Goal: Task Accomplishment & Management: Manage account settings

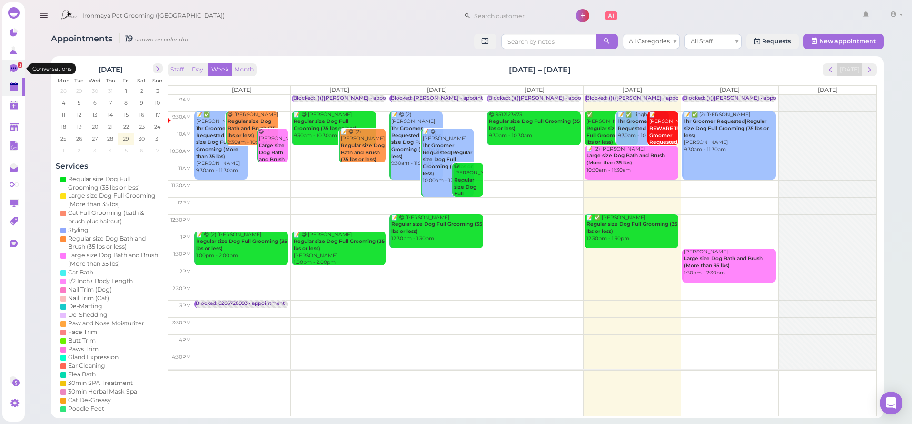
click at [17, 68] on icon at bounding box center [14, 68] width 8 height 9
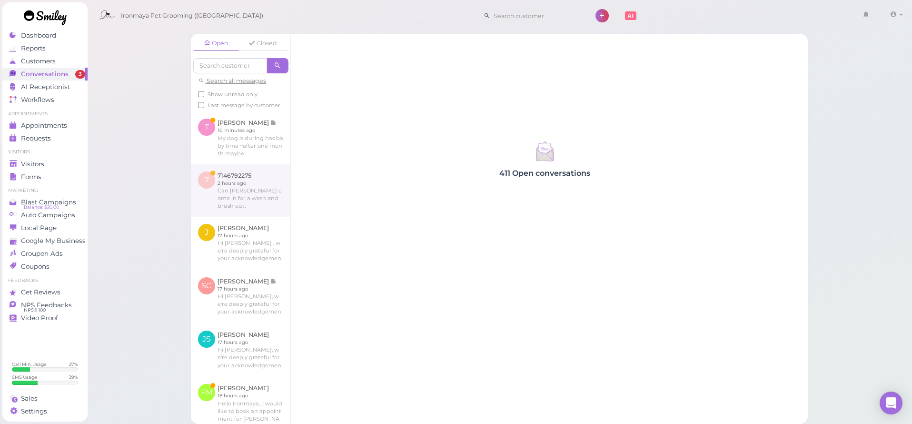
click at [247, 196] on link at bounding box center [241, 190] width 100 height 52
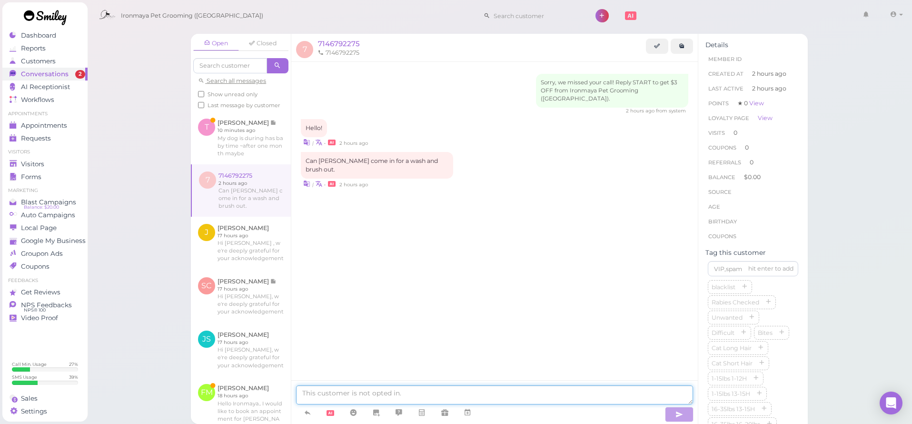
click at [370, 396] on textarea at bounding box center [494, 394] width 397 height 19
type textarea "y"
type textarea "Good monring, yes, would you like to bring him over around 12 [DATE]?"
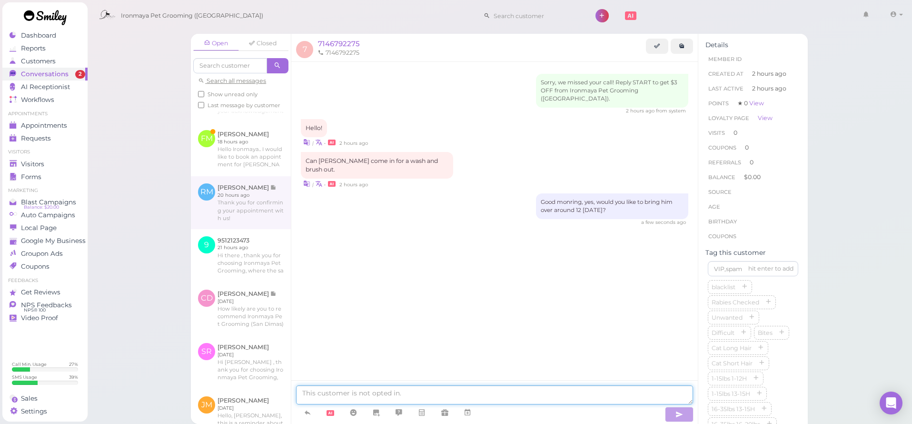
scroll to position [235, 0]
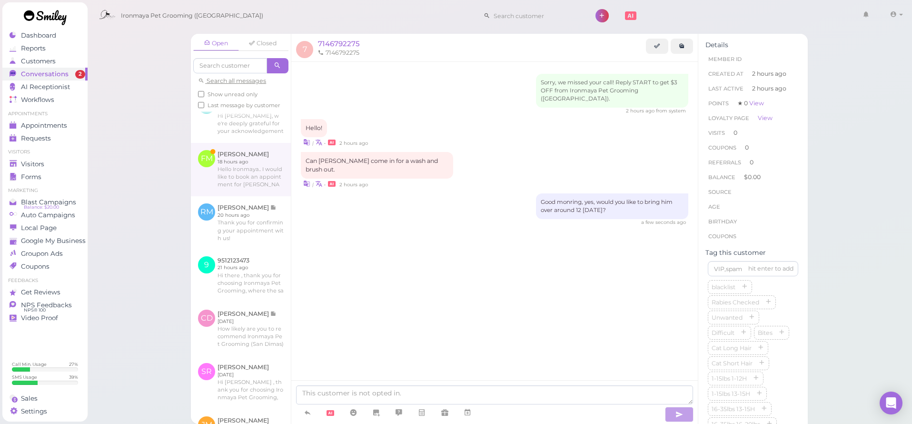
click at [248, 190] on link at bounding box center [241, 169] width 100 height 53
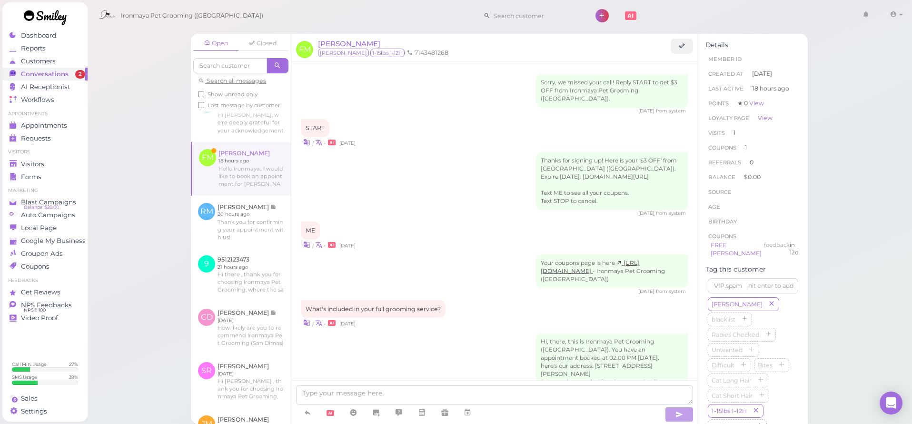
scroll to position [653, 0]
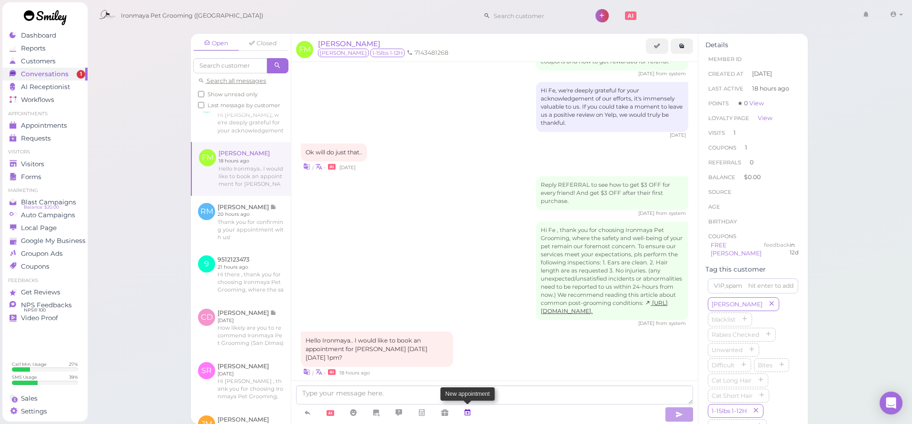
click at [468, 414] on icon at bounding box center [468, 413] width 8 height 10
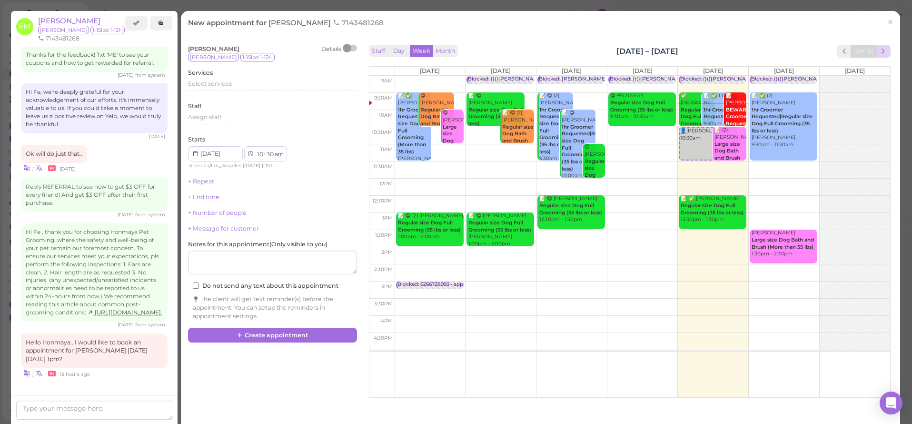
click at [879, 54] on span "next" at bounding box center [883, 51] width 9 height 9
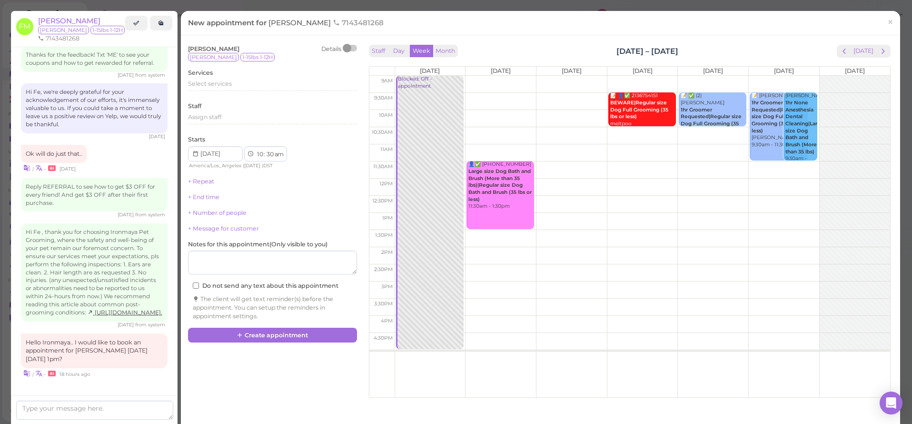
click at [699, 231] on td at bounding box center [643, 238] width 496 height 17
type input "[DATE]"
select select "1"
select select "pm"
click at [700, 76] on div "👤[PERSON_NAME] 1:30pm 📝 ✅ (2) [PERSON_NAME] 1hr Groomer Requested|Regular size …" at bounding box center [713, 76] width 70 height 0
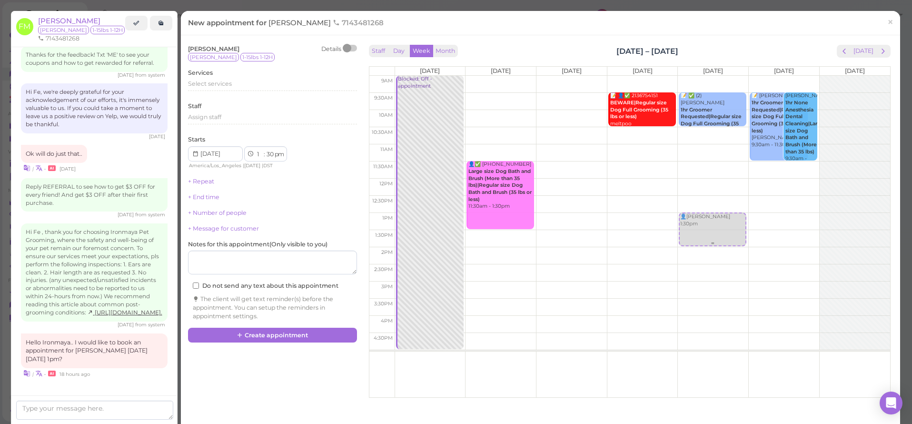
select select "00"
click at [206, 90] on div "Select services" at bounding box center [272, 87] width 169 height 15
click at [207, 81] on span "Select services" at bounding box center [210, 83] width 44 height 7
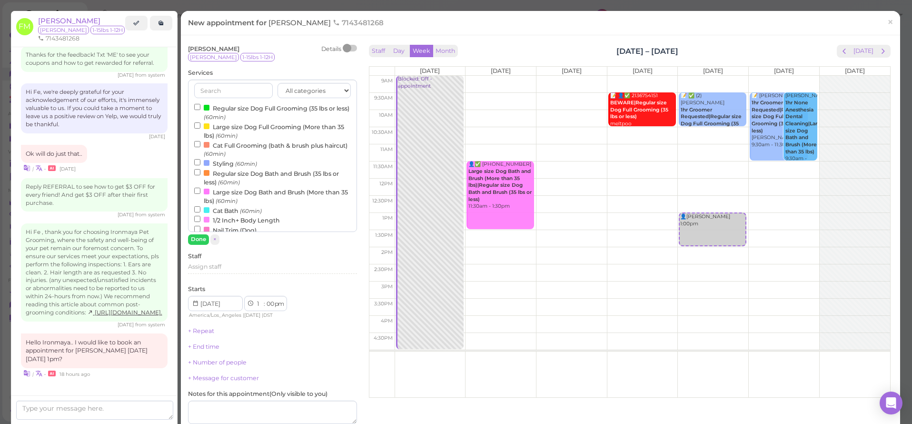
click at [206, 85] on input "text" at bounding box center [233, 90] width 79 height 15
click at [197, 106] on input "Regular size Dog Full Grooming (35 lbs or less) (60min)" at bounding box center [197, 107] width 6 height 6
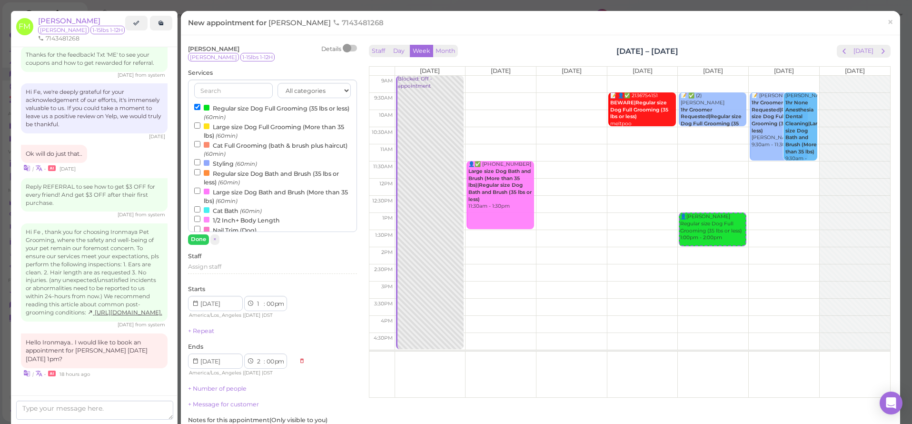
click at [204, 240] on button "Done" at bounding box center [198, 239] width 21 height 10
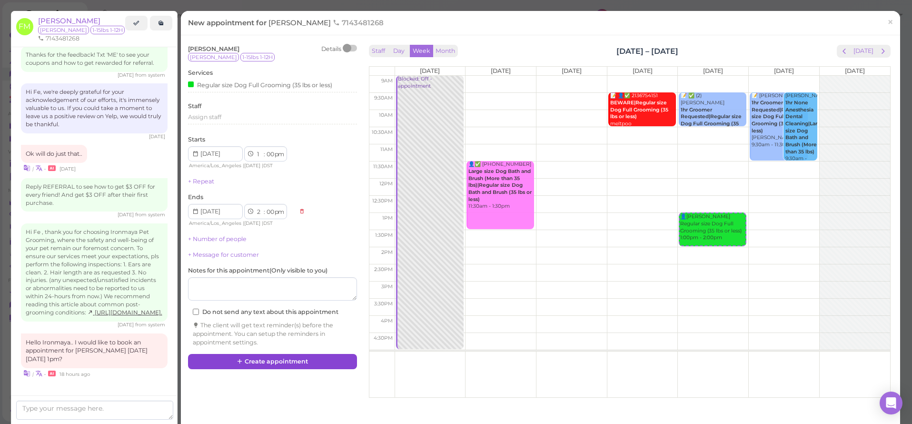
click at [244, 354] on button "Create appointment" at bounding box center [272, 361] width 169 height 15
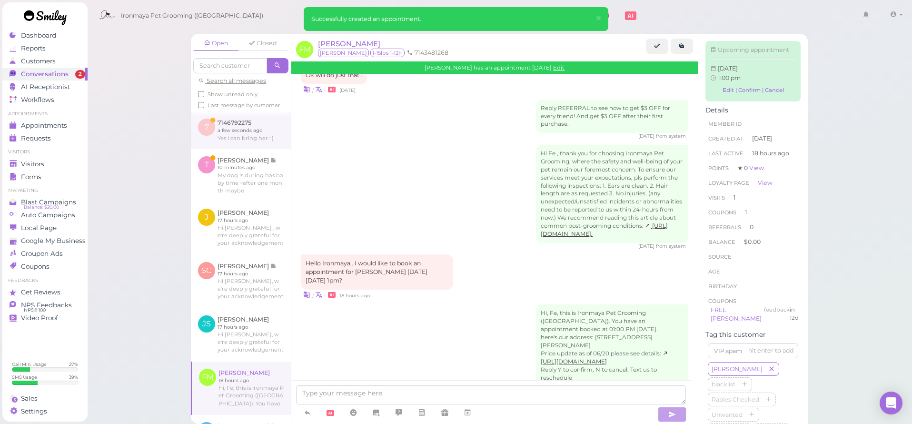
click at [245, 149] on link at bounding box center [241, 129] width 100 height 37
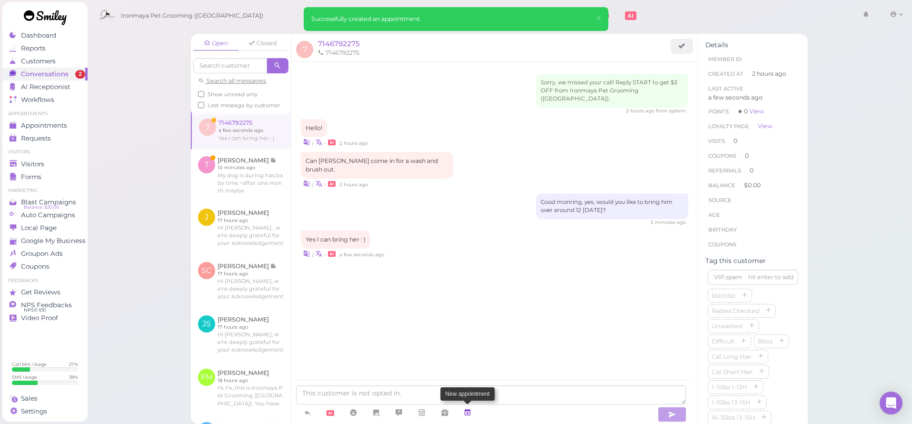
click at [468, 412] on icon at bounding box center [468, 413] width 8 height 10
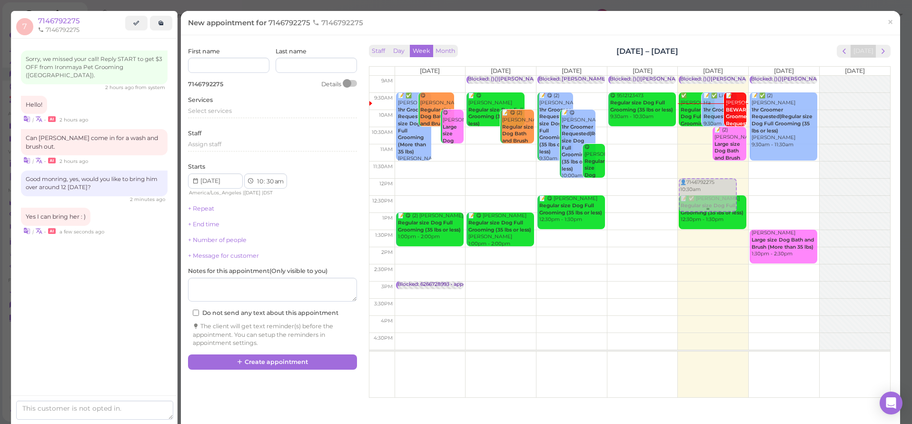
drag, startPoint x: 695, startPoint y: 147, endPoint x: 691, endPoint y: 193, distance: 46.8
click at [691, 76] on div "👤7146792275 10:30am Blocked: ()()[PERSON_NAME] • appointment ✅ [PERSON_NAME] Re…" at bounding box center [713, 76] width 70 height 0
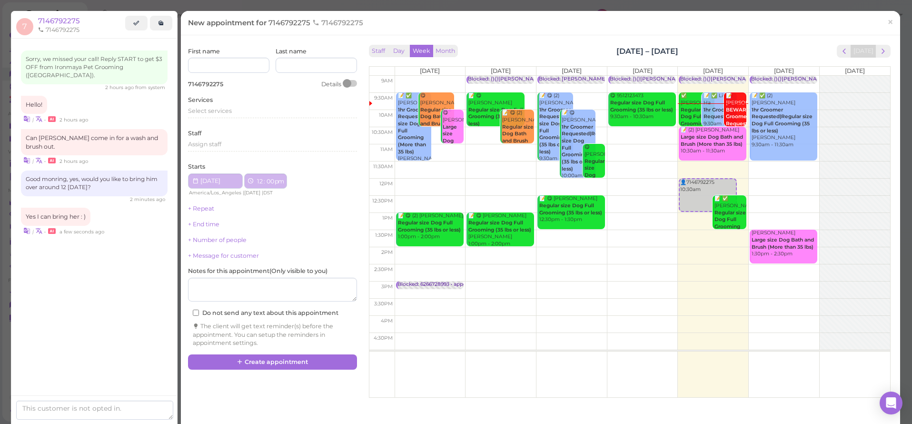
select select "12"
select select "00"
select select "pm"
click at [217, 110] on span "Select services" at bounding box center [210, 110] width 44 height 7
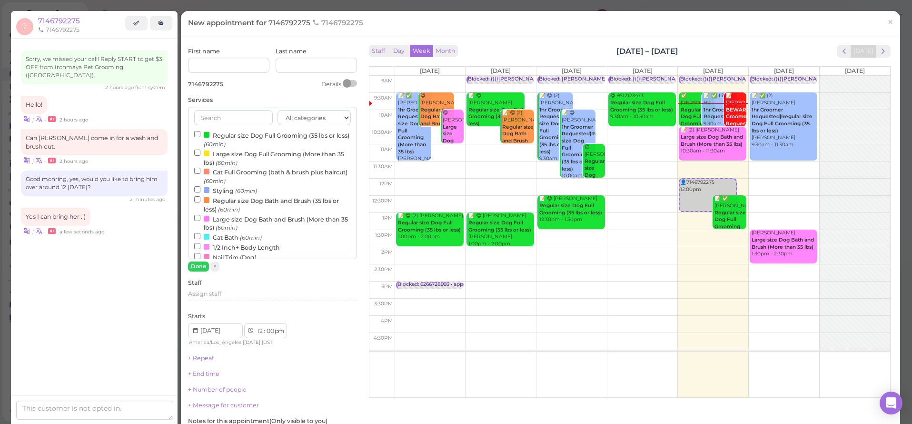
click at [221, 130] on label "Regular size Dog Full Grooming (35 lbs or less) (60min)" at bounding box center [272, 139] width 157 height 19
click at [200, 131] on input "Regular size Dog Full Grooming (35 lbs or less) (60min)" at bounding box center [197, 134] width 6 height 6
click at [196, 263] on button "Done" at bounding box center [198, 266] width 21 height 10
click at [198, 412] on link "+ Number of people" at bounding box center [217, 415] width 59 height 7
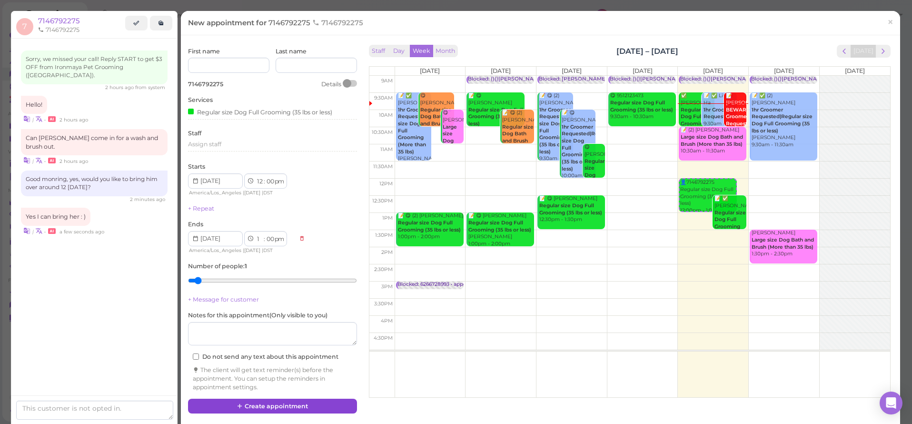
click at [268, 398] on button "Create appointment" at bounding box center [272, 405] width 169 height 15
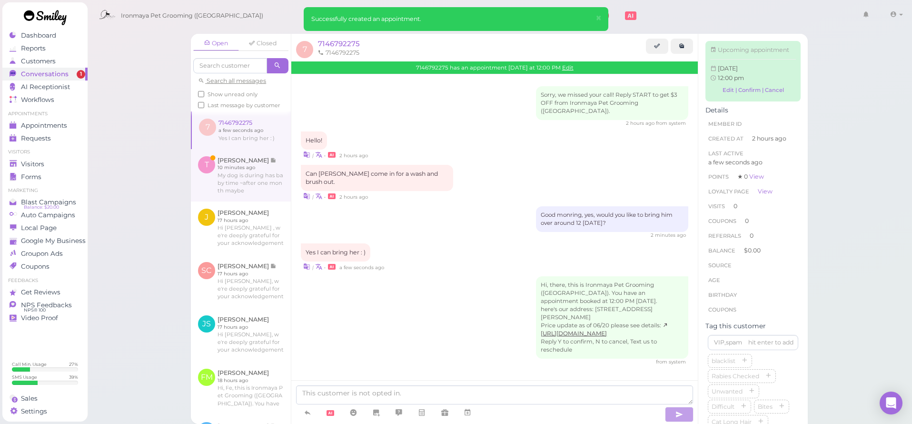
click at [260, 187] on link at bounding box center [241, 175] width 100 height 52
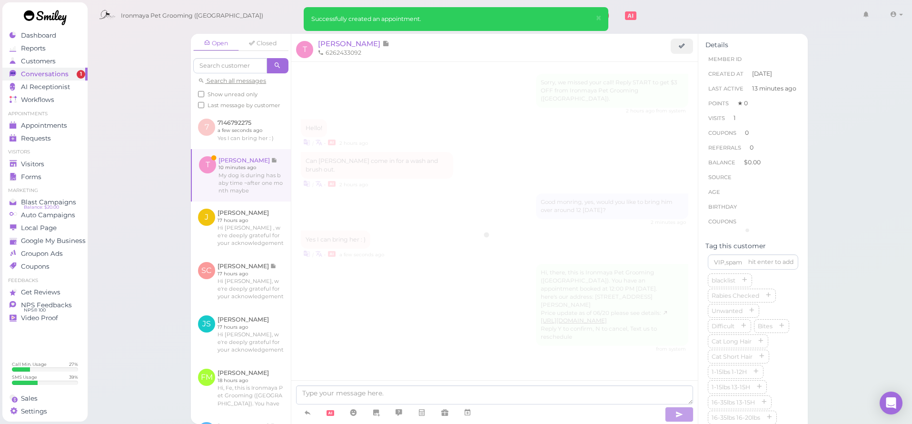
scroll to position [224, 0]
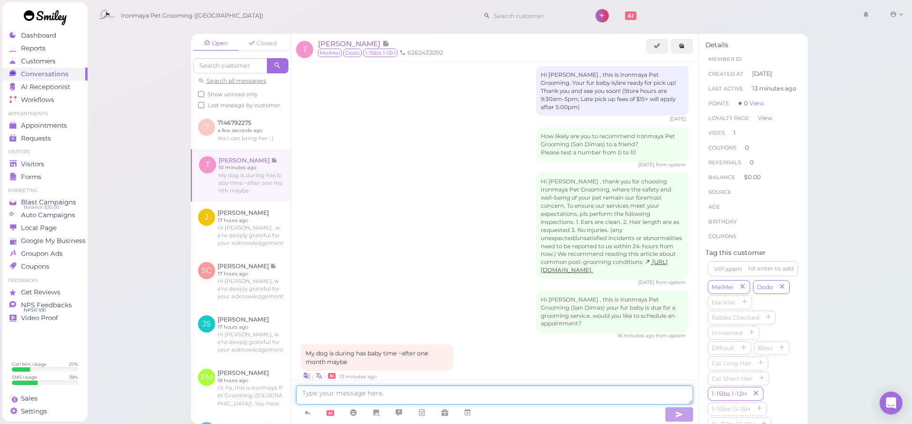
click at [366, 399] on textarea at bounding box center [494, 394] width 397 height 19
click at [353, 413] on icon at bounding box center [353, 413] width 8 height 10
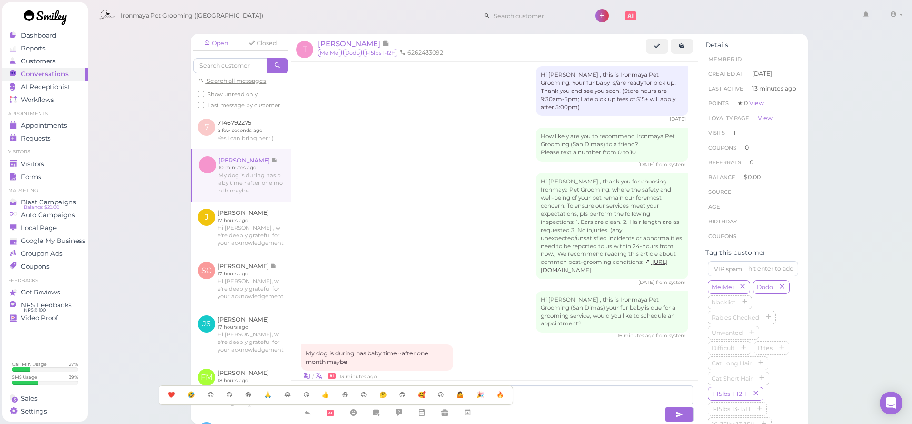
drag, startPoint x: 354, startPoint y: 412, endPoint x: 369, endPoint y: 397, distance: 21.5
click at [354, 412] on icon at bounding box center [353, 413] width 8 height 10
click at [353, 411] on icon at bounding box center [353, 413] width 8 height 10
click at [213, 397] on span "😊" at bounding box center [211, 394] width 8 height 9
type textarea "Congrats, we will see you in a month😊"
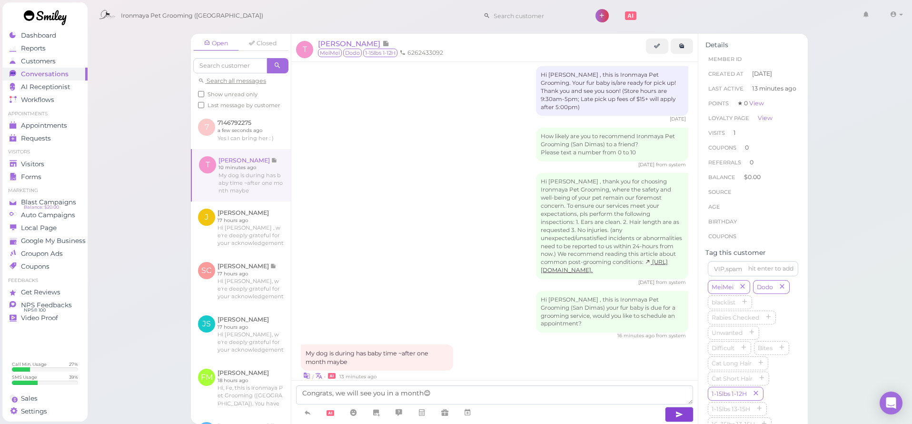
click at [673, 418] on button "button" at bounding box center [679, 414] width 29 height 15
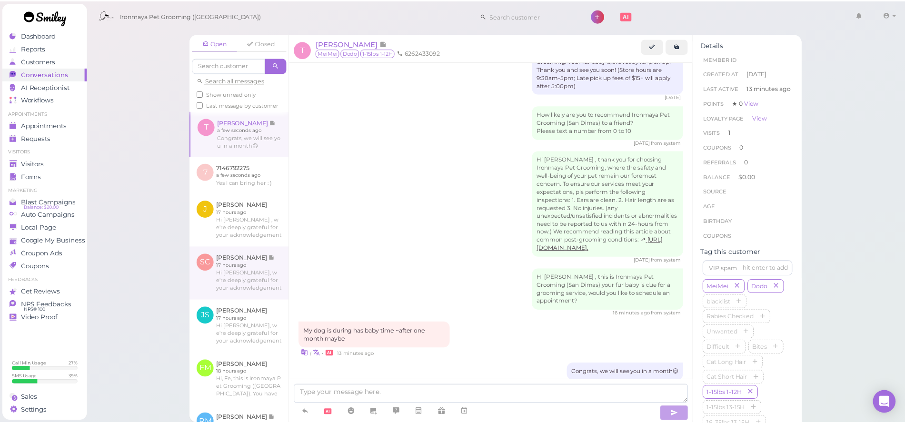
scroll to position [90, 0]
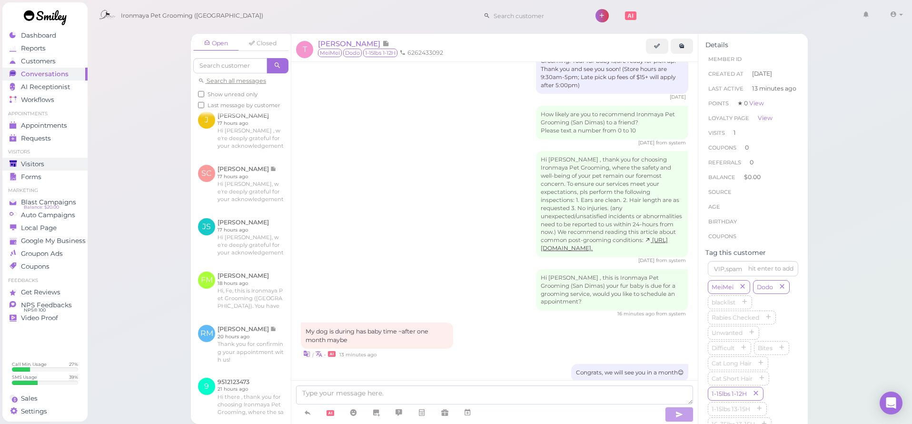
click at [47, 166] on div "Visitors" at bounding box center [44, 164] width 69 height 8
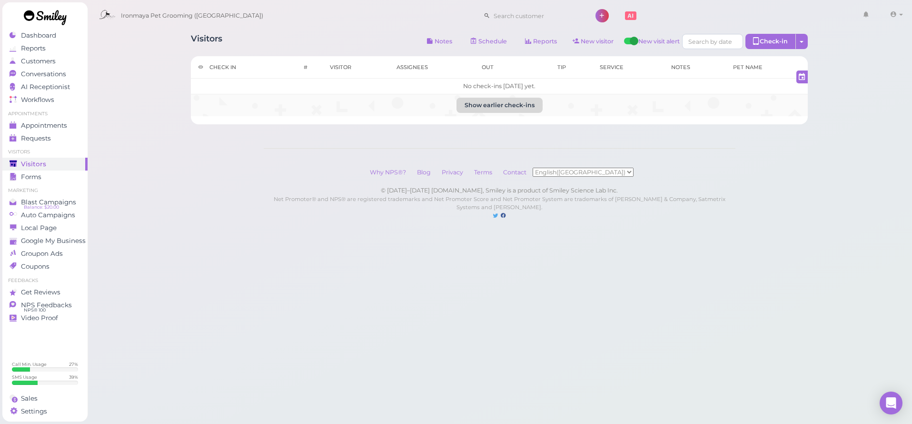
click at [511, 107] on button "Show earlier check-ins" at bounding box center [500, 105] width 86 height 15
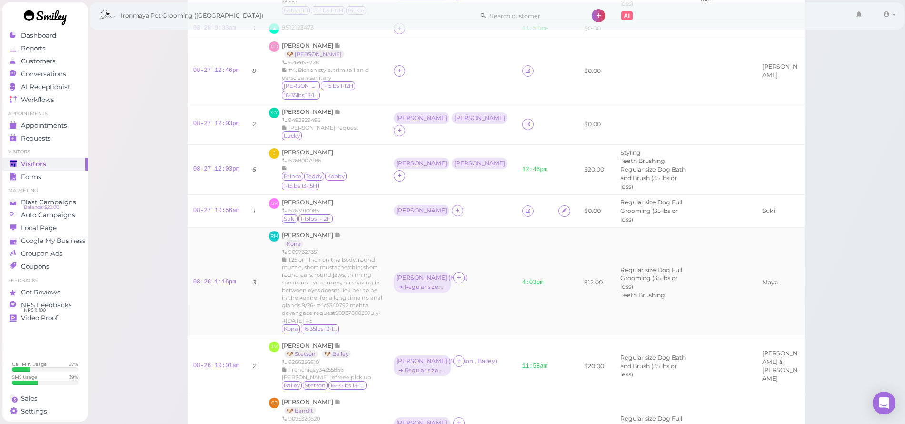
scroll to position [183, 0]
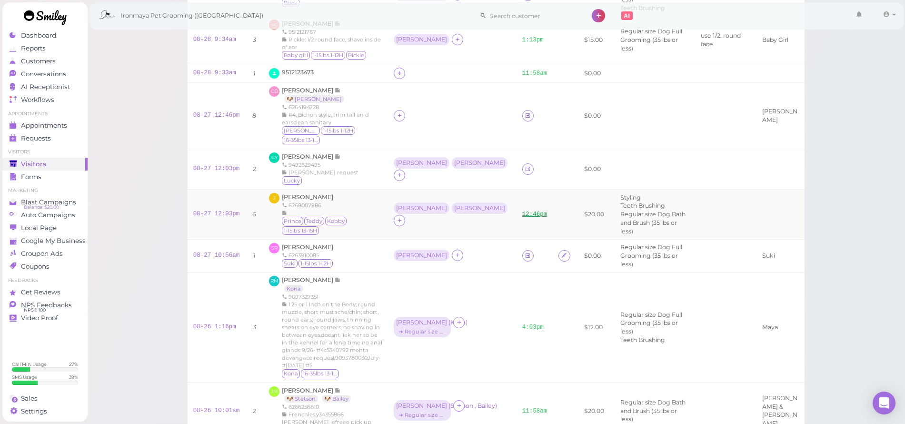
click at [522, 211] on link "12:46pm" at bounding box center [534, 214] width 25 height 7
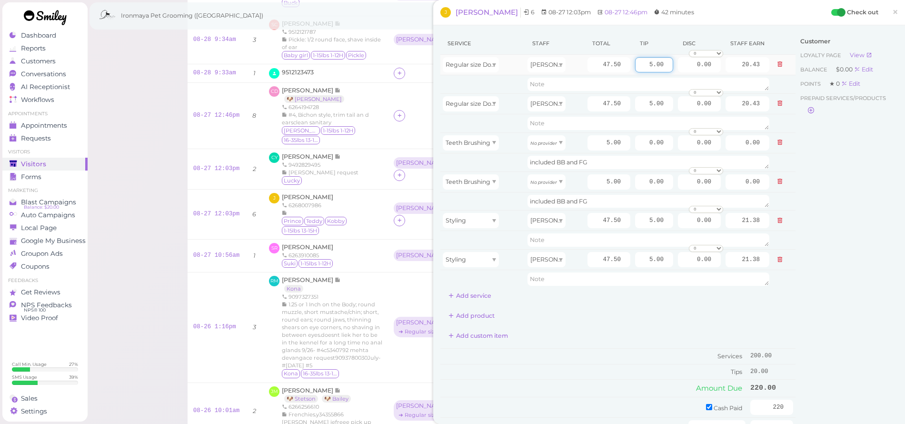
drag, startPoint x: 641, startPoint y: 64, endPoint x: 662, endPoint y: 64, distance: 21.4
click at [662, 64] on input "5.00" at bounding box center [654, 64] width 38 height 15
click at [892, 13] on span "×" at bounding box center [895, 11] width 6 height 13
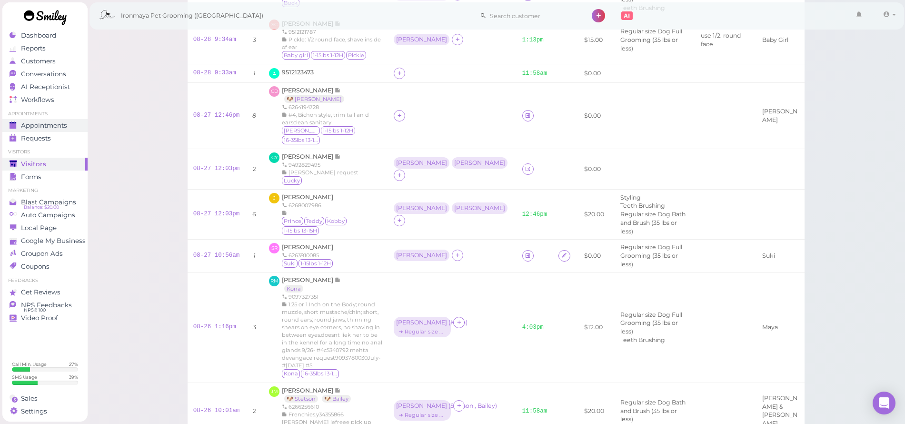
click at [53, 126] on span "Appointments" at bounding box center [44, 125] width 46 height 8
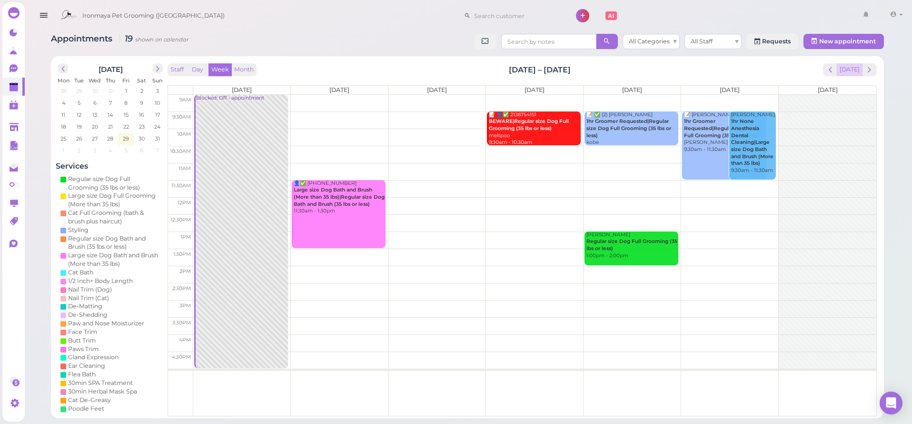
click at [851, 69] on button "[DATE]" at bounding box center [850, 69] width 26 height 13
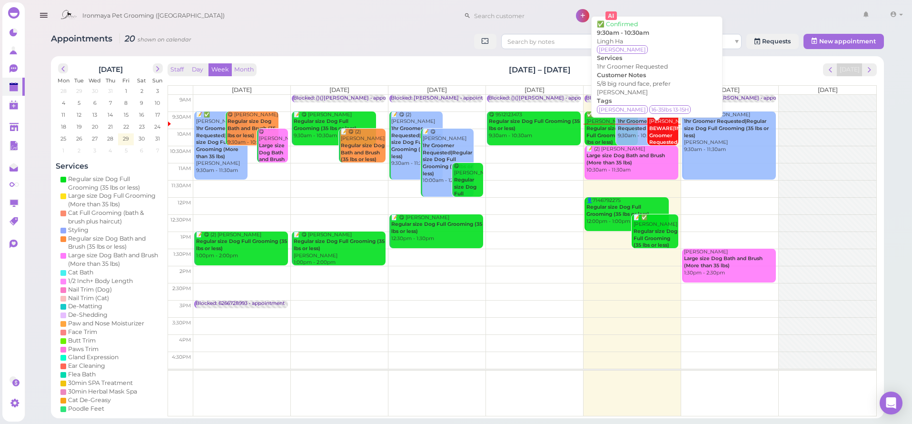
click at [636, 125] on b "1hr Groomer Requested" at bounding box center [633, 124] width 31 height 13
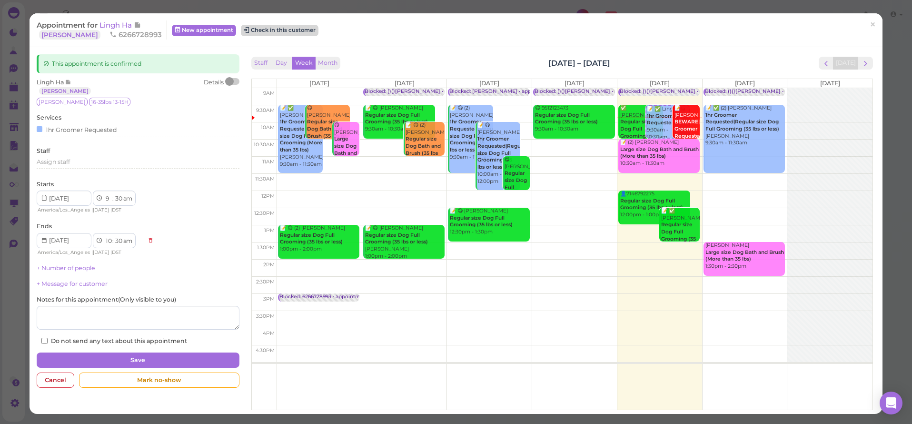
click at [258, 30] on button "Check in this customer" at bounding box center [280, 30] width 78 height 11
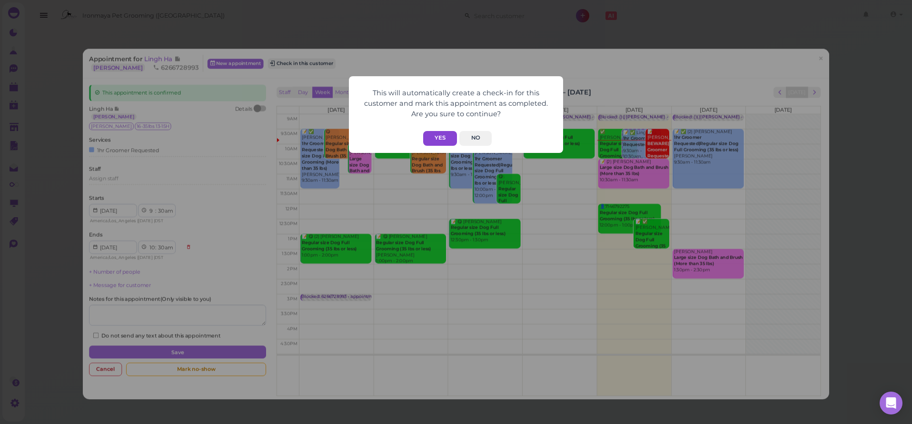
click at [444, 135] on button "Yes" at bounding box center [440, 138] width 34 height 15
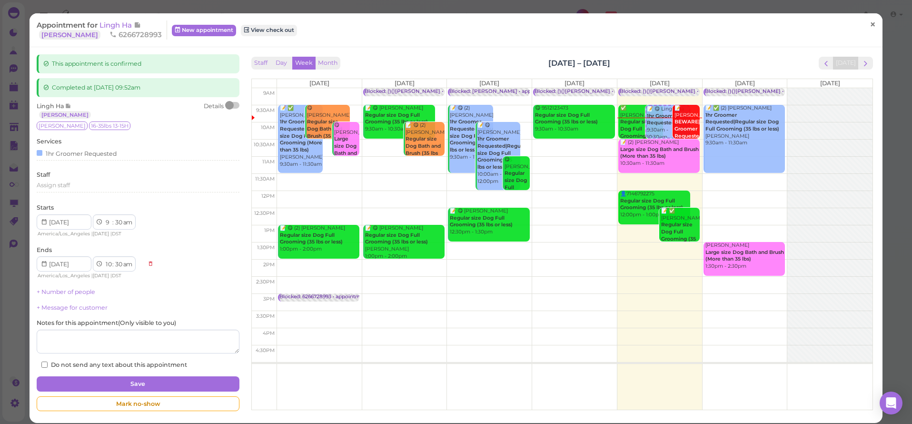
click at [870, 27] on span "×" at bounding box center [873, 24] width 6 height 13
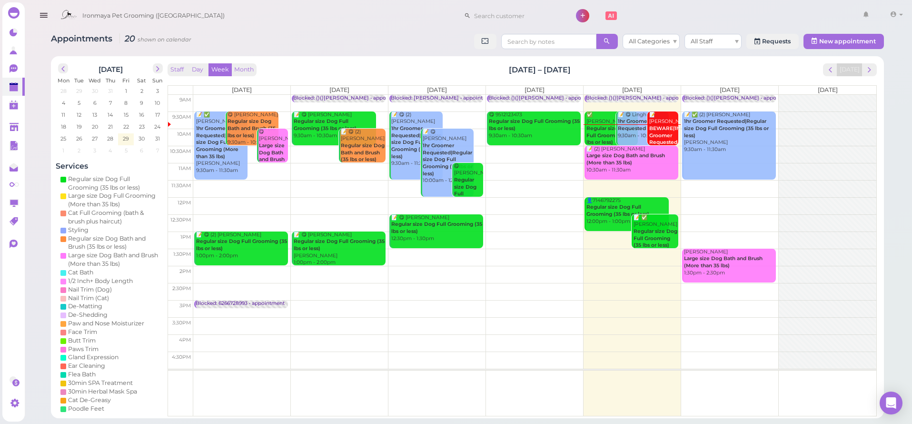
click at [657, 124] on div "📝 [PERSON_NAME] BEWARE|1hr Groomer Requested 9:30am - 10:30am" at bounding box center [664, 135] width 30 height 49
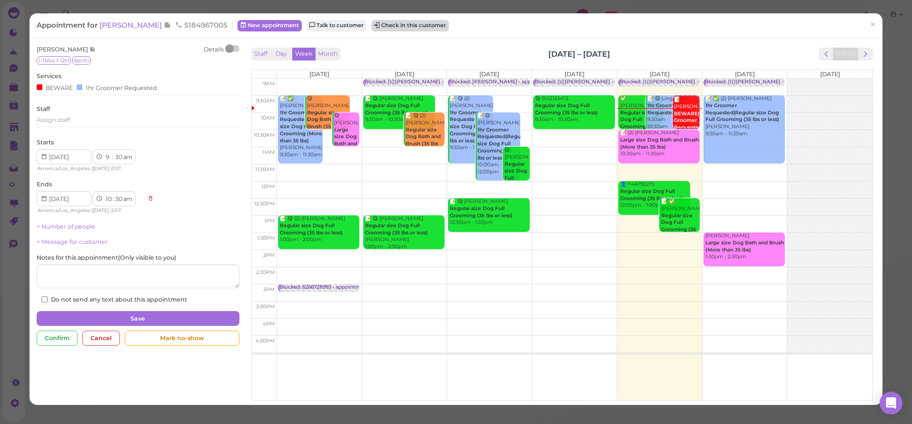
click at [422, 30] on button "Check in this customer" at bounding box center [410, 25] width 78 height 11
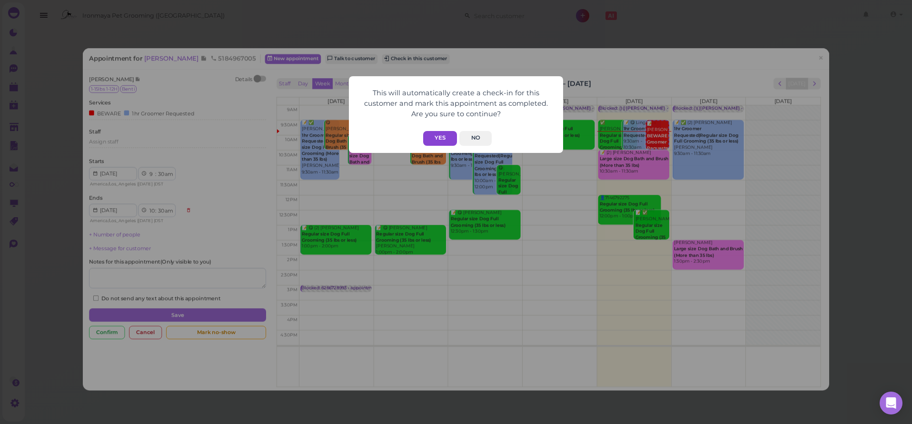
click at [448, 139] on button "Yes" at bounding box center [440, 138] width 34 height 15
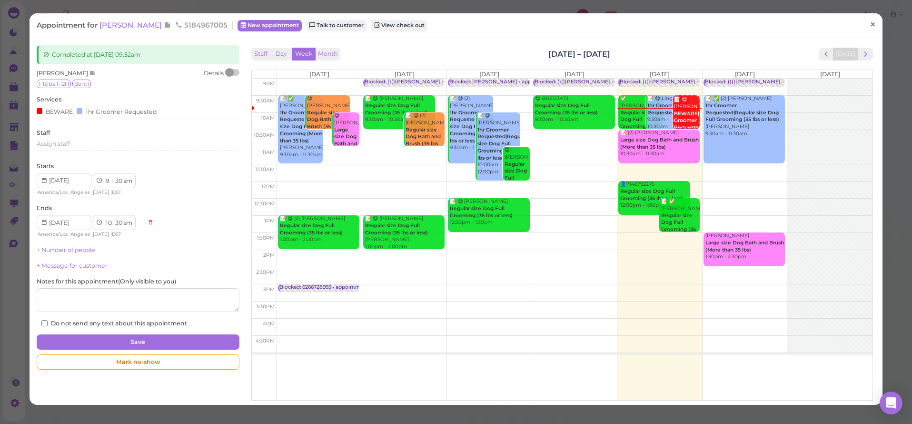
click at [870, 24] on span "×" at bounding box center [873, 24] width 6 height 13
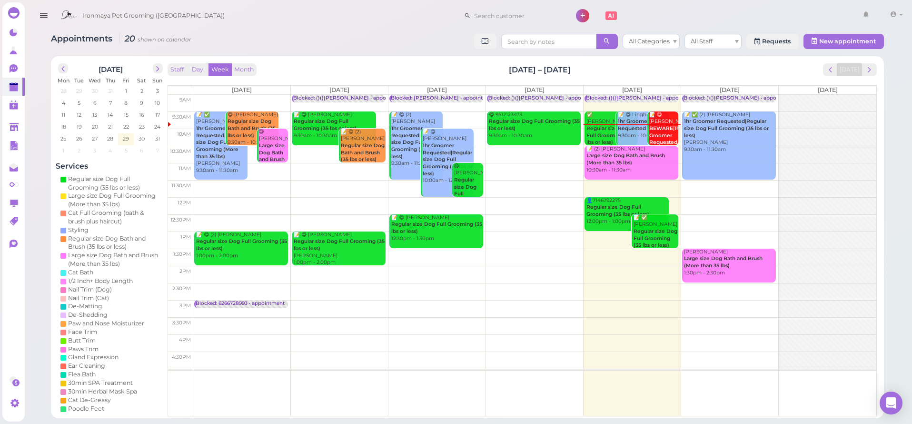
click at [603, 125] on b "Regular size Dog Full Grooming (35 lbs or less)" at bounding box center [610, 135] width 46 height 20
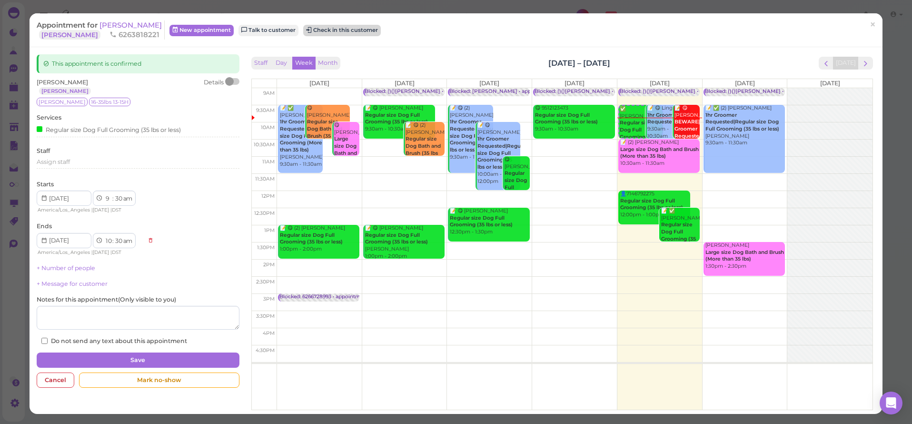
click at [333, 31] on button "Check in this customer" at bounding box center [342, 30] width 78 height 11
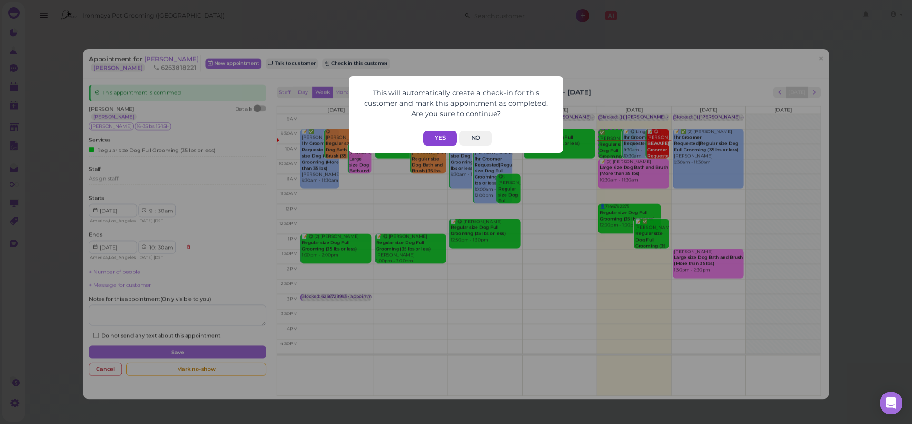
click at [444, 136] on button "Yes" at bounding box center [440, 138] width 34 height 15
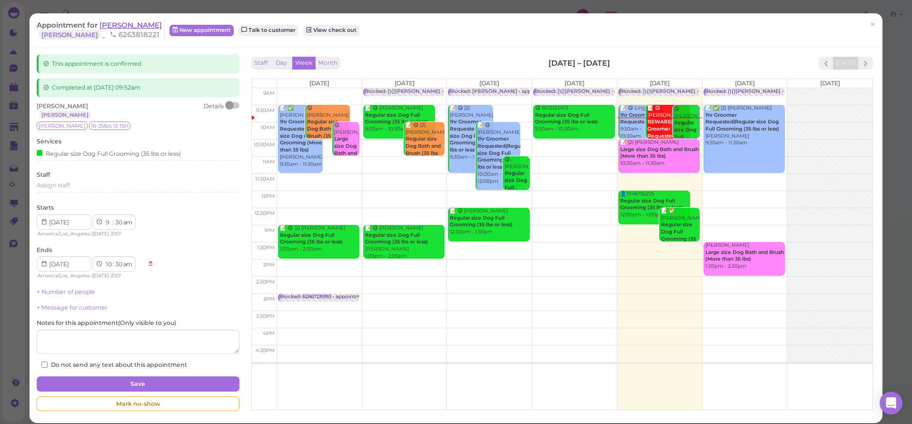
click at [124, 25] on span "[PERSON_NAME]" at bounding box center [131, 24] width 62 height 9
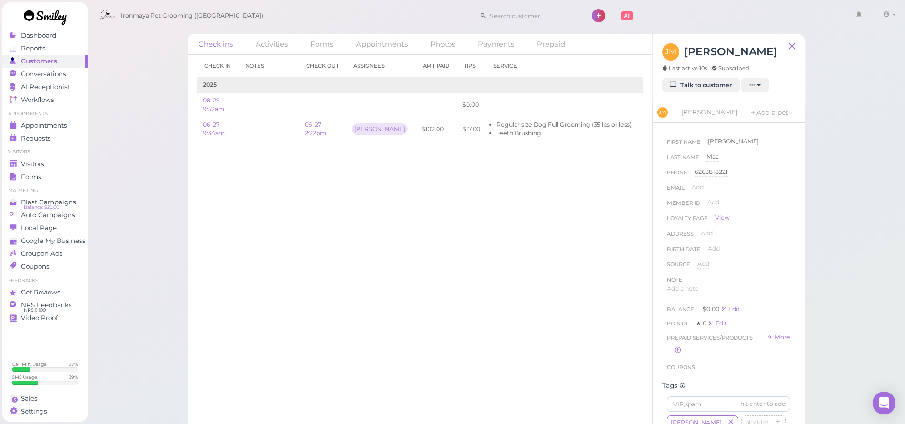
scroll to position [339, 0]
click at [75, 127] on div "Appointments" at bounding box center [44, 125] width 69 height 8
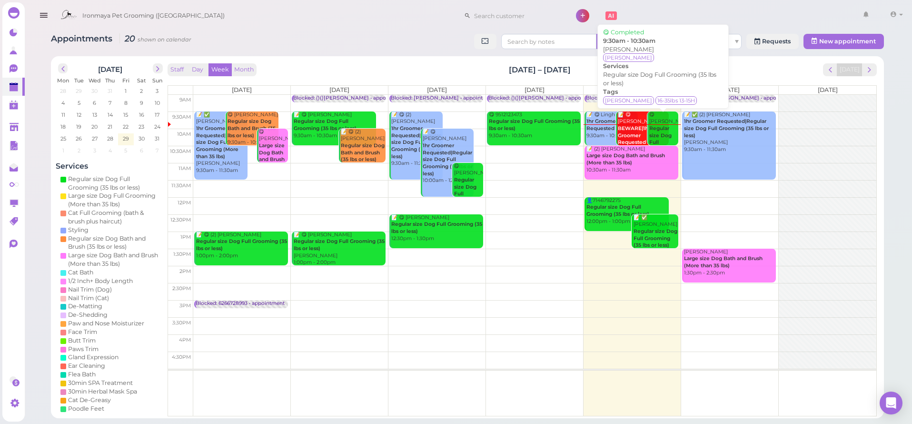
click at [669, 131] on b "Regular size Dog Full Grooming (35 lbs or less)" at bounding box center [662, 145] width 26 height 41
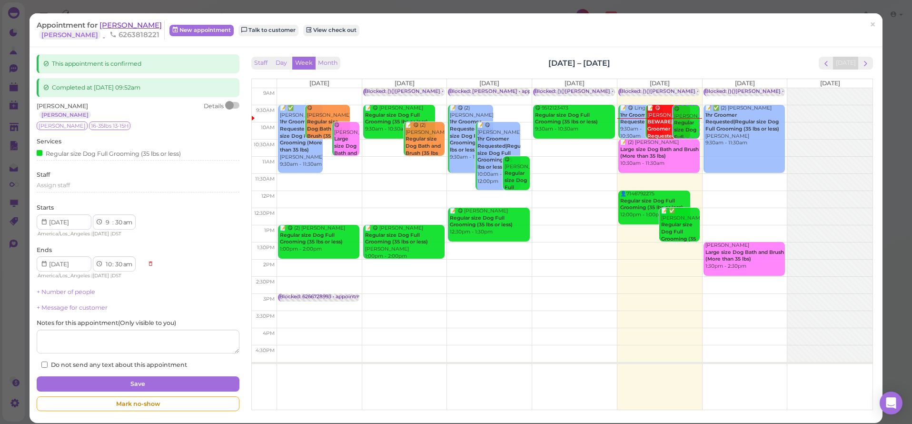
click at [119, 21] on span "[PERSON_NAME]" at bounding box center [131, 24] width 62 height 9
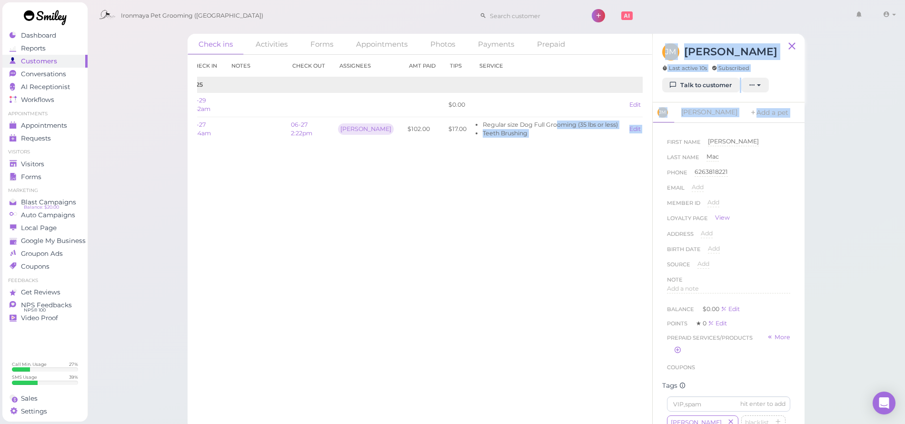
scroll to position [0, 45]
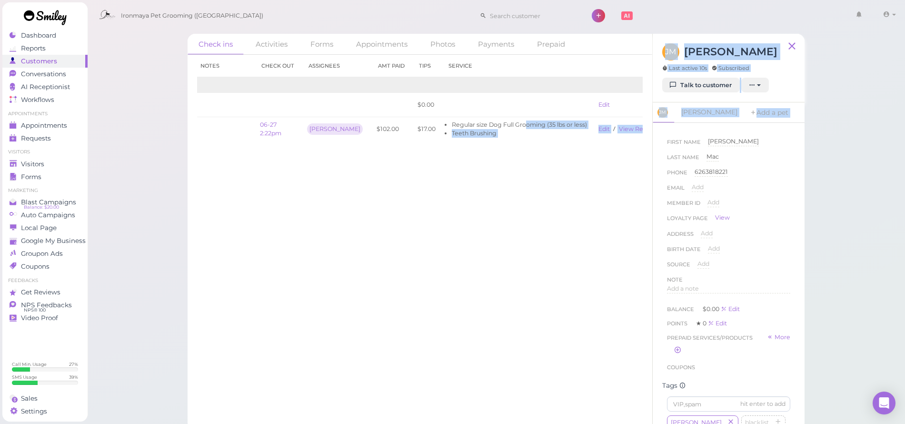
drag, startPoint x: 547, startPoint y: 126, endPoint x: 658, endPoint y: 140, distance: 112.4
click at [658, 140] on div "Check ins Activities Forms Appointments Photos Payments Prepaid Check in Notes …" at bounding box center [496, 232] width 617 height 396
click at [637, 129] on link "View receipt" at bounding box center [638, 128] width 39 height 7
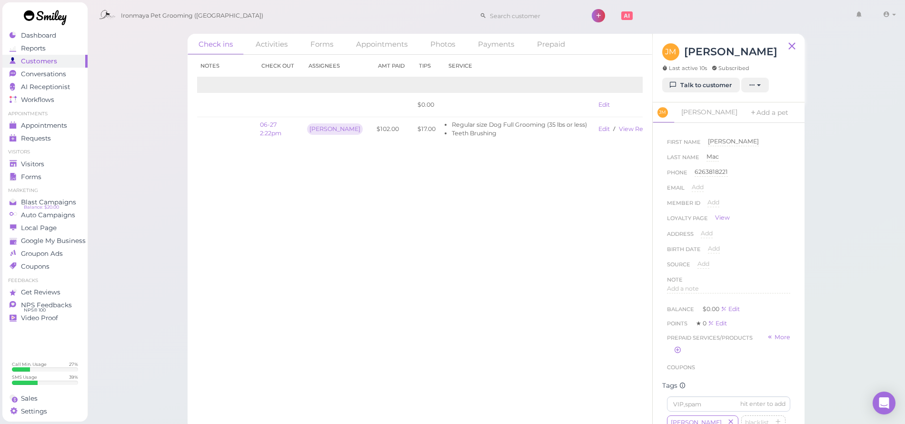
click at [343, 263] on div "Check in Notes Check out Assignees Amt Paid Tips Service 2025 08-29 9:52am $0.0…" at bounding box center [420, 239] width 465 height 369
click at [698, 112] on link "[PERSON_NAME]" at bounding box center [710, 112] width 68 height 20
click at [598, 107] on link "Edit" at bounding box center [603, 104] width 11 height 7
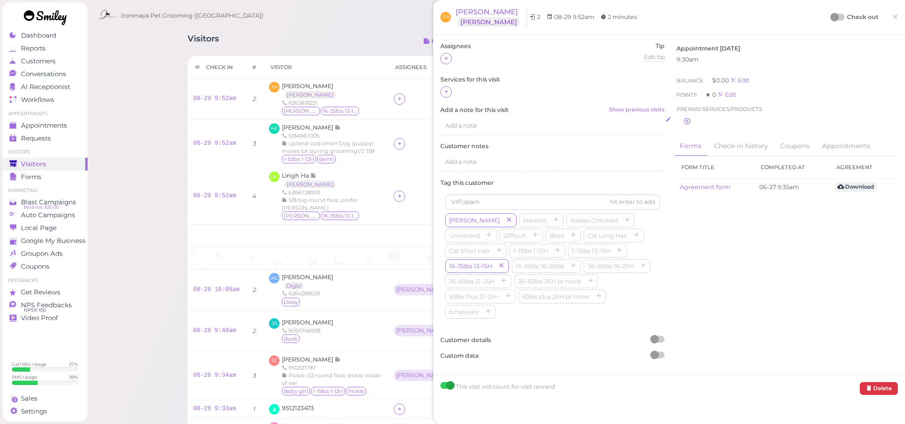
click at [464, 126] on span "Add a note" at bounding box center [461, 125] width 32 height 7
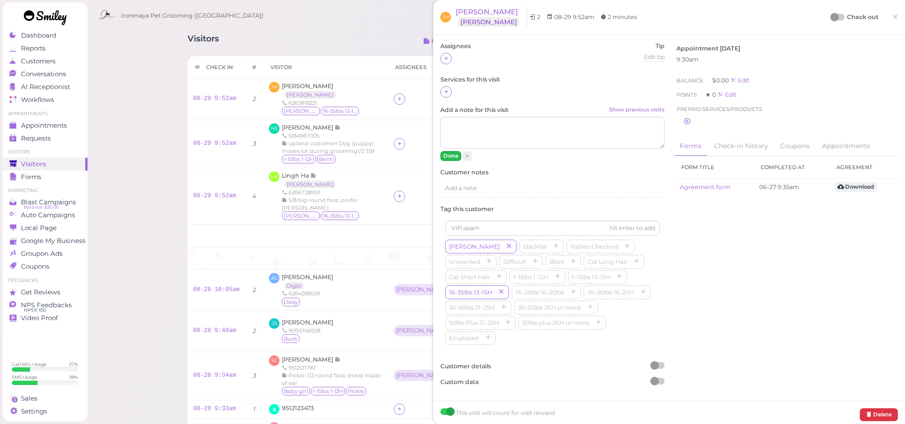
click at [452, 156] on button "Done" at bounding box center [450, 156] width 21 height 10
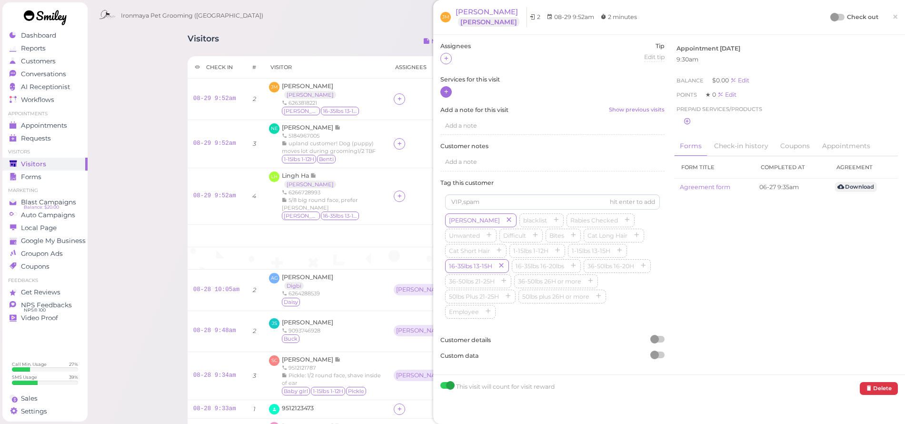
click at [440, 90] on div at bounding box center [445, 91] width 11 height 11
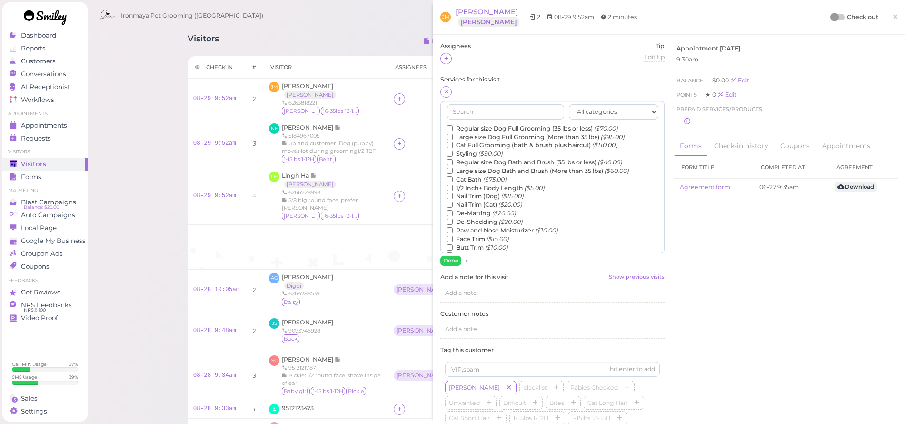
click at [481, 128] on label "Regular size Dog Full Grooming (35 lbs or less) ($70.00)" at bounding box center [532, 128] width 171 height 9
click at [453, 128] on input "Regular size Dog Full Grooming (35 lbs or less) ($70.00)" at bounding box center [450, 128] width 6 height 6
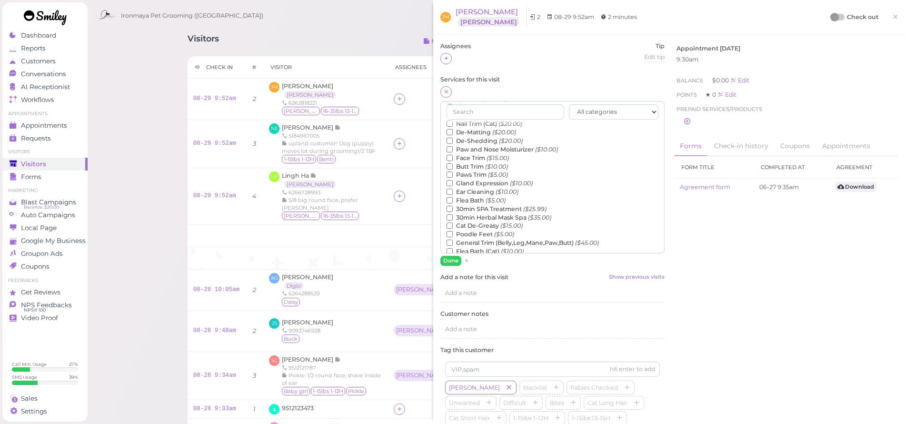
scroll to position [149, 0]
click at [473, 188] on label "Teeth Brushing ($5.00)" at bounding box center [485, 192] width 77 height 9
click at [453, 189] on input "Teeth Brushing ($5.00)" at bounding box center [450, 192] width 6 height 6
click at [453, 257] on button "Done" at bounding box center [450, 261] width 21 height 10
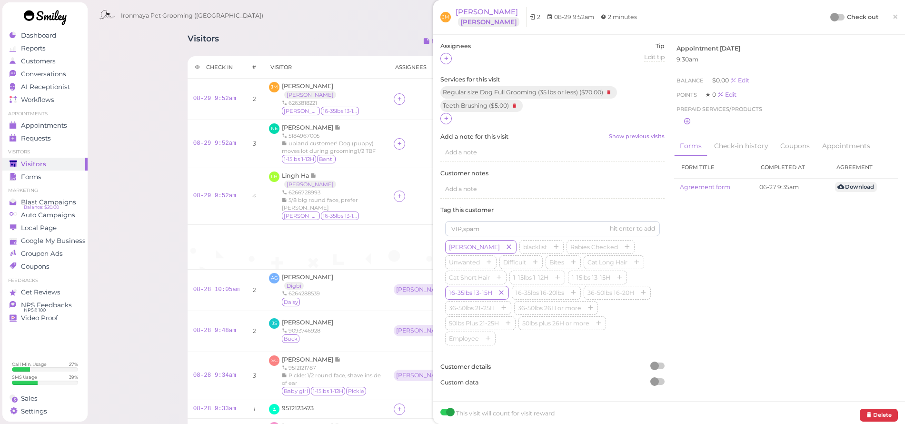
click at [892, 17] on span "×" at bounding box center [895, 16] width 6 height 13
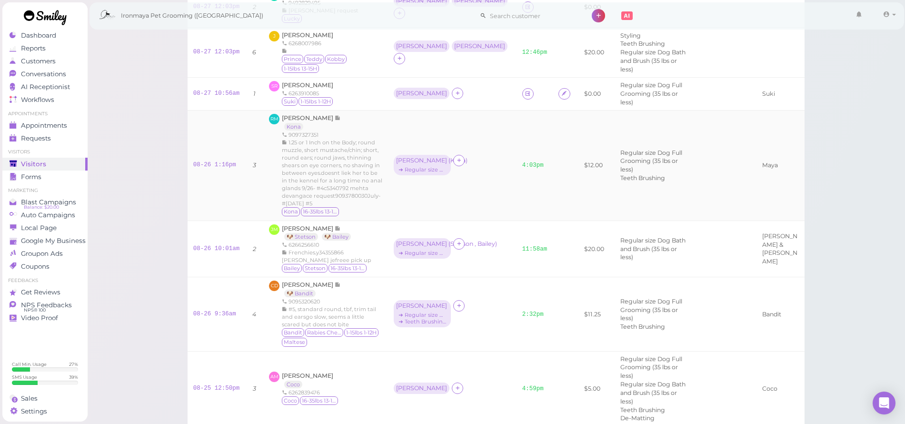
scroll to position [323, 0]
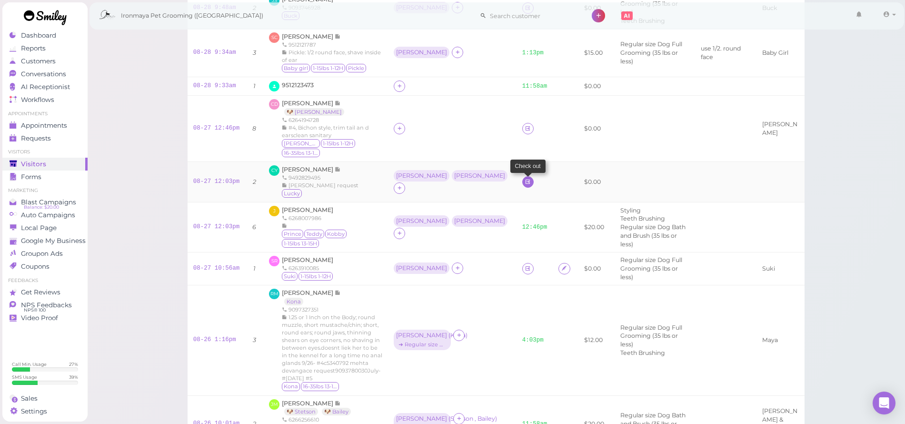
click at [522, 176] on link at bounding box center [527, 181] width 11 height 11
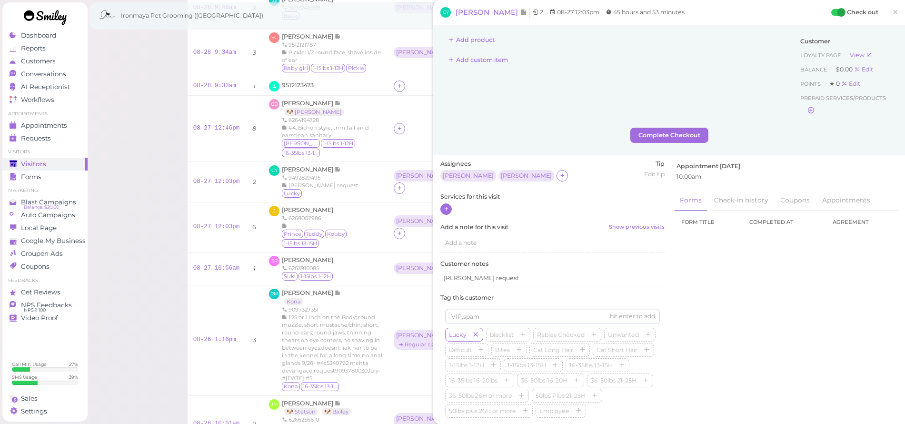
click at [448, 208] on icon at bounding box center [446, 208] width 6 height 7
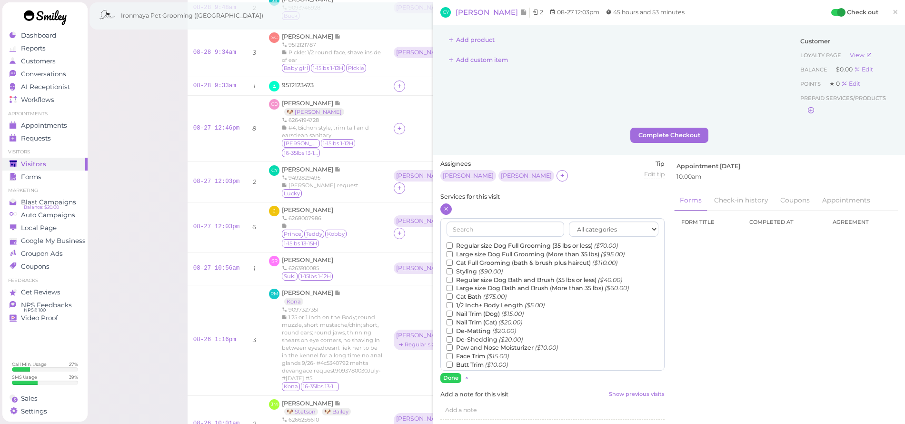
click at [484, 269] on icon "($90.00)" at bounding box center [490, 271] width 24 height 7
click at [453, 269] on input "Styling ($90.00)" at bounding box center [450, 271] width 6 height 6
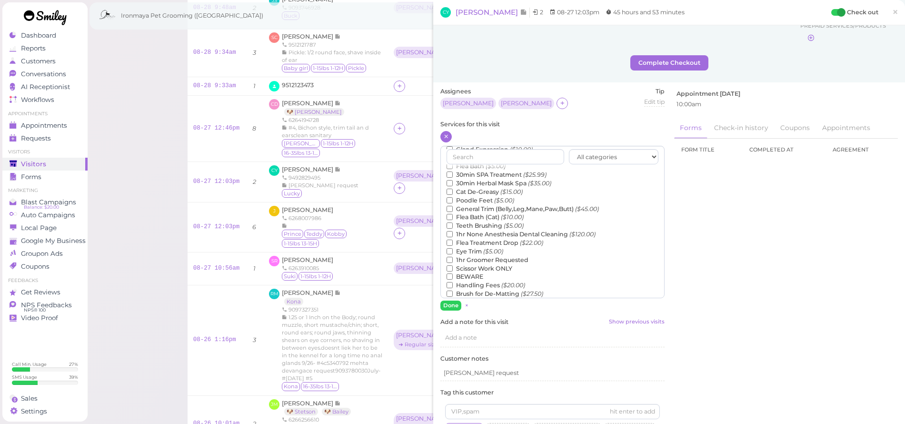
scroll to position [70, 0]
click at [481, 157] on input "text" at bounding box center [506, 158] width 118 height 15
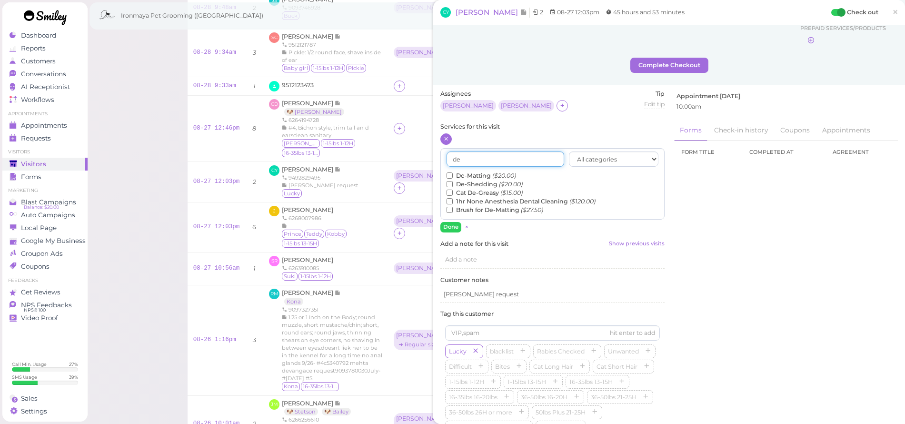
scroll to position [0, 0]
type input "de"
click at [449, 173] on input "De-Matting ($20.00)" at bounding box center [450, 175] width 6 height 6
click at [455, 223] on button "Done" at bounding box center [450, 227] width 21 height 10
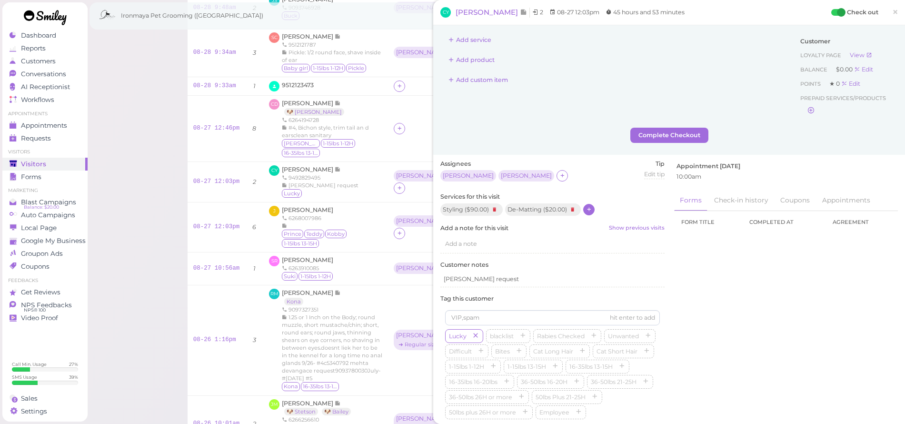
scroll to position [246, 0]
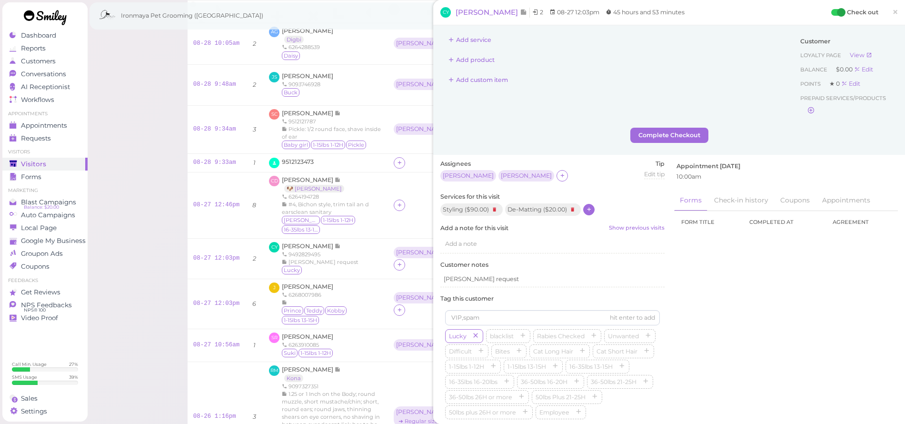
click at [594, 214] on div "Styling ( $90.00 ) De-Matting ( $20.00 )" at bounding box center [552, 209] width 224 height 13
click at [590, 207] on icon at bounding box center [589, 209] width 6 height 7
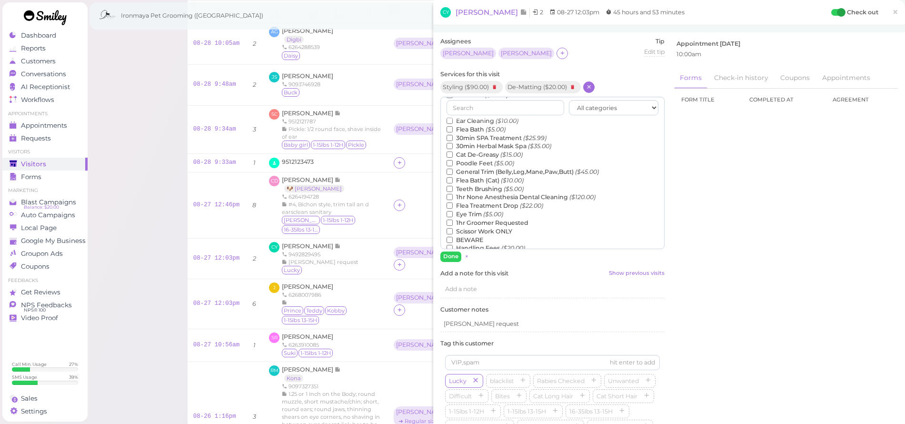
scroll to position [130, 0]
click at [450, 204] on input "Teeth Brushing ($5.00)" at bounding box center [450, 207] width 6 height 6
click at [453, 258] on button "Done" at bounding box center [450, 256] width 21 height 10
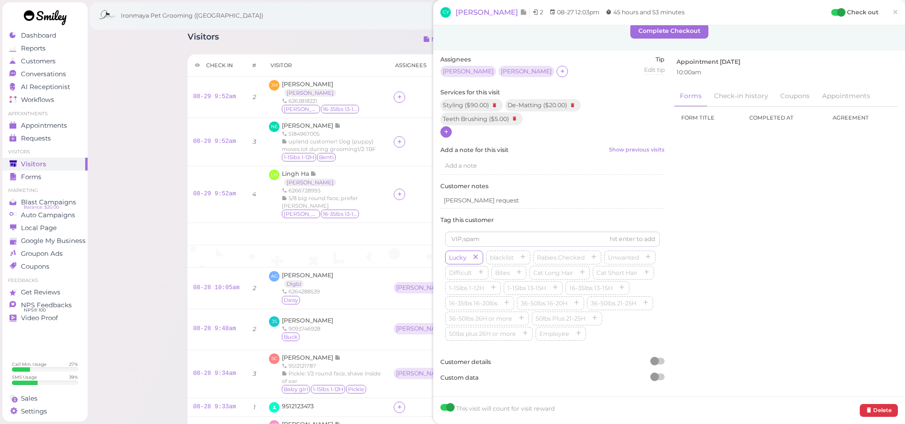
scroll to position [0, 0]
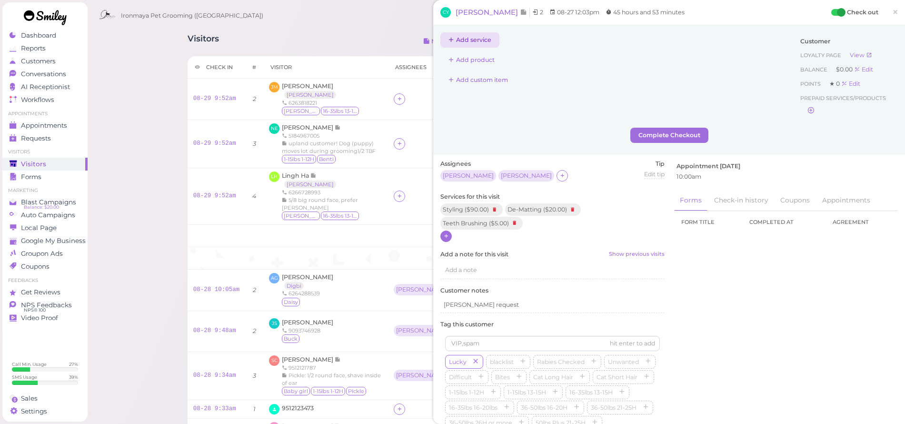
click at [474, 44] on button "Add service" at bounding box center [469, 39] width 59 height 15
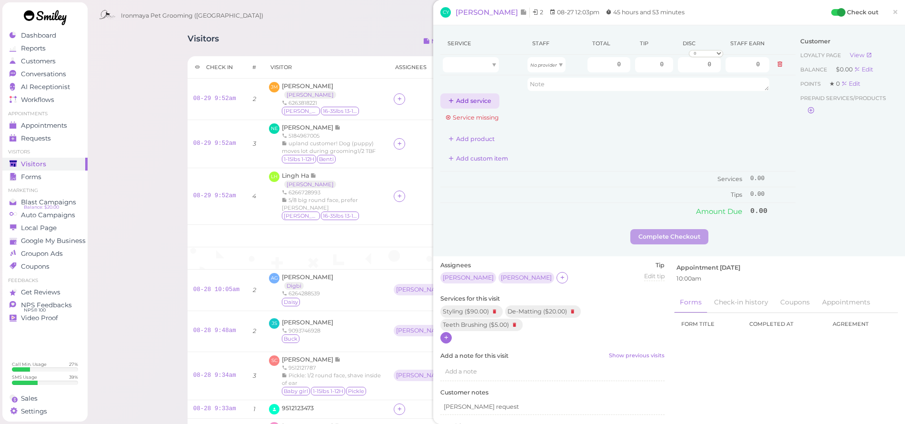
click at [470, 103] on button "Add service" at bounding box center [469, 100] width 59 height 15
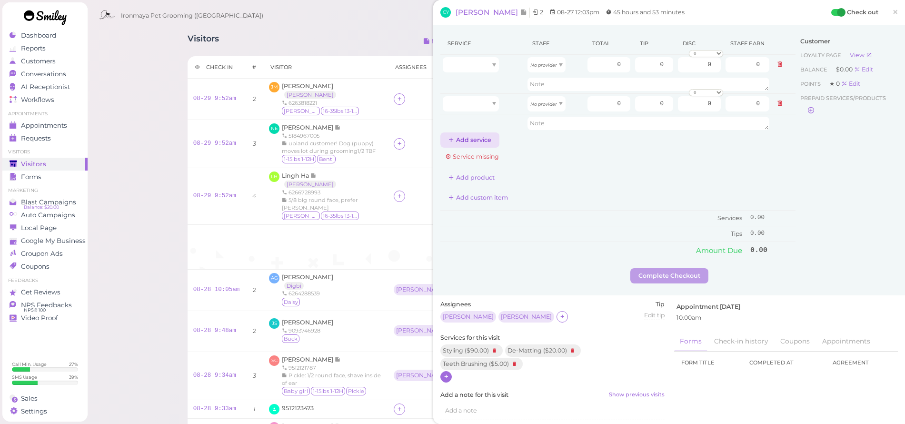
click at [476, 138] on button "Add service" at bounding box center [469, 139] width 59 height 15
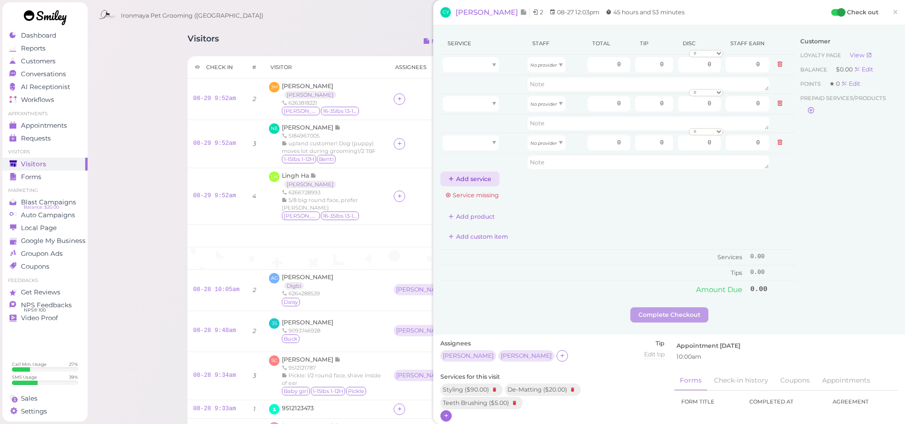
click at [487, 176] on button "Add service" at bounding box center [469, 178] width 59 height 15
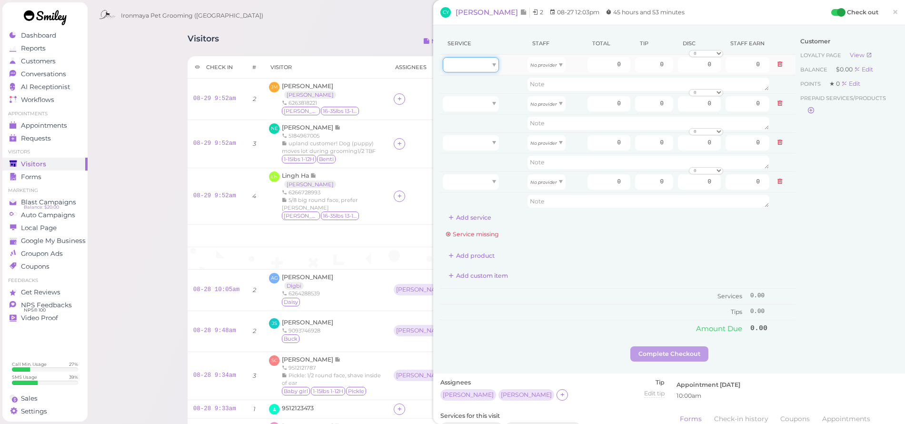
click at [478, 70] on div at bounding box center [471, 64] width 56 height 15
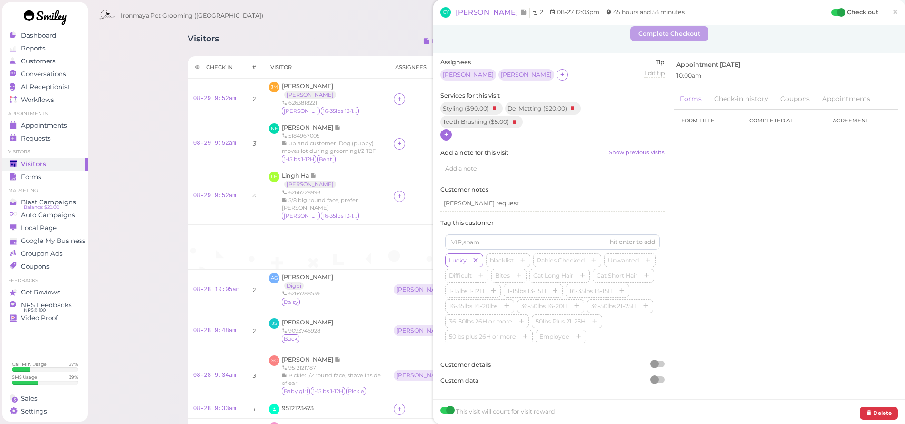
scroll to position [308, 0]
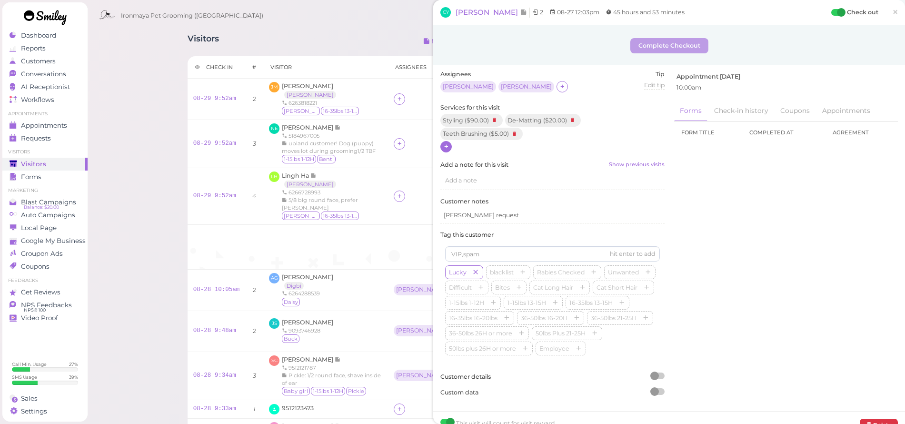
click at [445, 143] on icon at bounding box center [446, 146] width 6 height 7
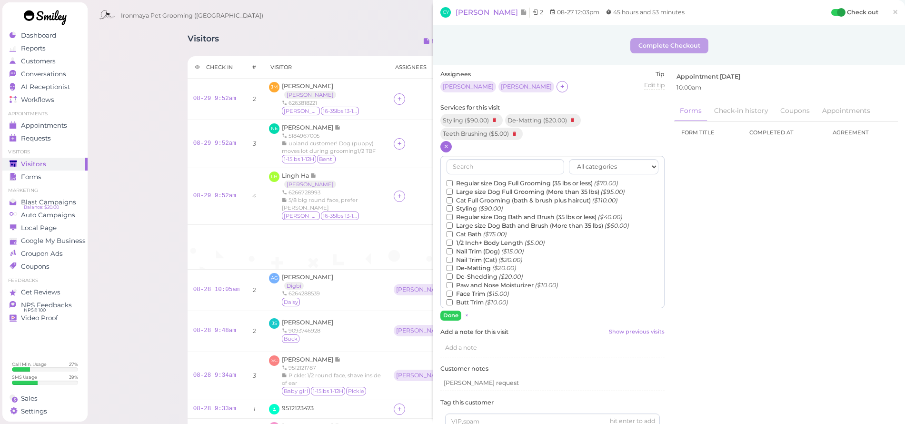
click at [478, 213] on label "Regular size Dog Bath and Brush (35 lbs or less) ($40.00)" at bounding box center [535, 217] width 176 height 9
click at [453, 214] on input "Regular size Dog Bath and Brush (35 lbs or less) ($40.00)" at bounding box center [450, 217] width 6 height 6
click at [452, 314] on button "Done" at bounding box center [450, 315] width 21 height 10
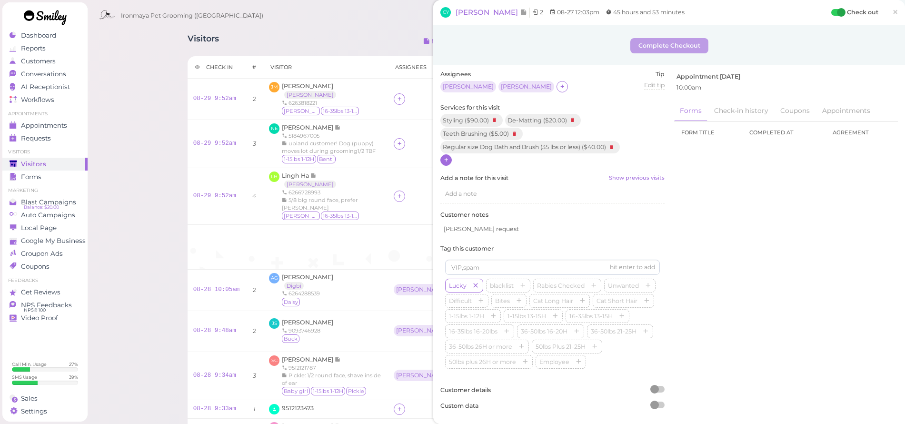
scroll to position [0, 0]
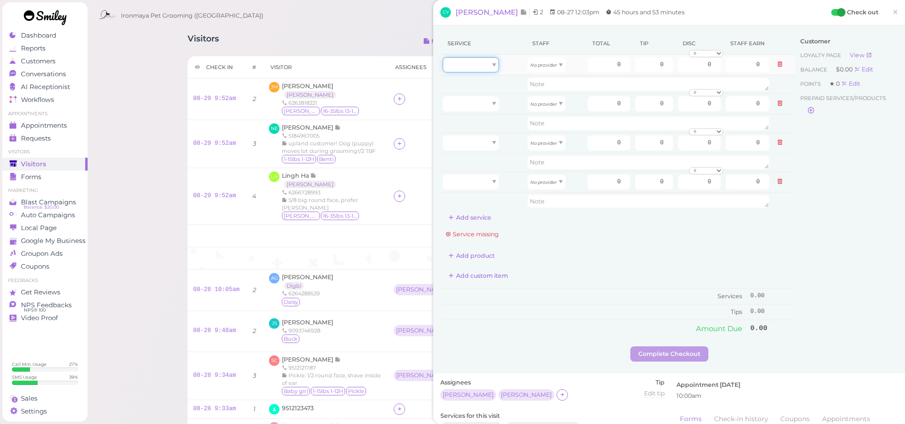
click at [476, 65] on div at bounding box center [471, 64] width 56 height 15
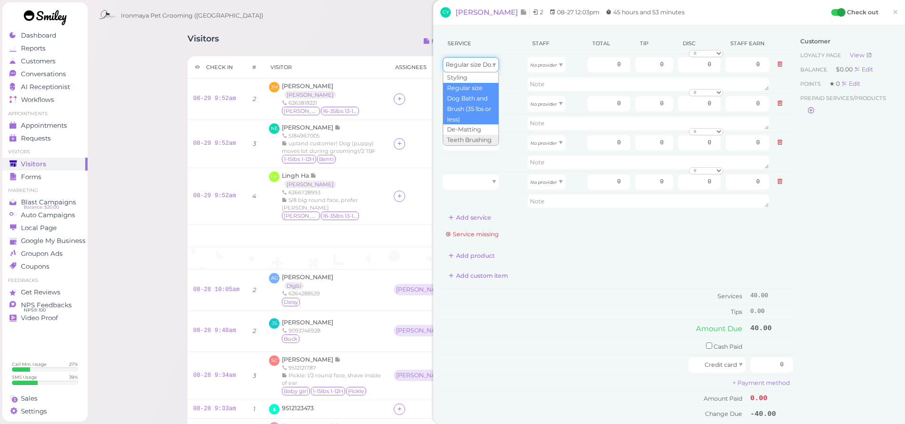
type input "40.00"
click at [471, 107] on div at bounding box center [471, 103] width 56 height 15
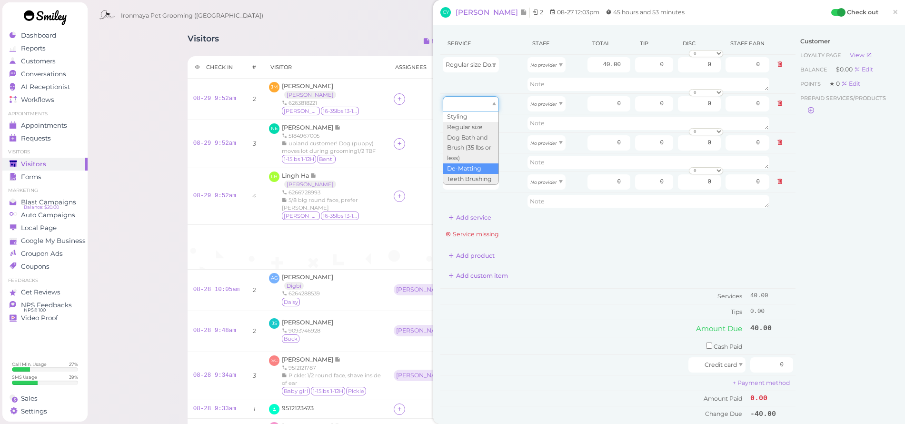
type input "20.00"
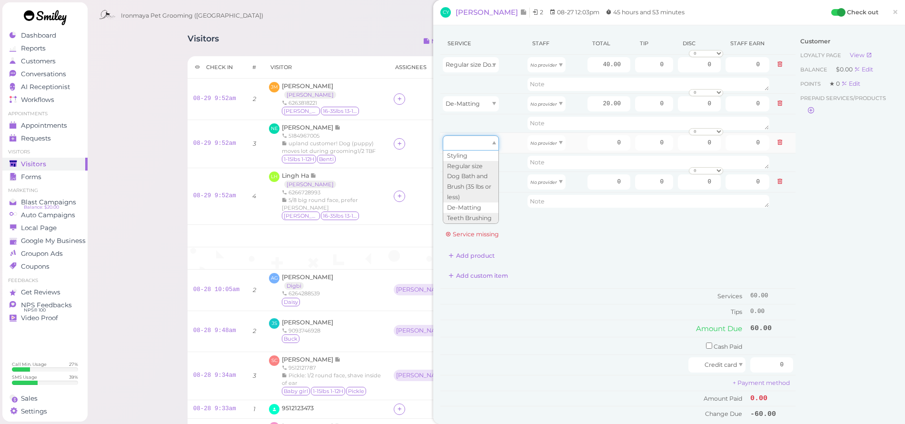
click at [471, 146] on div at bounding box center [471, 142] width 56 height 15
type input "90.00"
click at [466, 182] on div at bounding box center [471, 181] width 56 height 15
type input "5.00"
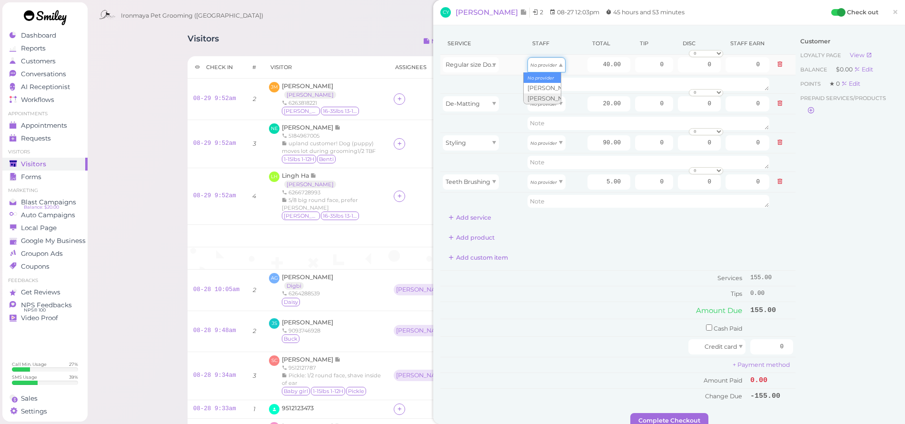
click at [544, 71] on div "No provider" at bounding box center [547, 64] width 38 height 15
type input "17.20"
click at [545, 103] on icon "No provider" at bounding box center [543, 103] width 27 height 5
type input "8.60"
click at [553, 141] on div "No provider" at bounding box center [547, 142] width 38 height 15
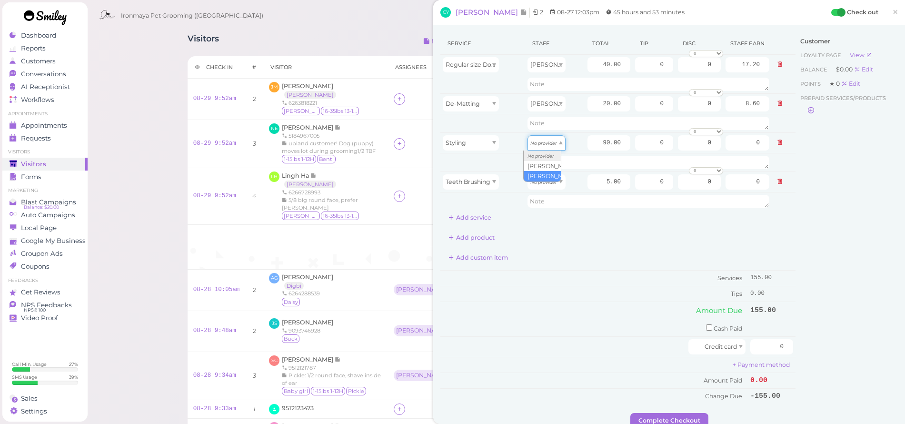
type input "40.50"
click at [542, 179] on icon "No provider" at bounding box center [543, 181] width 27 height 5
click at [574, 234] on div "Add product" at bounding box center [617, 237] width 355 height 15
drag, startPoint x: 595, startPoint y: 64, endPoint x: 640, endPoint y: 68, distance: 45.4
click at [640, 68] on tr "Regular size Dog Bath and Brush (35 lbs or less) [PERSON_NAME] 40.00 0 0 0 10% …" at bounding box center [617, 65] width 355 height 20
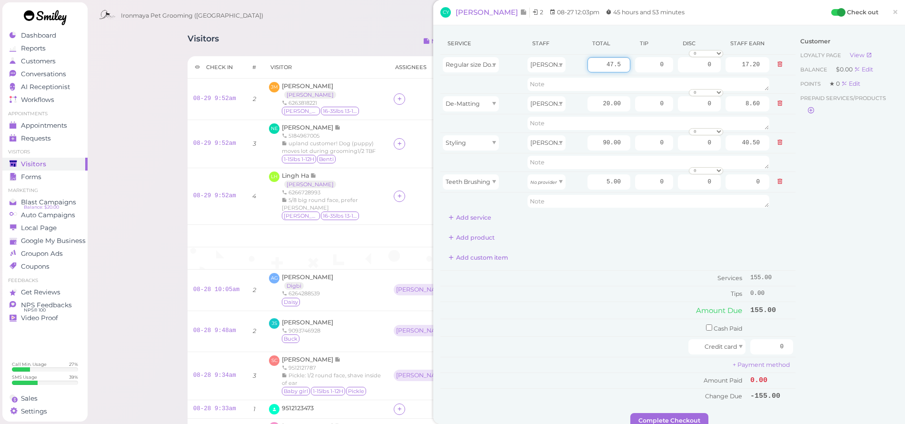
type input "47.5"
type input "20.43"
click at [628, 218] on div "Service Staff Total Tip Disc Staff earn Regular size Dog Bath and Brush (35 lbs…" at bounding box center [617, 128] width 355 height 193
drag, startPoint x: 598, startPoint y: 104, endPoint x: 659, endPoint y: 112, distance: 61.5
click at [659, 112] on tr "De-Matting [PERSON_NAME] 20.00 0 0 0 10% off 15% off 20% off 25% off 30% off 50…" at bounding box center [617, 103] width 355 height 20
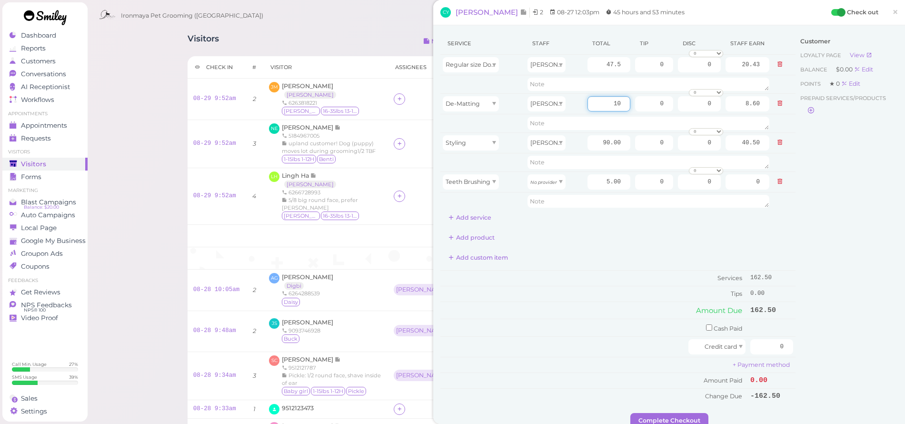
type input "10"
type input "4.30"
click at [590, 234] on div "Add product" at bounding box center [617, 237] width 355 height 15
drag, startPoint x: 587, startPoint y: 143, endPoint x: 635, endPoint y: 149, distance: 48.5
click at [635, 149] on tr "Styling [PERSON_NAME] 90.00 0 0 0 10% off 15% off 20% off 25% off 30% off 50% o…" at bounding box center [617, 142] width 355 height 20
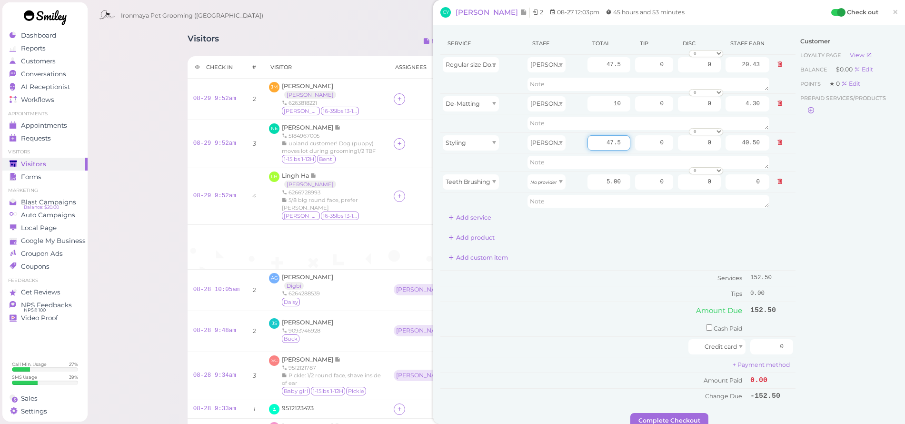
type input "47.5"
type input "21.38"
click at [628, 236] on div "Add product" at bounding box center [617, 237] width 355 height 15
drag, startPoint x: 648, startPoint y: 68, endPoint x: 669, endPoint y: 72, distance: 21.5
click at [669, 72] on tr "Regular size Dog Bath and Brush (35 lbs or less) [PERSON_NAME] 47.5 0 0 0 10% o…" at bounding box center [617, 65] width 355 height 20
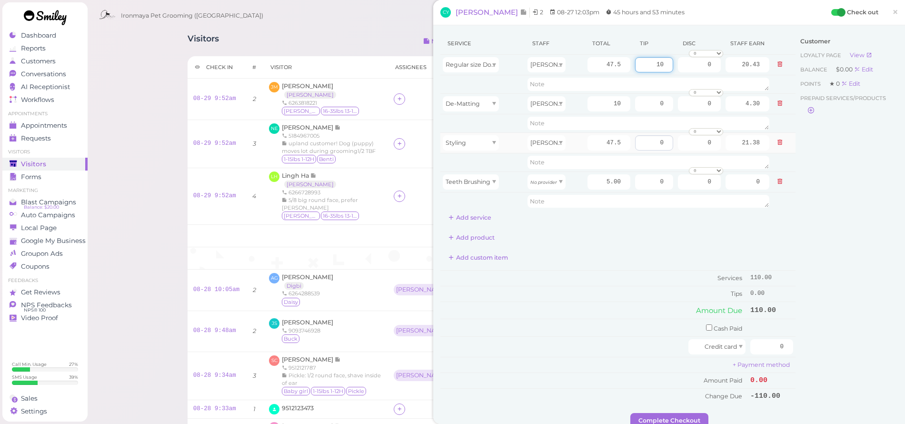
type input "10"
drag, startPoint x: 648, startPoint y: 143, endPoint x: 704, endPoint y: 161, distance: 58.1
click at [704, 161] on tbody "Regular size Dog Bath and Brush (35 lbs or less) [PERSON_NAME] 47.5 10 0 0 10% …" at bounding box center [617, 133] width 355 height 156
type input "10"
click at [699, 246] on div "Service Staff Total Tip Disc Staff earn Regular size Dog Bath and Brush (35 lbs…" at bounding box center [617, 217] width 355 height 371
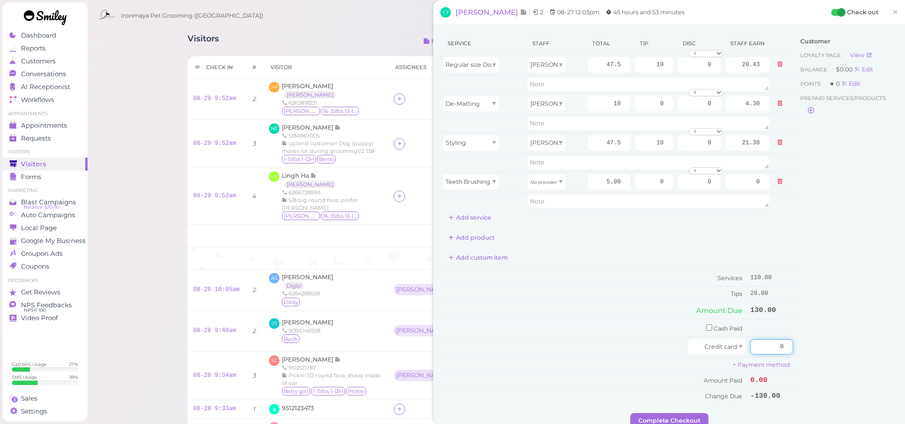
drag, startPoint x: 764, startPoint y: 339, endPoint x: 788, endPoint y: 347, distance: 25.6
click at [788, 347] on div "Service Staff Total Tip Disc Staff earn Regular size Dog Bath and Brush (35 lbs…" at bounding box center [669, 222] width 458 height 380
type input "130"
click at [716, 346] on span "Credit card" at bounding box center [721, 346] width 32 height 7
click at [631, 357] on td "+ Payment method" at bounding box center [617, 365] width 355 height 16
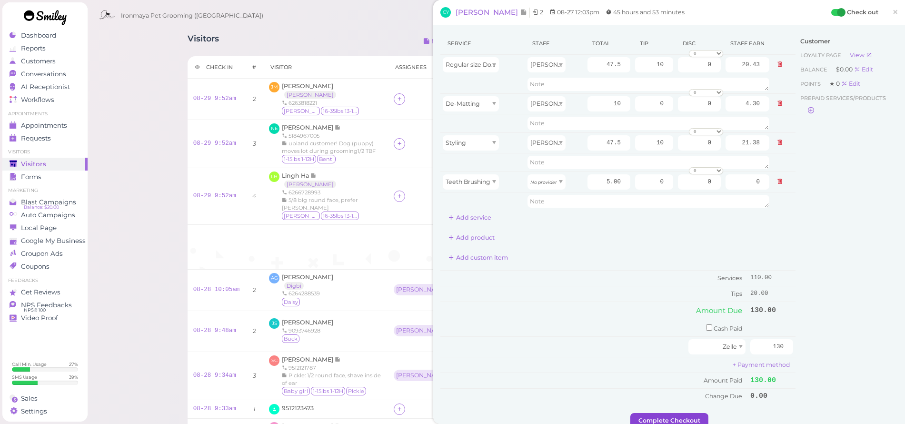
click at [661, 415] on button "Complete Checkout" at bounding box center [669, 420] width 78 height 15
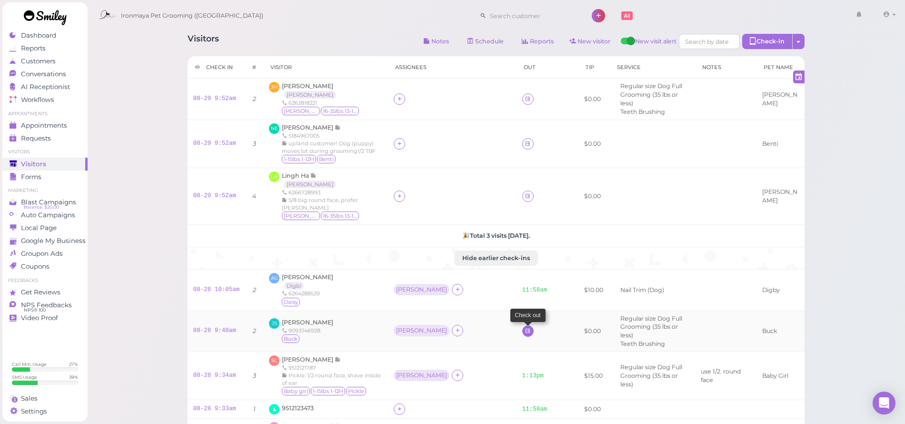
click at [525, 327] on icon at bounding box center [528, 330] width 6 height 7
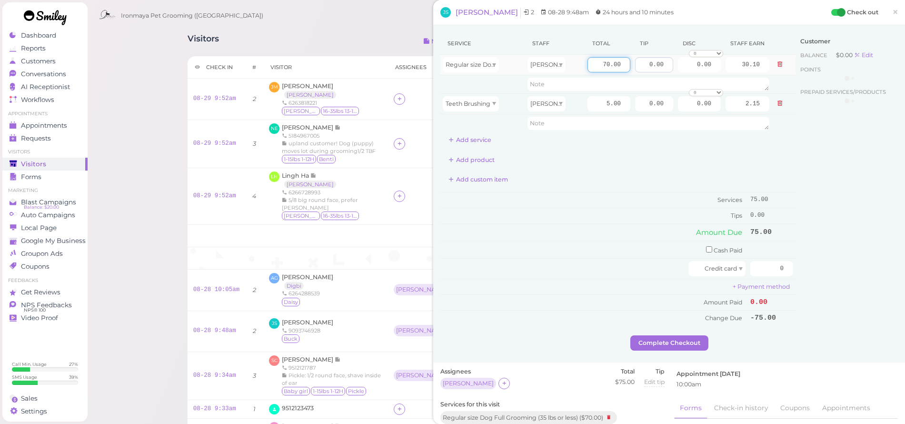
drag, startPoint x: 595, startPoint y: 63, endPoint x: 636, endPoint y: 65, distance: 41.0
click at [636, 65] on tr "Regular size Dog Full Grooming (35 lbs or less) [PERSON_NAME] 70.00 0.00 0.00 0…" at bounding box center [617, 65] width 355 height 20
click at [473, 68] on span "Regular size Dog Full Grooming (35 lbs or less)" at bounding box center [513, 64] width 135 height 7
click at [610, 412] on icon at bounding box center [608, 417] width 11 height 10
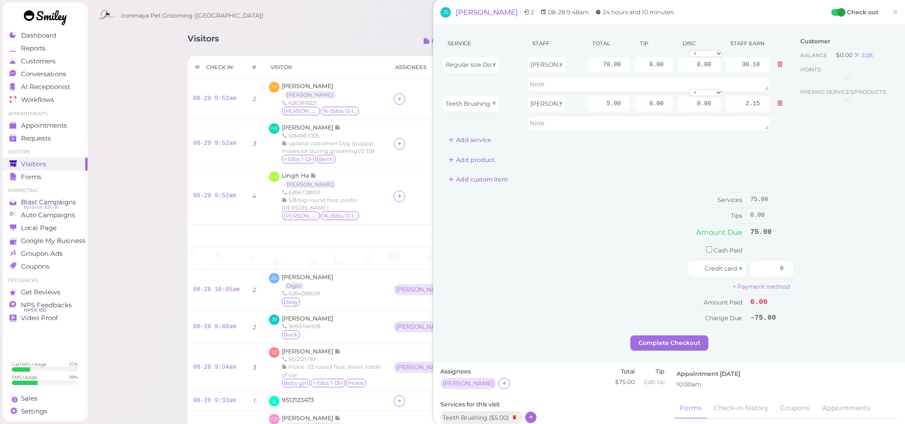
click at [531, 413] on icon at bounding box center [531, 416] width 6 height 7
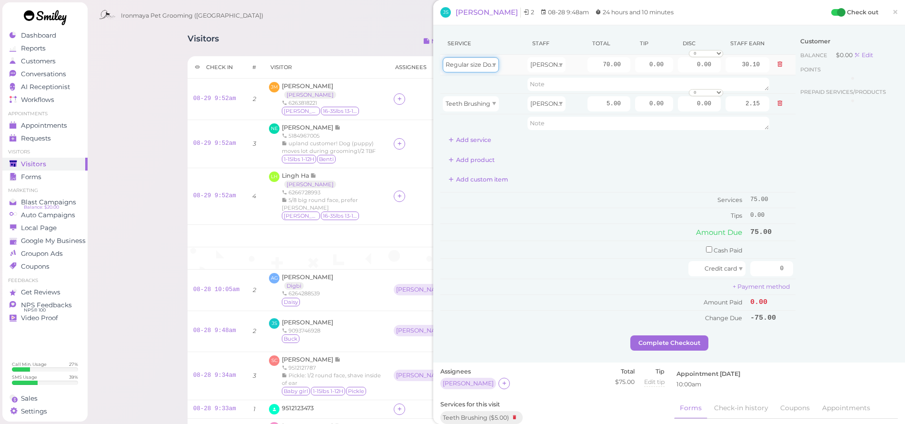
click at [490, 60] on div "Regular size Dog Full Grooming (35 lbs or less)" at bounding box center [471, 64] width 56 height 15
type input "40.00"
type input "17.20"
click at [543, 65] on div "[PERSON_NAME]" at bounding box center [547, 64] width 38 height 15
drag, startPoint x: 546, startPoint y: 87, endPoint x: 563, endPoint y: 81, distance: 18.1
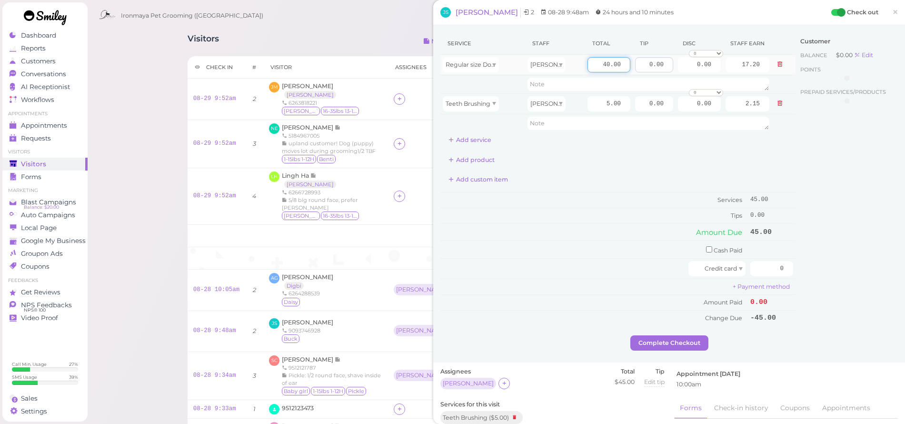
drag, startPoint x: 589, startPoint y: 66, endPoint x: 630, endPoint y: 67, distance: 40.5
click at [630, 67] on tr "Regular size Dog Bath and Brush (35 lbs or less) [PERSON_NAME] 40.00 0.00 0.00 …" at bounding box center [617, 65] width 355 height 20
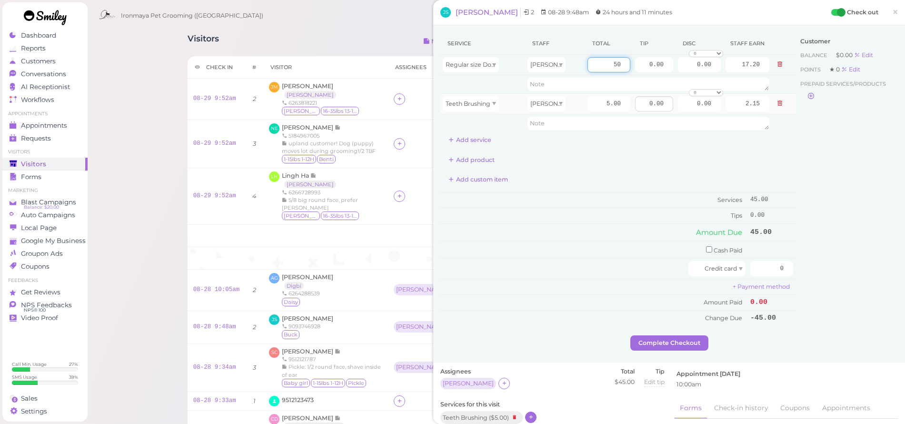
type input "50"
click at [627, 157] on div "Add product" at bounding box center [617, 159] width 355 height 15
type input "21.50"
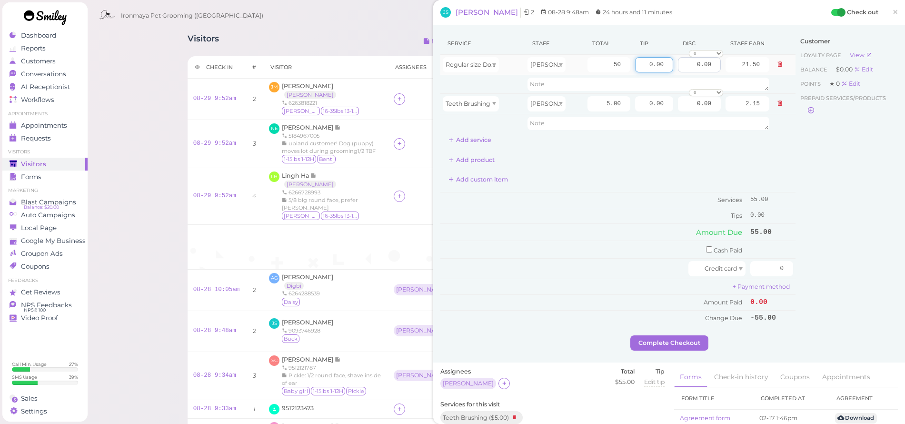
drag, startPoint x: 640, startPoint y: 64, endPoint x: 672, endPoint y: 62, distance: 32.4
click at [672, 62] on tr "Regular size Dog Bath and Brush (35 lbs or less) [PERSON_NAME] 50 0.00 0.00 0 1…" at bounding box center [617, 65] width 355 height 20
type input "11"
click at [724, 152] on div "Add product" at bounding box center [617, 159] width 355 height 15
drag, startPoint x: 767, startPoint y: 266, endPoint x: 802, endPoint y: 265, distance: 34.8
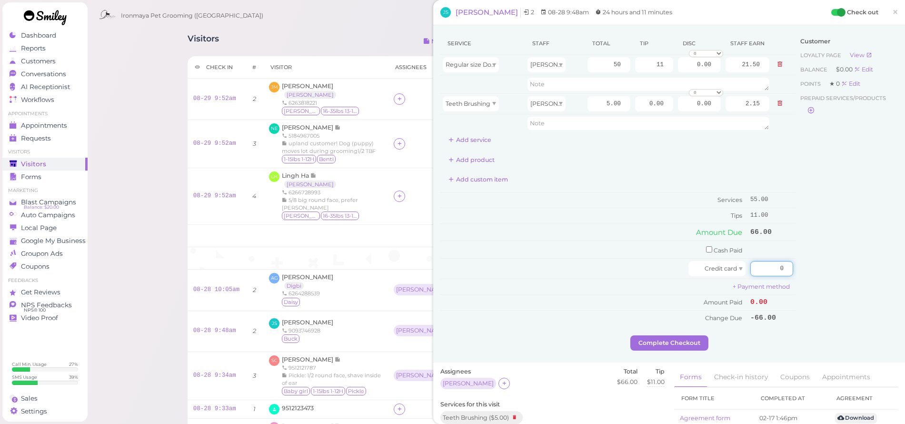
click at [802, 265] on div "Service Staff Total Tip Disc Staff earn Regular size Dog Bath and Brush (35 lbs…" at bounding box center [669, 183] width 458 height 303
type input "66"
click at [825, 272] on div "Customer Loyalty page View Balance $0.00 Edit Points ★ 0 Edit Prepaid services/…" at bounding box center [847, 183] width 102 height 303
click at [691, 339] on button "Complete Checkout" at bounding box center [669, 342] width 78 height 15
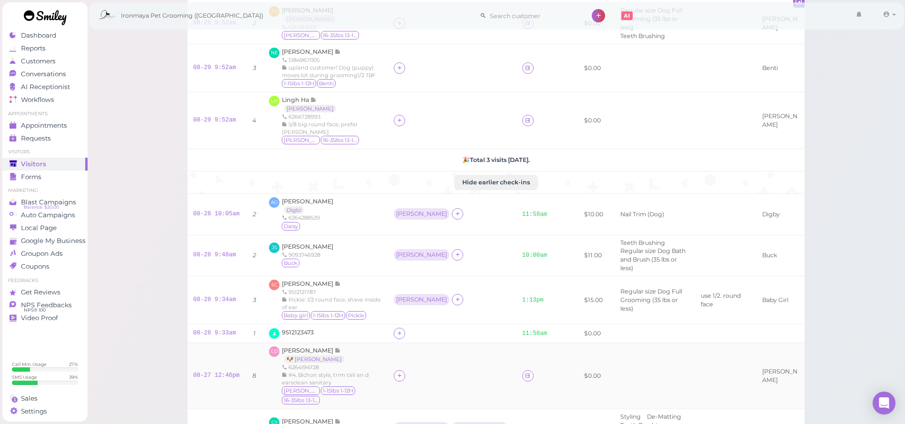
scroll to position [149, 0]
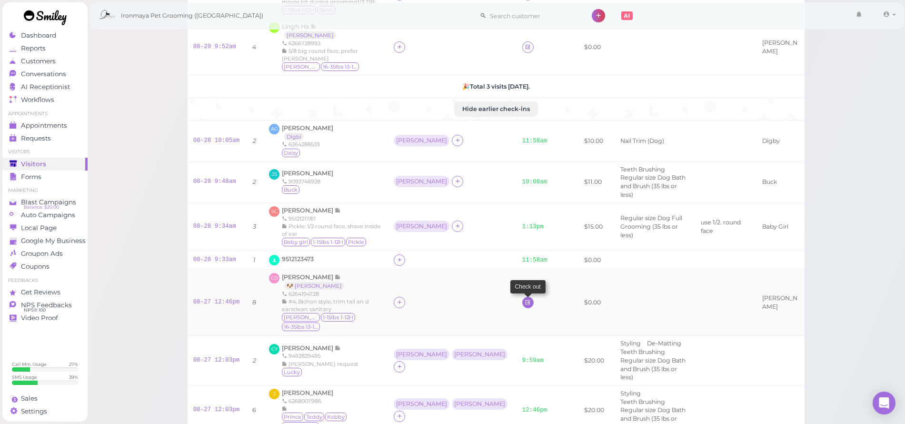
click at [525, 299] on icon at bounding box center [528, 302] width 6 height 7
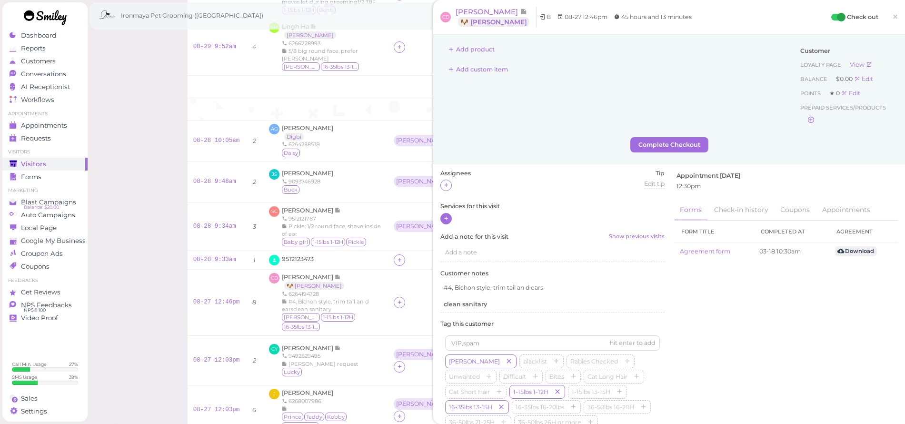
click at [451, 215] on div at bounding box center [445, 218] width 11 height 11
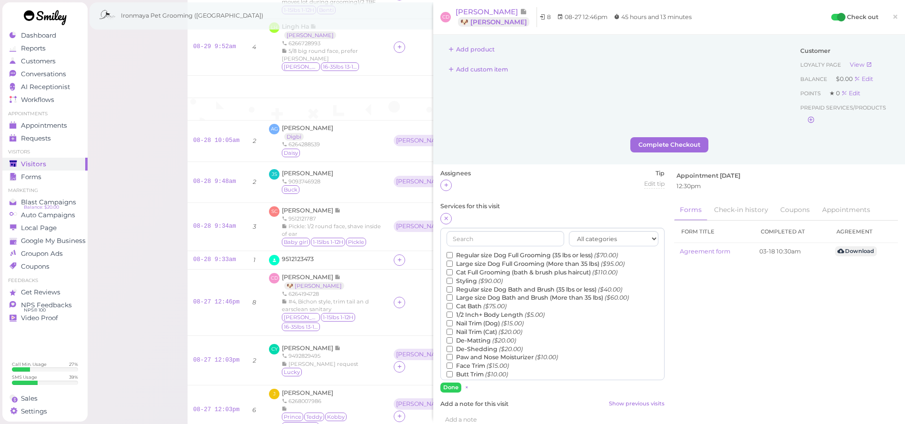
click at [480, 253] on label "Regular size Dog Full Grooming (35 lbs or less) ($70.00)" at bounding box center [532, 255] width 171 height 9
click at [453, 253] on input "Regular size Dog Full Grooming (35 lbs or less) ($70.00)" at bounding box center [450, 255] width 6 height 6
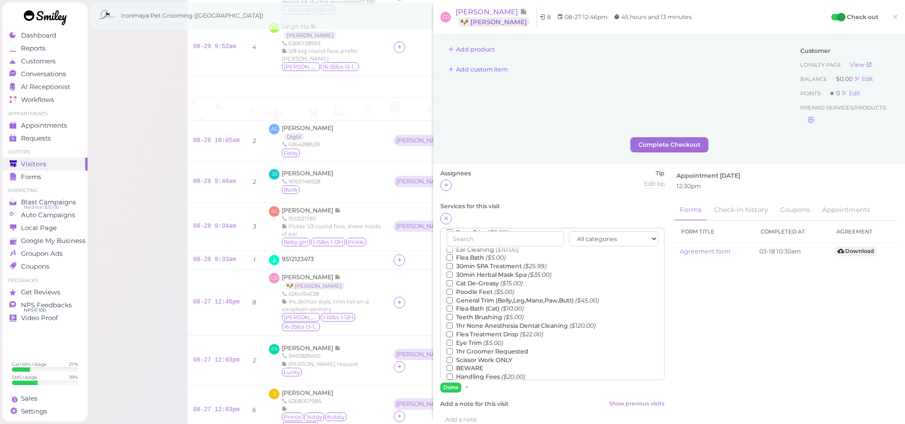
scroll to position [160, 0]
click at [448, 303] on label "Teeth Brushing ($5.00)" at bounding box center [485, 307] width 77 height 9
click at [448, 304] on input "Teeth Brushing ($5.00)" at bounding box center [450, 307] width 6 height 6
click at [450, 387] on button "Done" at bounding box center [450, 387] width 21 height 10
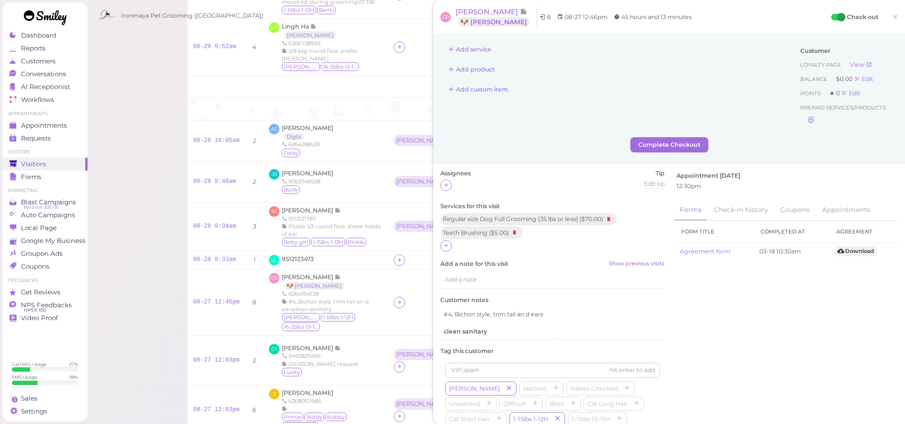
scroll to position [0, 0]
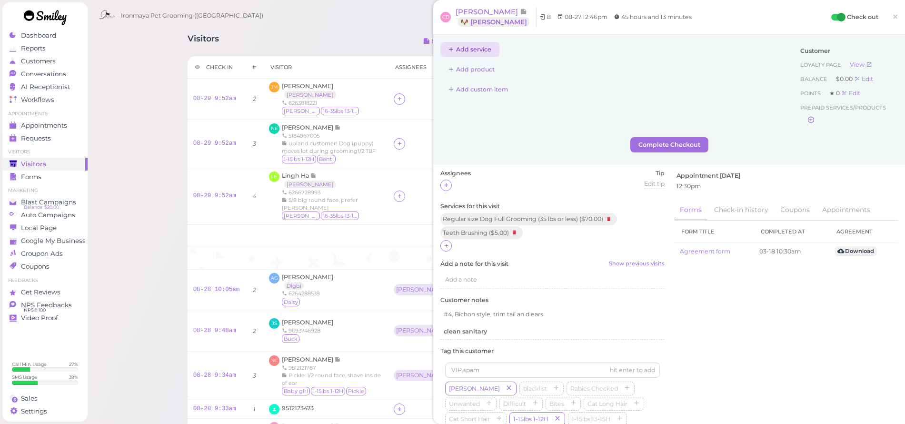
click at [477, 53] on button "Add service" at bounding box center [469, 49] width 59 height 15
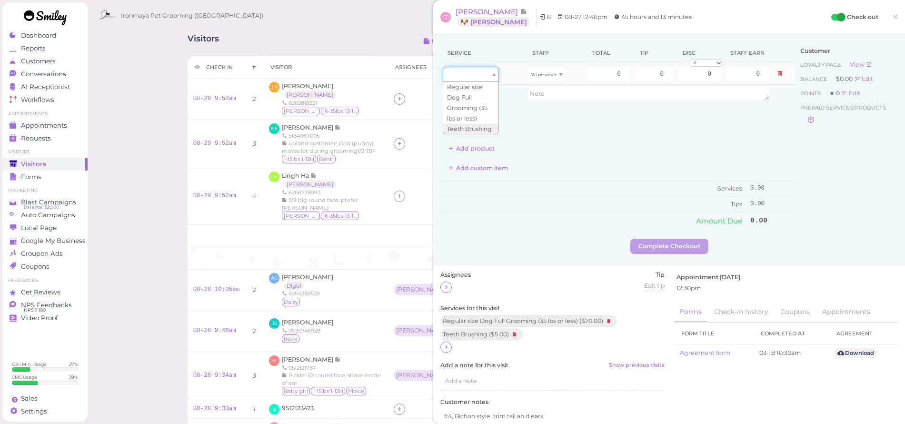
click at [470, 75] on div at bounding box center [471, 74] width 56 height 15
drag, startPoint x: 468, startPoint y: 92, endPoint x: 470, endPoint y: 102, distance: 10.1
type input "70.00"
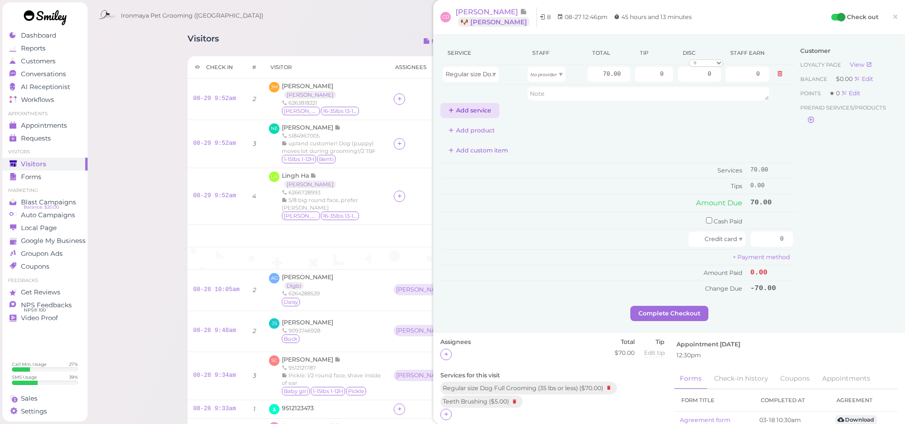
click at [474, 110] on button "Add service" at bounding box center [469, 110] width 59 height 15
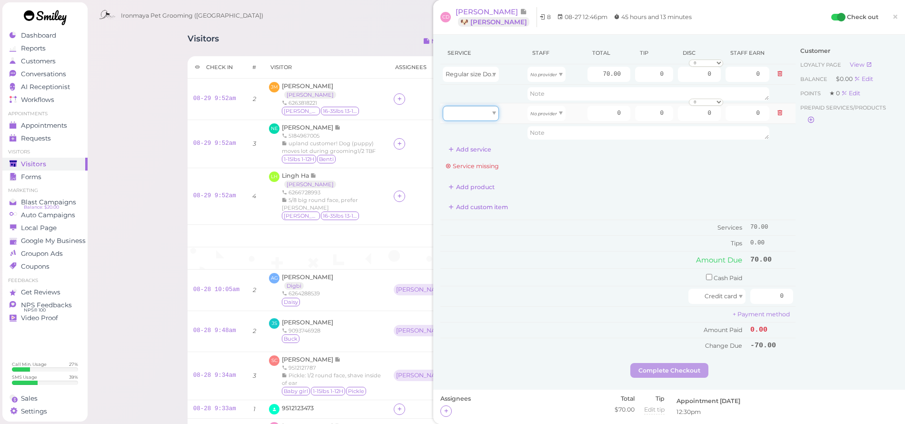
click at [472, 114] on div at bounding box center [471, 113] width 56 height 15
type input "5.00"
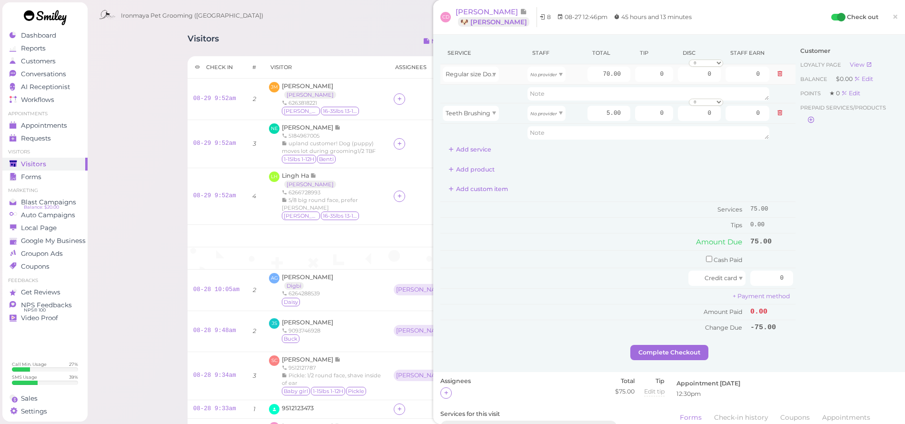
click at [535, 84] on tbody "Regular size Dog Full Grooming (35 lbs or less) No provider 70.00 0 0 0 10% off…" at bounding box center [617, 103] width 355 height 78
click at [542, 76] on icon "No provider" at bounding box center [543, 74] width 27 height 5
click at [499, 82] on td "Regular size Dog Full Grooming (35 lbs or less)" at bounding box center [482, 74] width 85 height 20
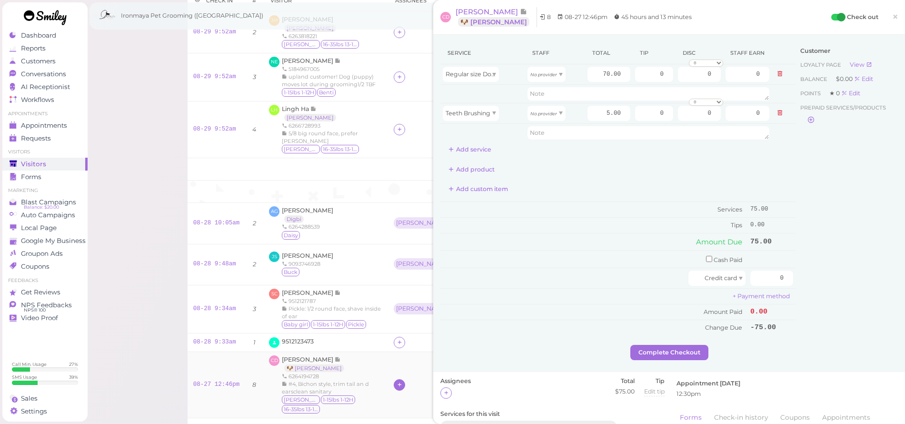
click at [402, 379] on div at bounding box center [399, 384] width 11 height 11
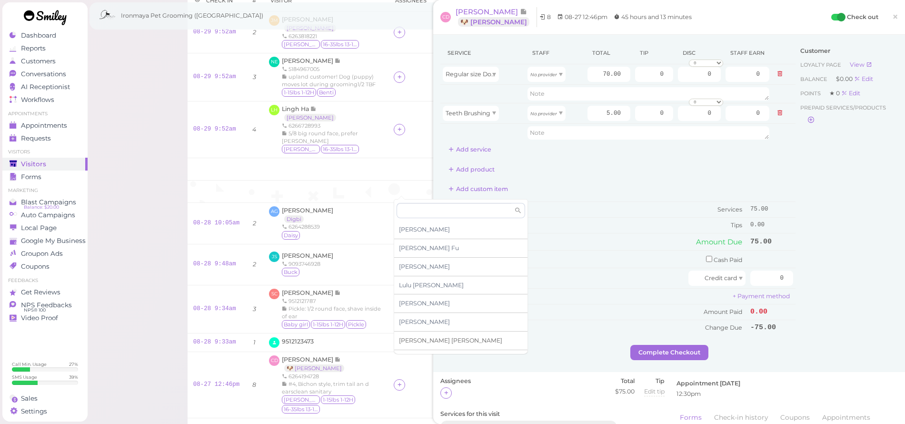
click at [418, 340] on span "[PERSON_NAME]" at bounding box center [450, 340] width 103 height 7
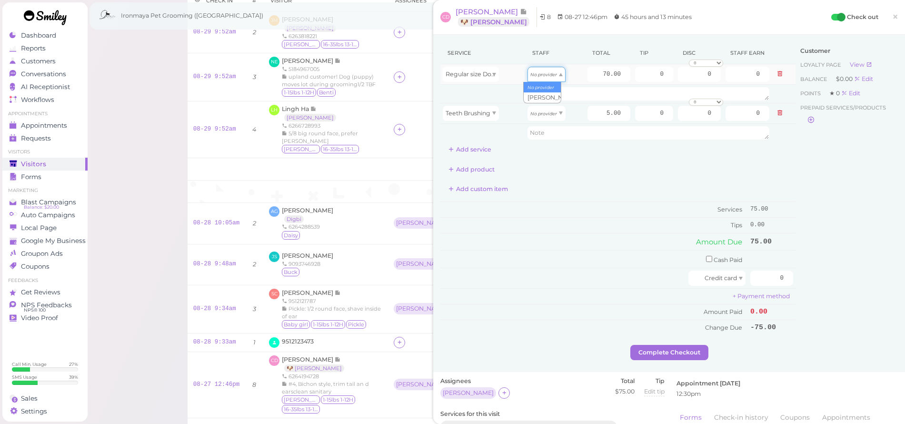
click at [548, 79] on div "No provider" at bounding box center [547, 74] width 38 height 15
type input "30.10"
drag, startPoint x: 545, startPoint y: 116, endPoint x: 551, endPoint y: 140, distance: 24.9
click at [545, 116] on icon "No provider" at bounding box center [543, 113] width 27 height 5
type input "2.15"
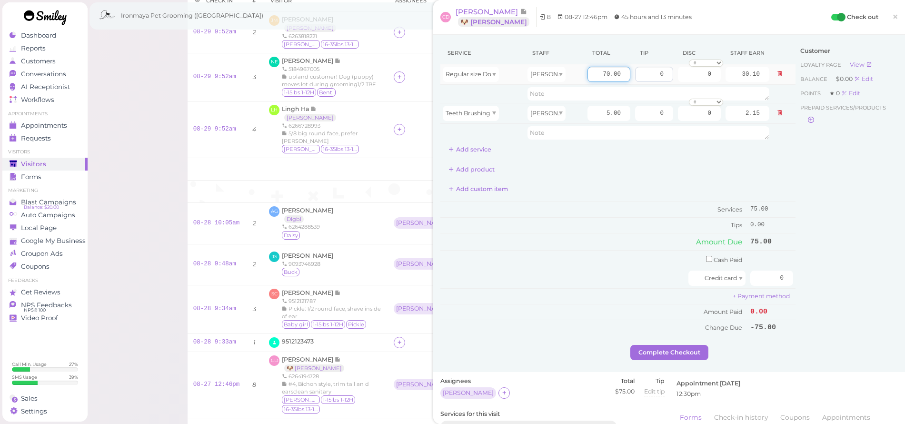
drag, startPoint x: 592, startPoint y: 74, endPoint x: 657, endPoint y: 80, distance: 65.0
click at [657, 80] on tr "Regular size Dog Full Grooming (35 lbs or less) [PERSON_NAME] 70.00 0 0 0 10% o…" at bounding box center [617, 74] width 355 height 20
type input "80"
type input "34.40"
click at [651, 139] on td at bounding box center [648, 132] width 247 height 18
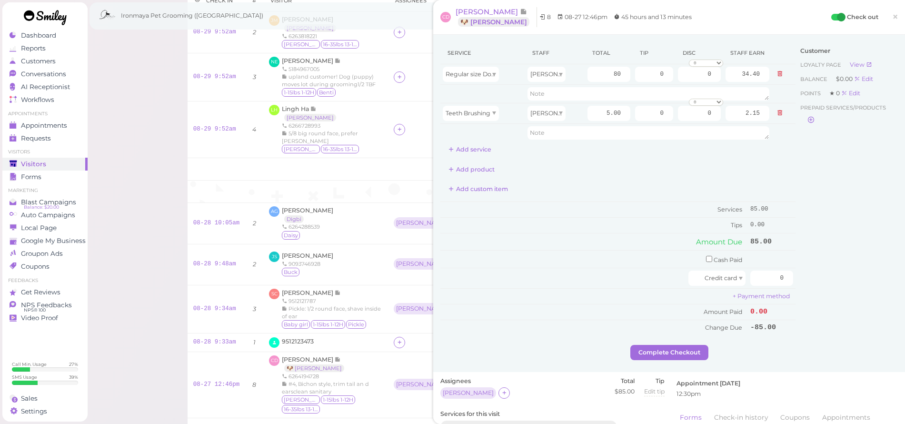
drag, startPoint x: 627, startPoint y: 157, endPoint x: 629, endPoint y: 144, distance: 12.6
click at [627, 155] on div "Service Staff Total Tip Disc Staff earn Regular size Dog Full Grooming (35 lbs …" at bounding box center [617, 188] width 355 height 293
click at [649, 72] on input "0" at bounding box center [654, 74] width 38 height 15
drag, startPoint x: 649, startPoint y: 73, endPoint x: 664, endPoint y: 75, distance: 14.9
click at [665, 75] on input "0" at bounding box center [654, 74] width 38 height 15
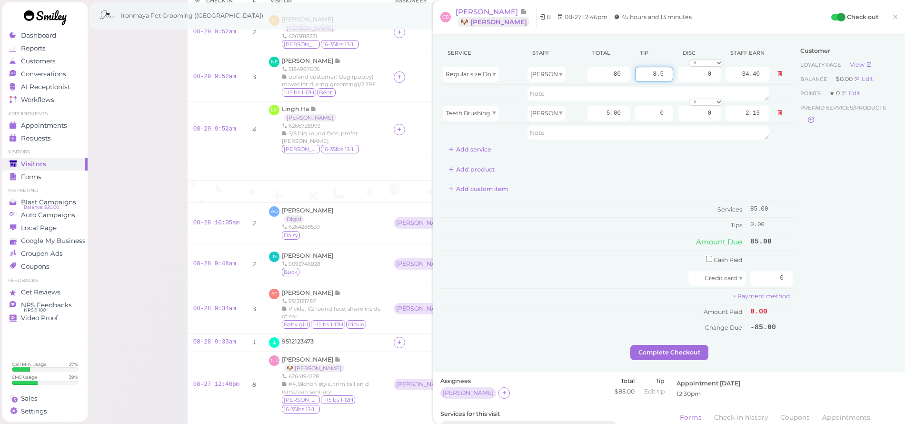
type input "8.5"
click at [672, 152] on div "Service Staff Total Tip Disc Staff earn Regular size Dog Full Grooming (35 lbs …" at bounding box center [617, 99] width 355 height 115
drag, startPoint x: 765, startPoint y: 269, endPoint x: 794, endPoint y: 276, distance: 29.8
click at [794, 276] on div "Service Staff Total Tip Disc Staff earn Regular size Dog Full Grooming (35 lbs …" at bounding box center [669, 193] width 458 height 303
type input "93.5"
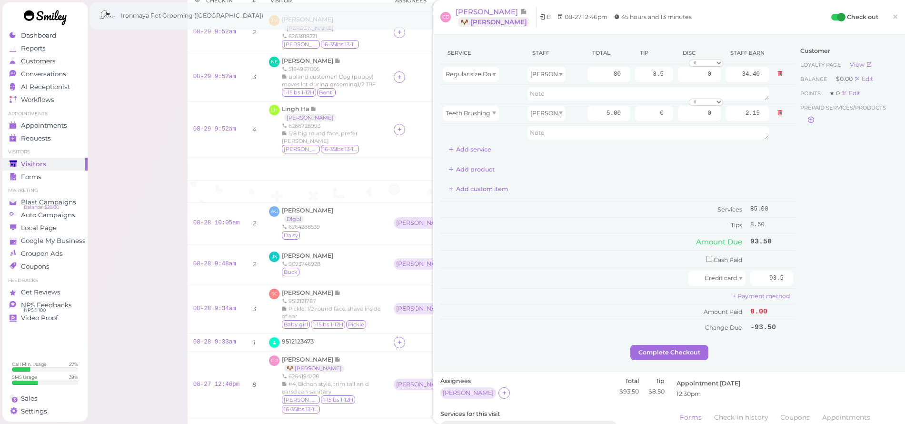
click at [810, 253] on div "Customer Loyalty page View Balance $0.00 Edit Points ★ 0 Edit Prepaid services/…" at bounding box center [847, 193] width 102 height 303
click at [667, 346] on button "Complete Checkout" at bounding box center [669, 352] width 78 height 15
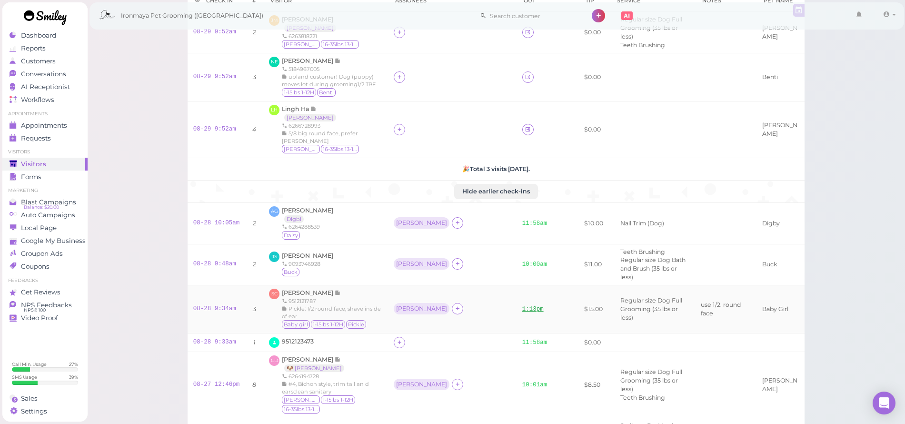
click at [522, 306] on link "1:13pm" at bounding box center [532, 309] width 21 height 7
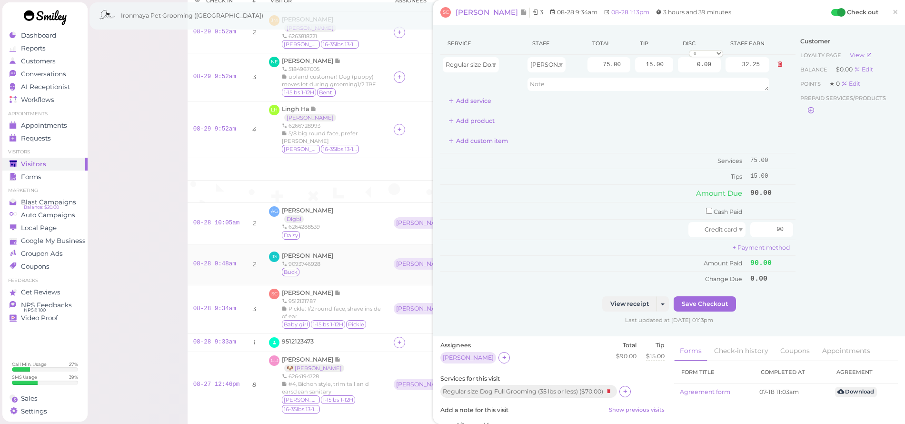
drag, startPoint x: 891, startPoint y: 11, endPoint x: 680, endPoint y: 256, distance: 322.8
click at [892, 11] on span "×" at bounding box center [895, 11] width 6 height 13
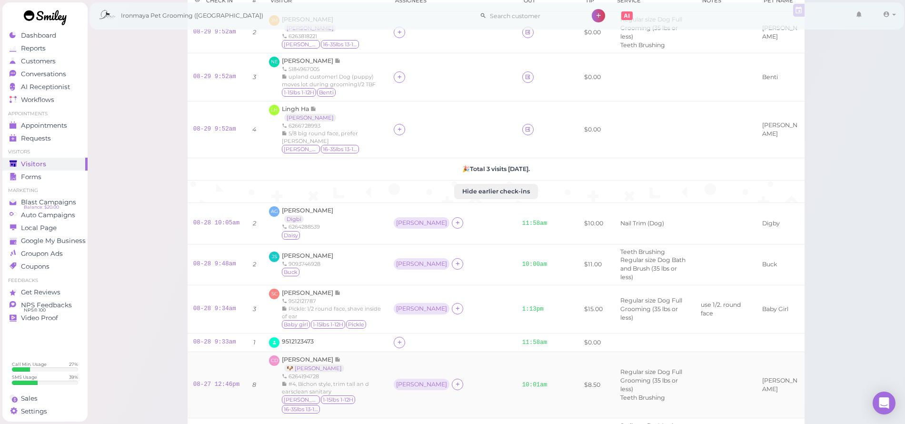
scroll to position [135, 0]
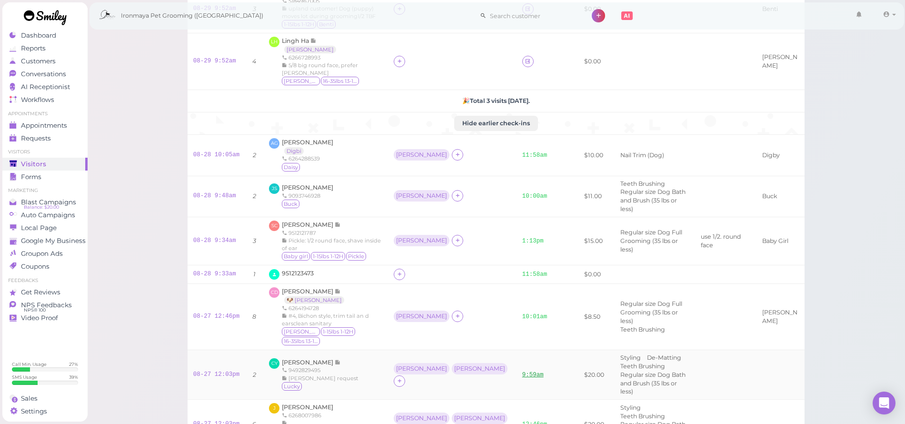
click at [522, 371] on link "9:59am" at bounding box center [532, 374] width 21 height 7
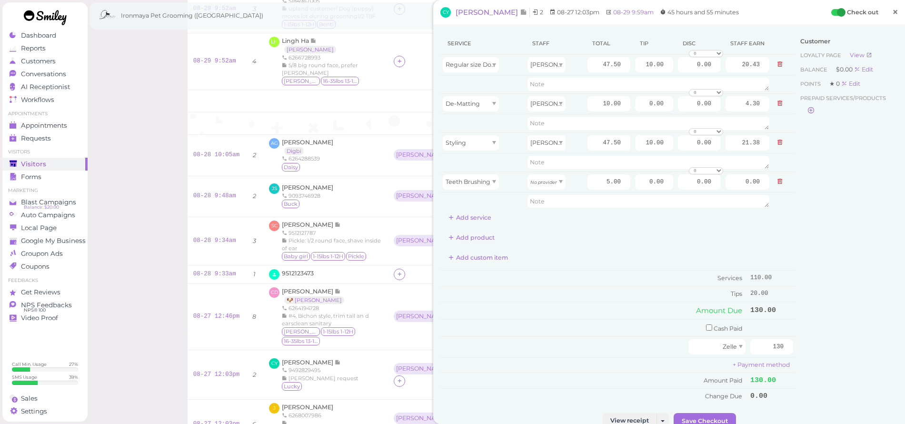
click at [892, 12] on span "×" at bounding box center [895, 11] width 6 height 13
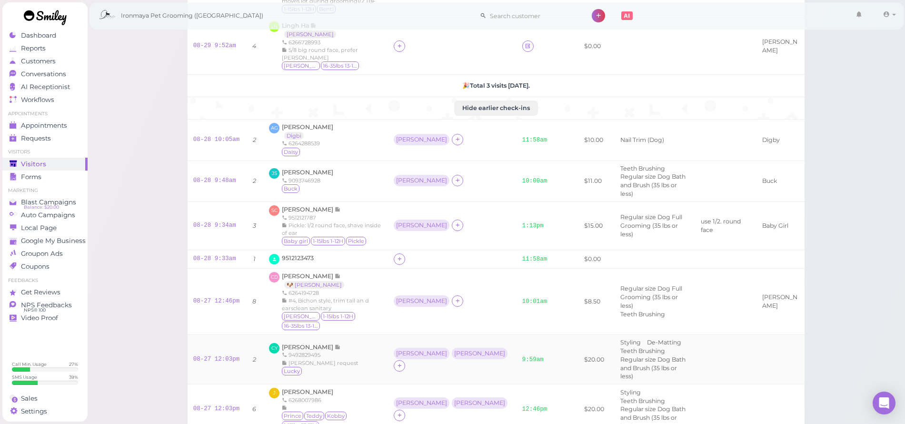
scroll to position [152, 0]
click at [522, 354] on link "9:59am" at bounding box center [532, 357] width 21 height 7
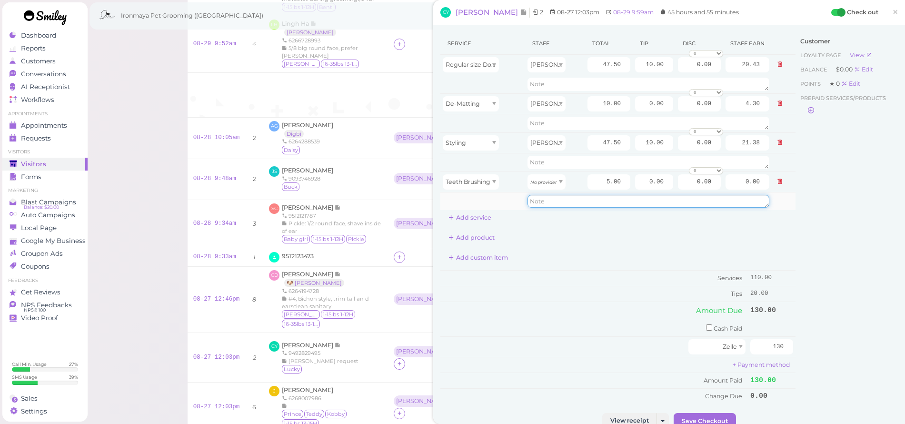
click at [565, 199] on textarea at bounding box center [649, 201] width 242 height 13
type textarea "slipte bb fg"
click at [719, 413] on button "Save Checkout" at bounding box center [705, 420] width 62 height 15
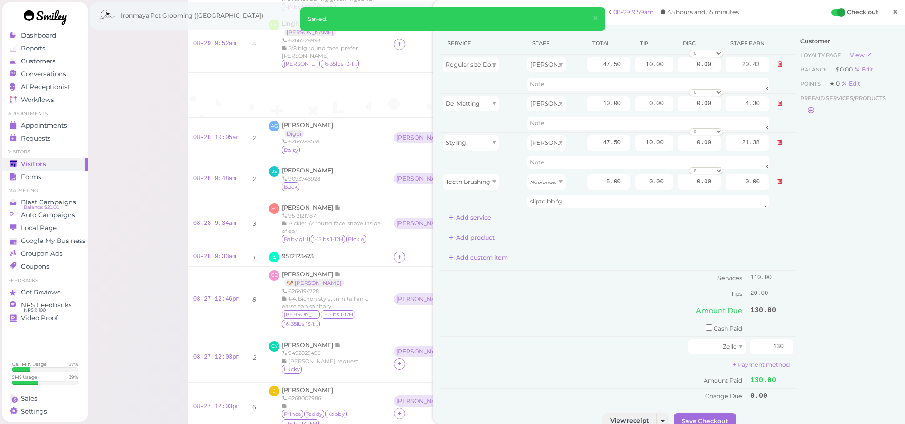
click at [892, 10] on span "×" at bounding box center [895, 11] width 6 height 13
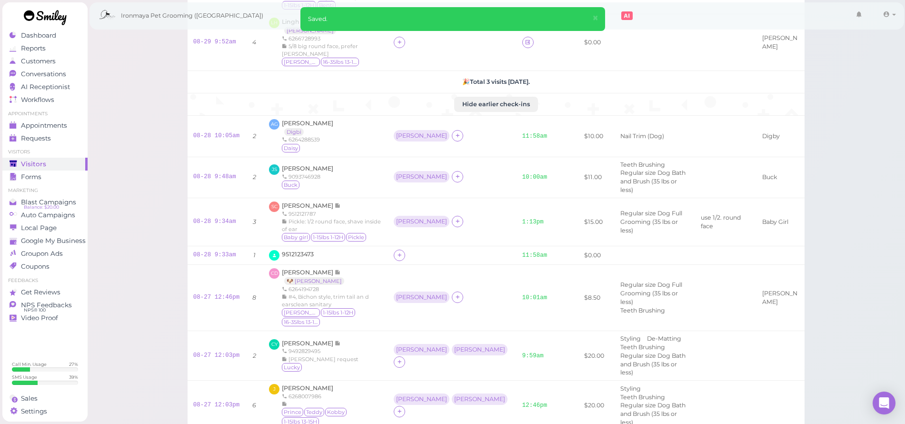
scroll to position [169, 0]
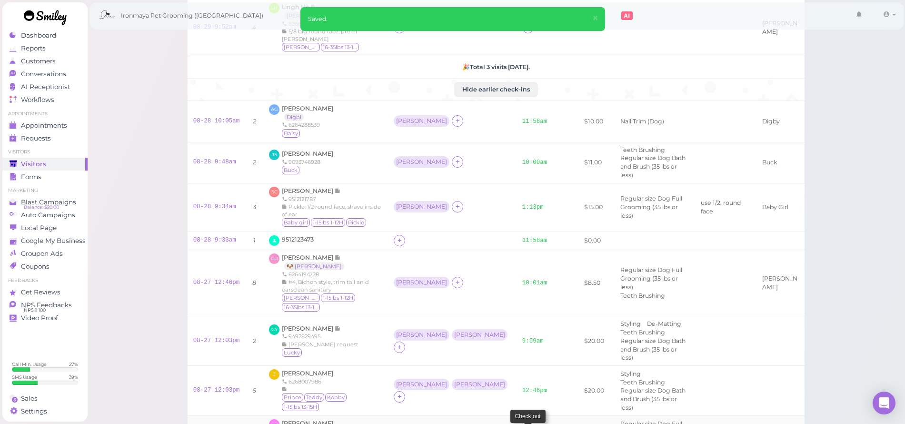
click at [525, 423] on icon at bounding box center [528, 431] width 6 height 7
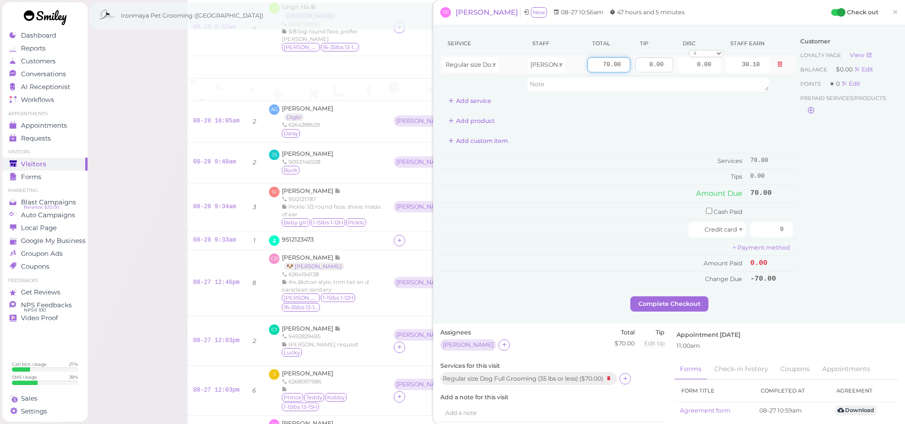
drag, startPoint x: 589, startPoint y: 64, endPoint x: 649, endPoint y: 70, distance: 60.3
click at [649, 70] on tr "Regular size Dog Full Grooming (35 lbs or less) [PERSON_NAME] 70.00 0.00 0.00 0…" at bounding box center [617, 65] width 355 height 20
type input "75"
type input "32.25"
click at [654, 124] on div "Add product" at bounding box center [617, 120] width 355 height 15
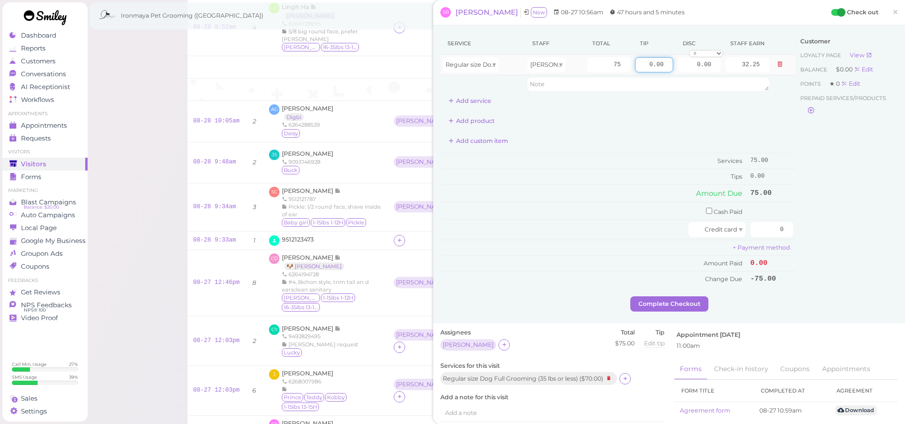
drag, startPoint x: 634, startPoint y: 64, endPoint x: 683, endPoint y: 72, distance: 49.7
click at [683, 72] on tr "Regular size Dog Full Grooming (35 lbs or less) [PERSON_NAME] 75 0.00 0.00 0 10…" at bounding box center [617, 65] width 355 height 20
type input "7.5"
click at [700, 128] on div "Service Staff Total Tip Disc Staff earn Regular size Dog Full Grooming (35 lbs …" at bounding box center [617, 159] width 355 height 254
drag, startPoint x: 761, startPoint y: 221, endPoint x: 811, endPoint y: 238, distance: 53.0
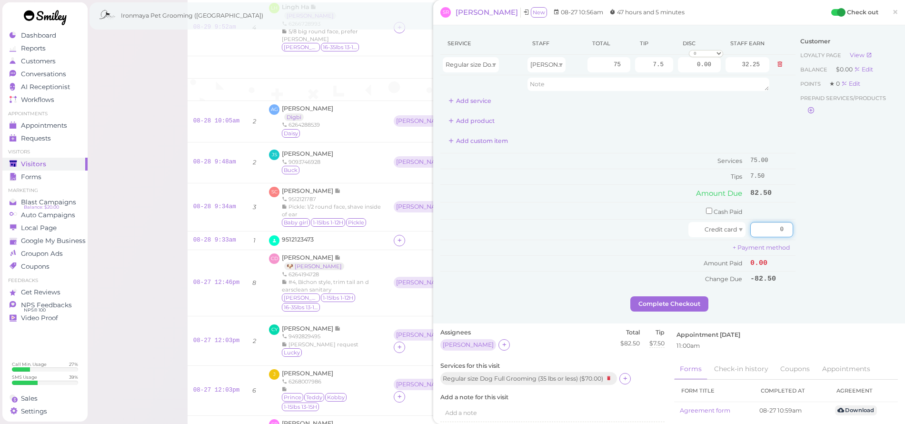
click at [811, 238] on div "Service Staff Total Tip Disc Staff earn Regular size Dog Full Grooming (35 lbs …" at bounding box center [669, 164] width 458 height 264
type input "82.5"
click at [837, 224] on div "Customer Loyalty page View Balance $0.00 Edit Points ★ 0 Edit Prepaid services/…" at bounding box center [847, 164] width 102 height 264
click at [677, 299] on button "Complete Checkout" at bounding box center [669, 303] width 78 height 15
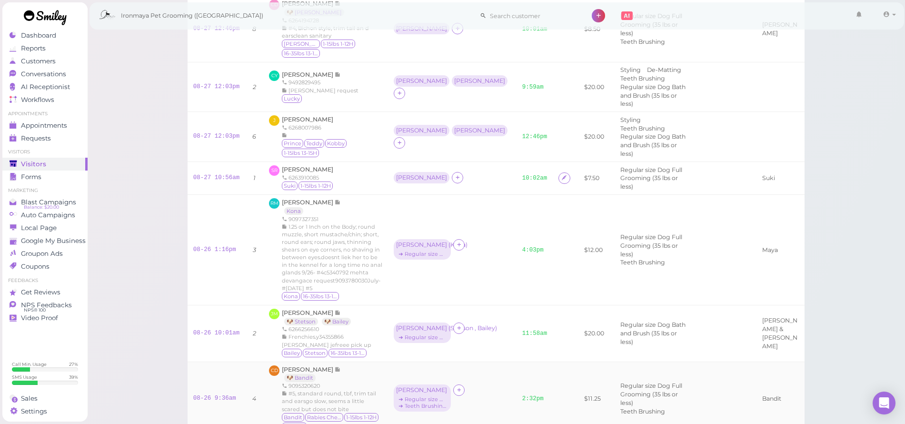
scroll to position [424, 0]
click at [522, 328] on link "11:58am" at bounding box center [534, 331] width 25 height 7
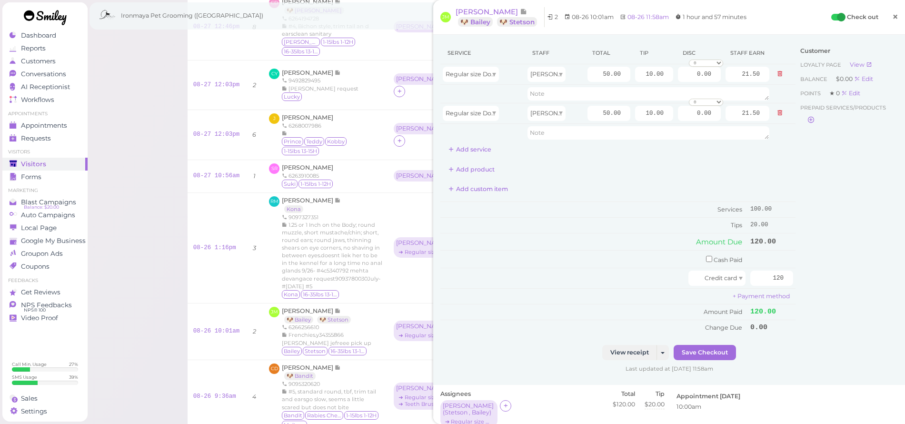
click at [892, 15] on span "×" at bounding box center [895, 16] width 6 height 13
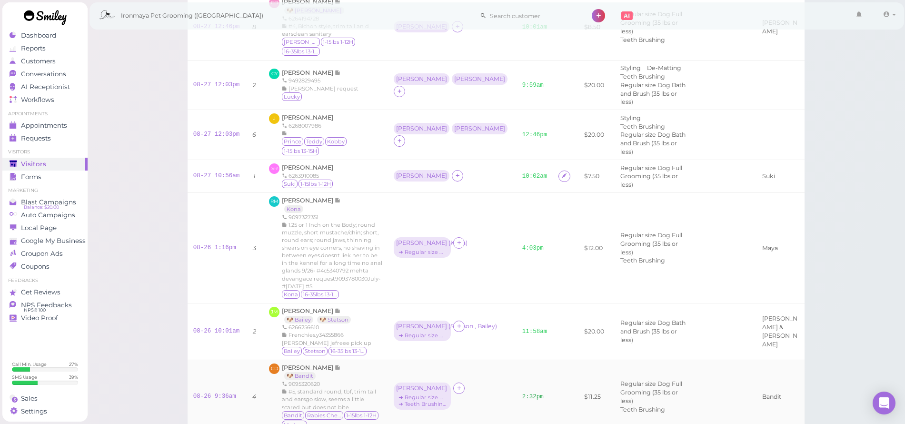
click at [522, 393] on link "2:32pm" at bounding box center [532, 396] width 21 height 7
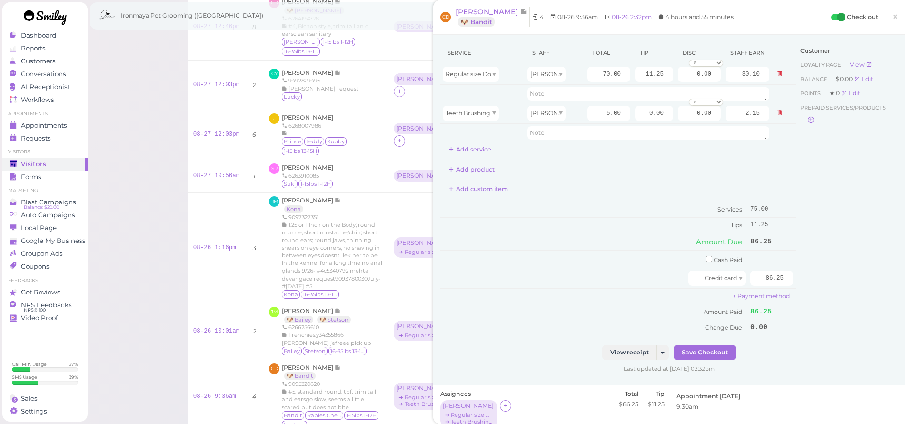
click at [892, 16] on span "×" at bounding box center [895, 16] width 6 height 13
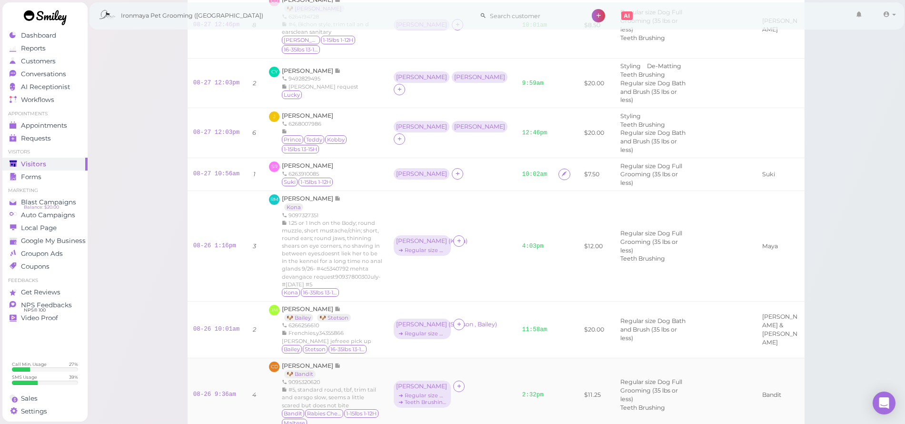
scroll to position [451, 0]
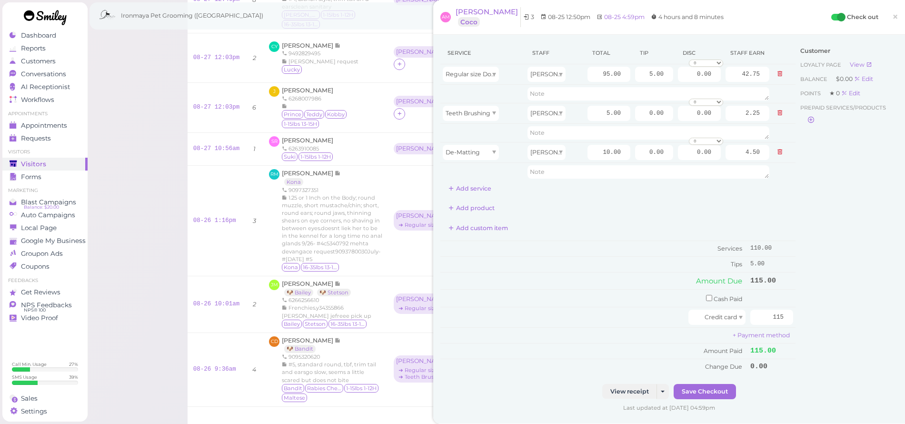
click at [892, 16] on span "×" at bounding box center [895, 16] width 6 height 13
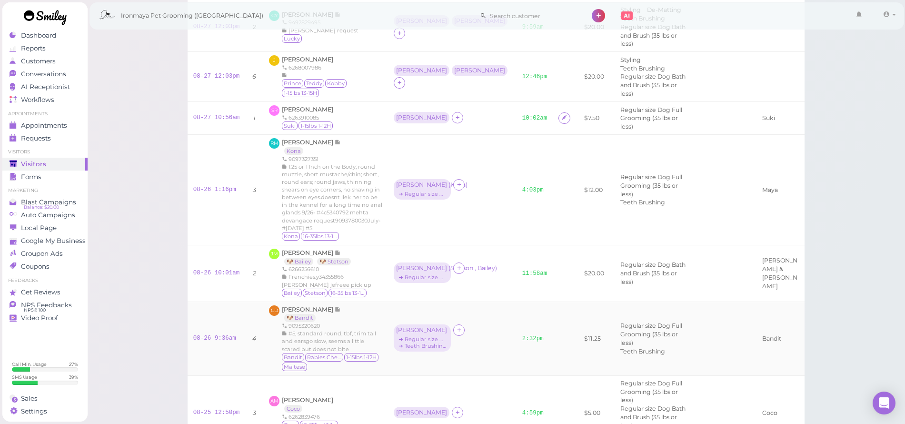
scroll to position [484, 0]
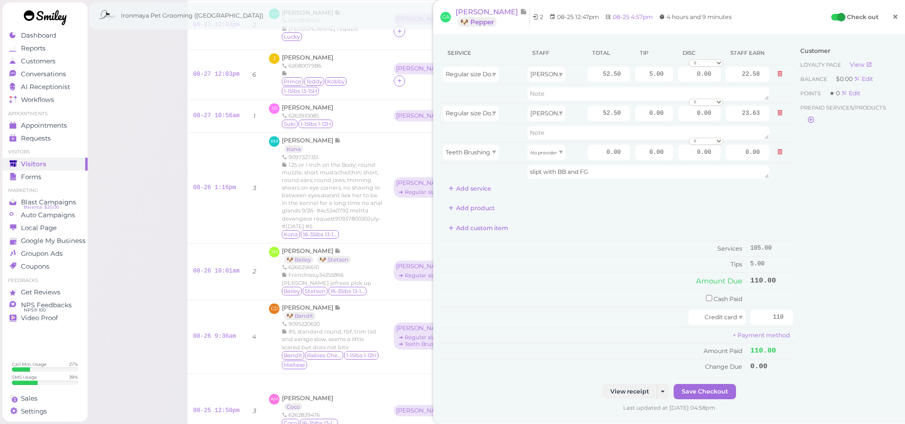
click at [892, 14] on span "×" at bounding box center [895, 16] width 6 height 13
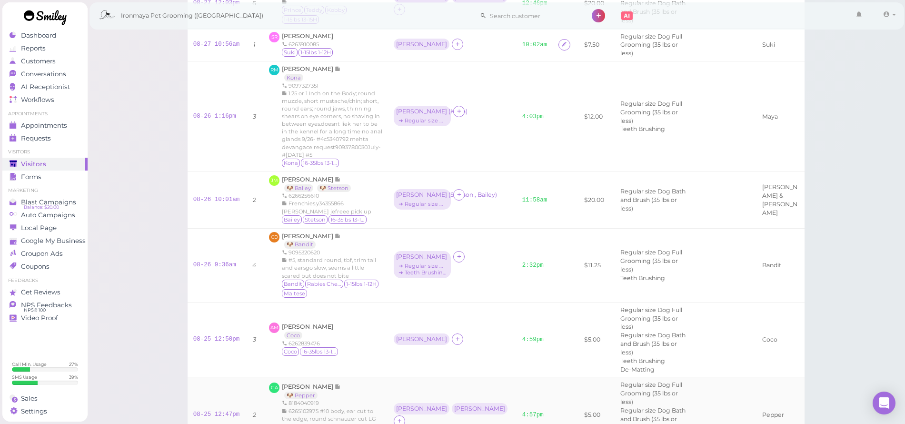
scroll to position [626, 0]
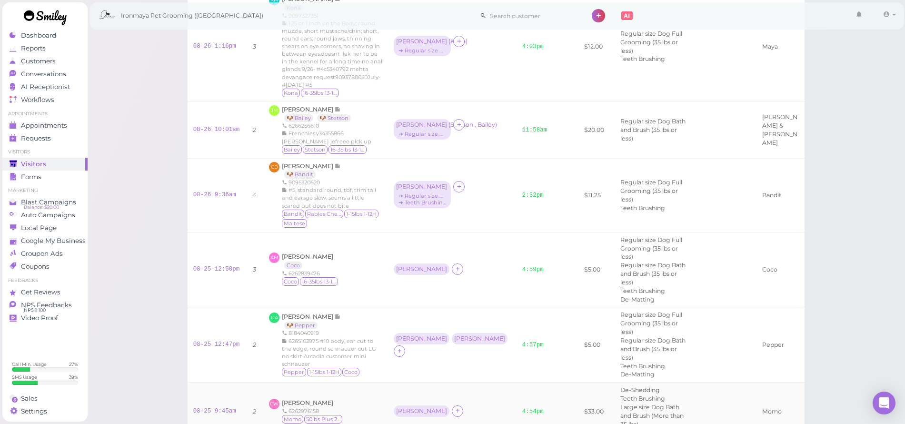
click at [517, 382] on td "4:54pm" at bounding box center [535, 411] width 37 height 58
click at [522, 408] on link "4:54pm" at bounding box center [532, 411] width 21 height 7
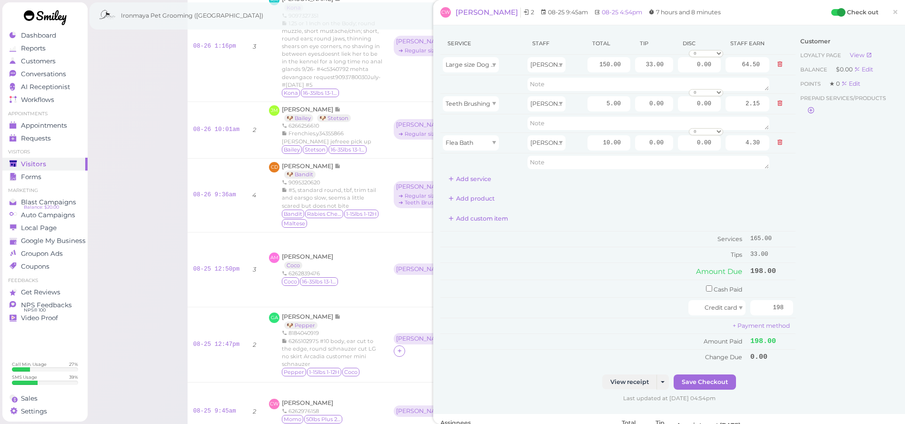
click at [894, 10] on link "×" at bounding box center [895, 12] width 18 height 22
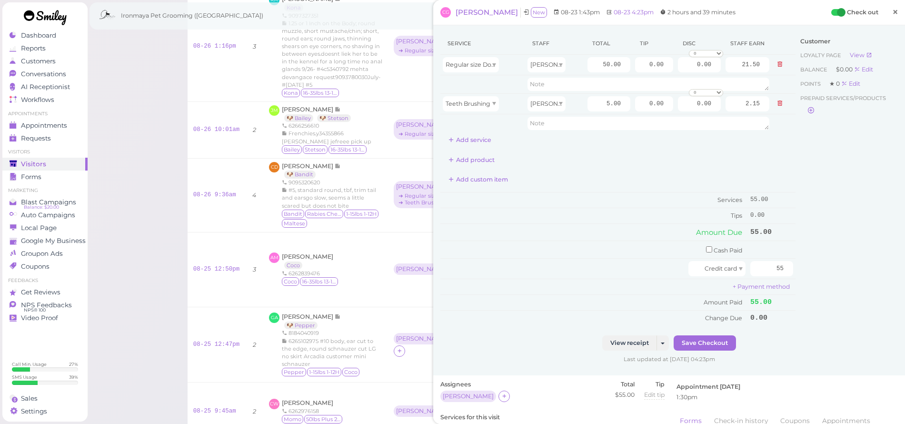
click at [886, 11] on link "×" at bounding box center [895, 12] width 18 height 22
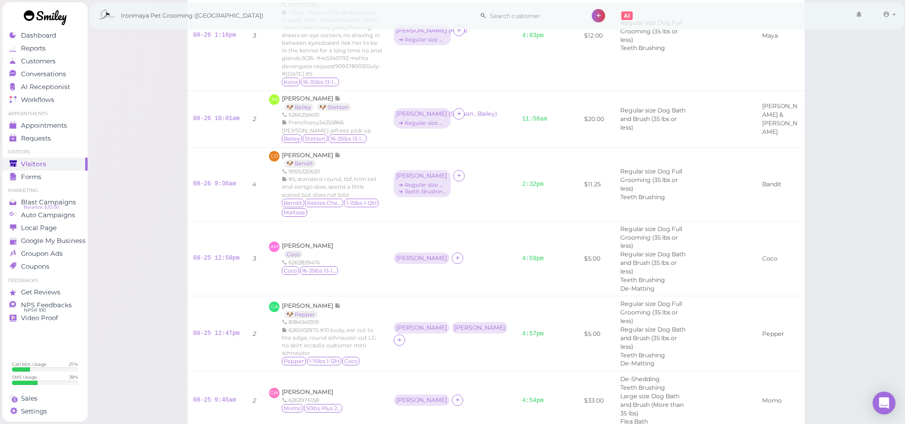
scroll to position [655, 0]
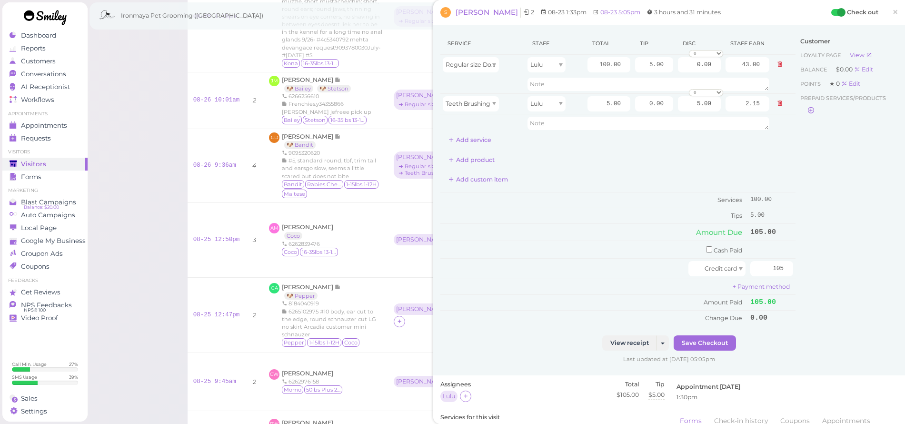
click at [892, 10] on span "×" at bounding box center [895, 11] width 6 height 13
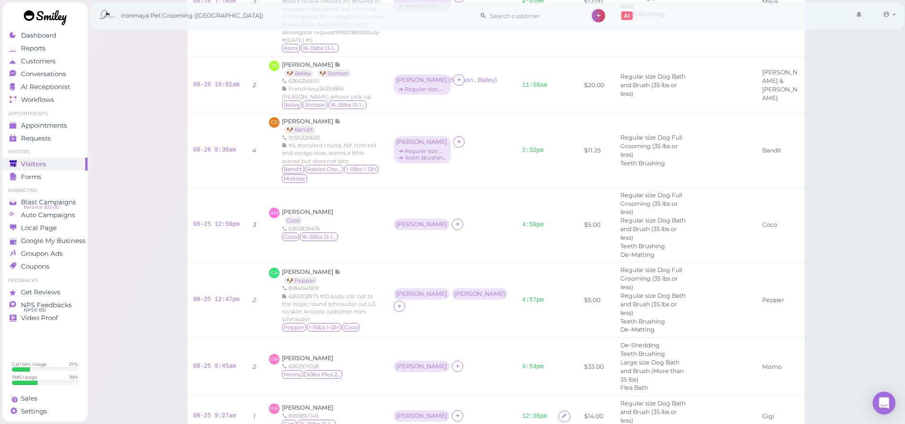
scroll to position [697, 0]
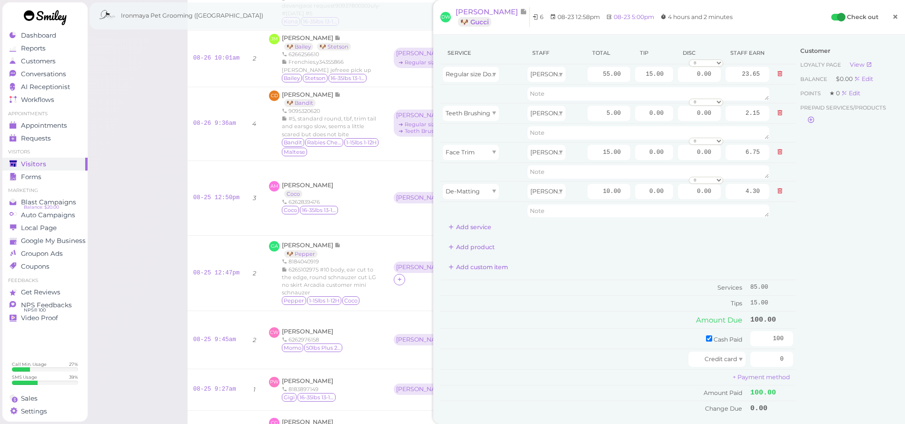
click at [892, 16] on link "×" at bounding box center [895, 17] width 18 height 22
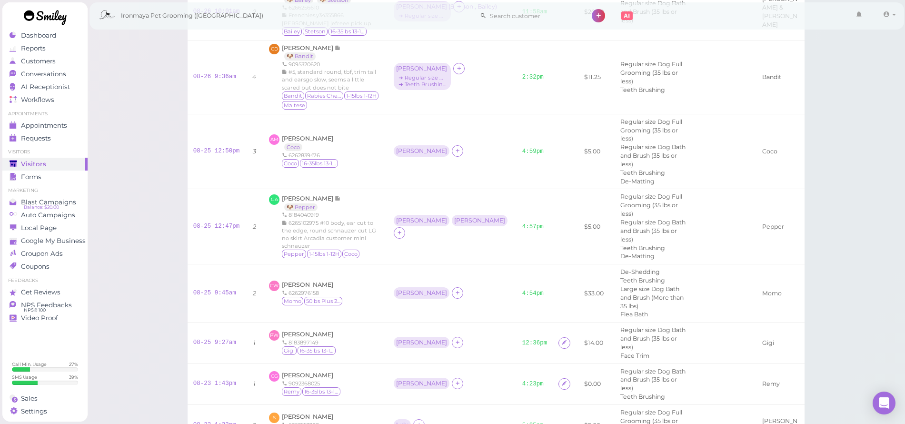
scroll to position [771, 0]
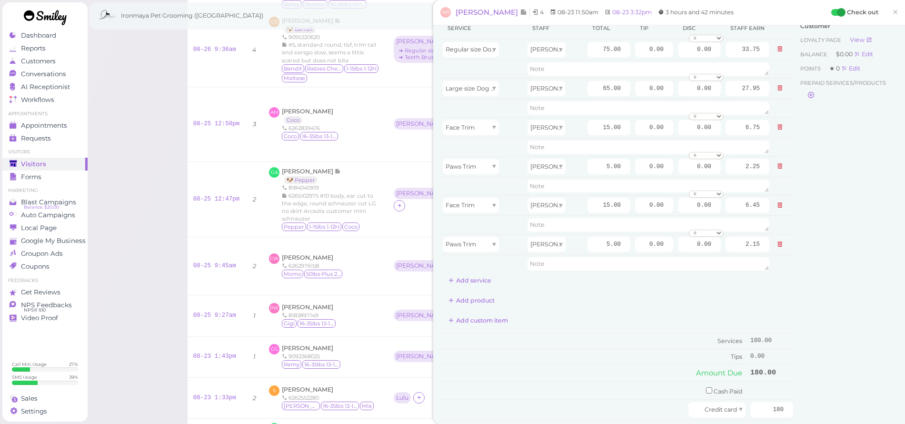
scroll to position [83, 0]
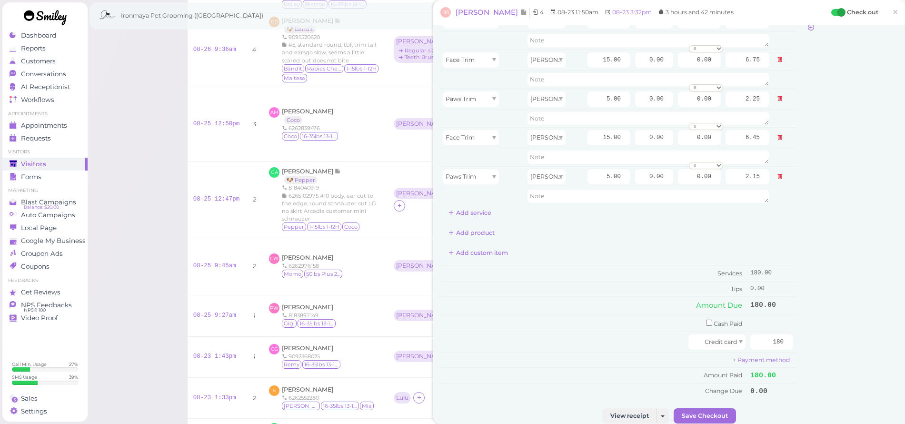
click at [886, 10] on link "×" at bounding box center [895, 12] width 18 height 22
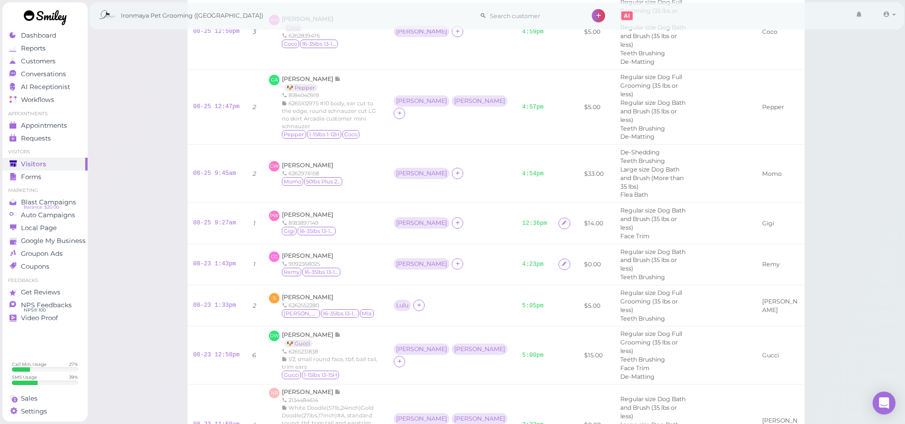
scroll to position [865, 0]
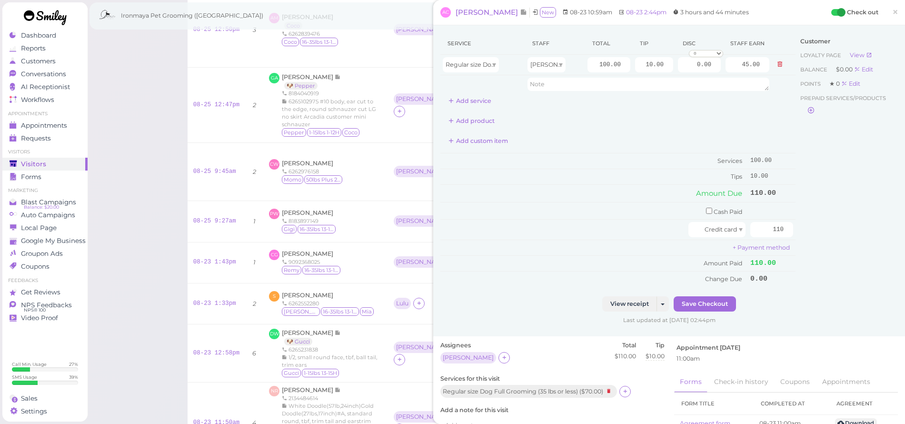
click at [892, 12] on span "×" at bounding box center [895, 11] width 6 height 13
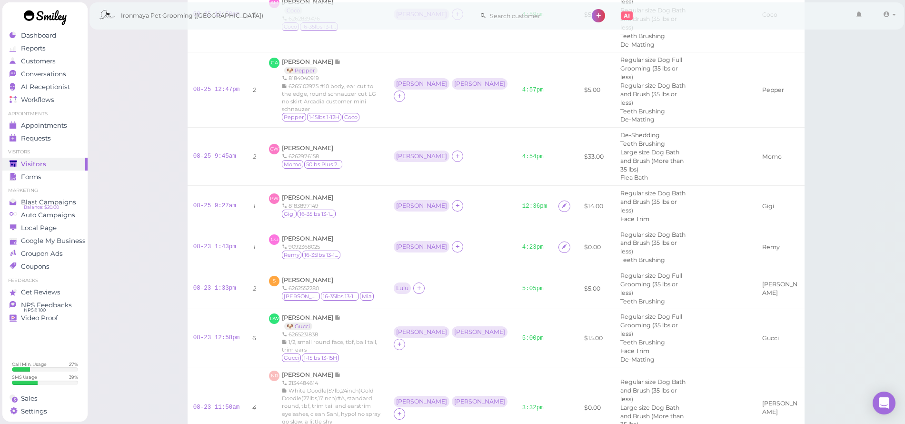
scroll to position [929, 0]
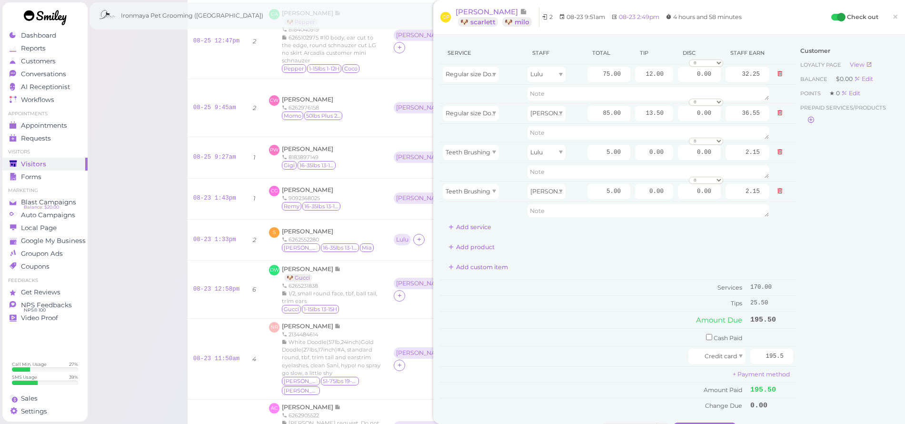
click at [892, 16] on span "×" at bounding box center [895, 16] width 6 height 13
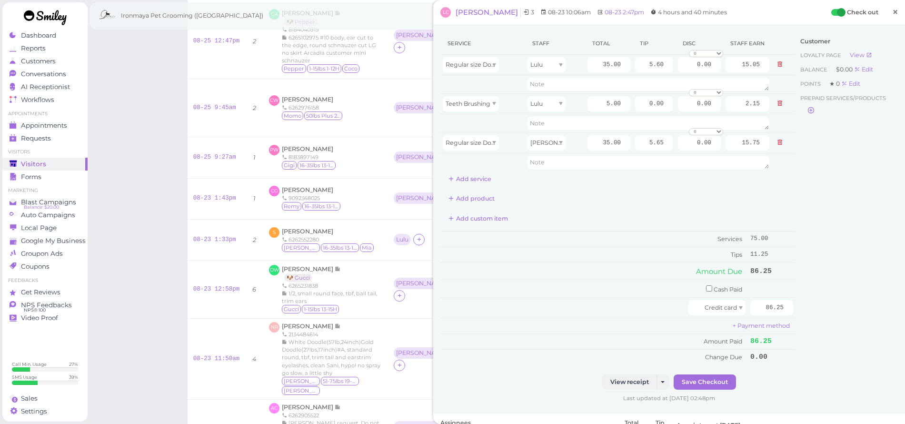
click at [892, 12] on span "×" at bounding box center [895, 11] width 6 height 13
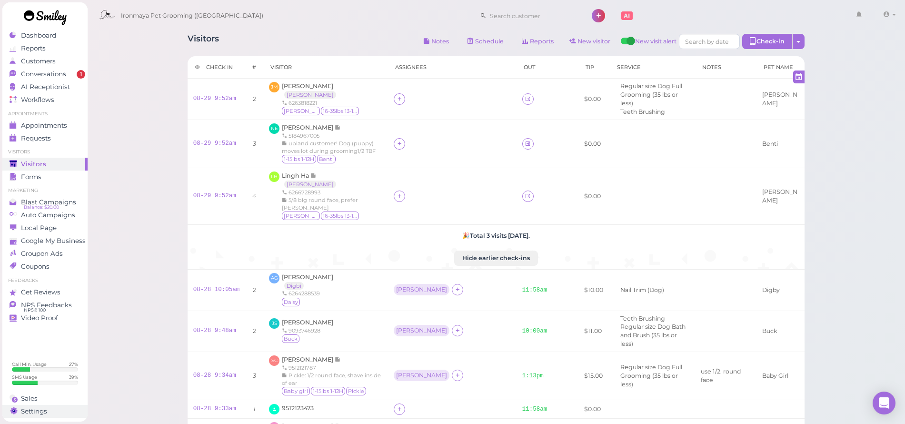
click at [26, 409] on span "Settings" at bounding box center [34, 411] width 26 height 8
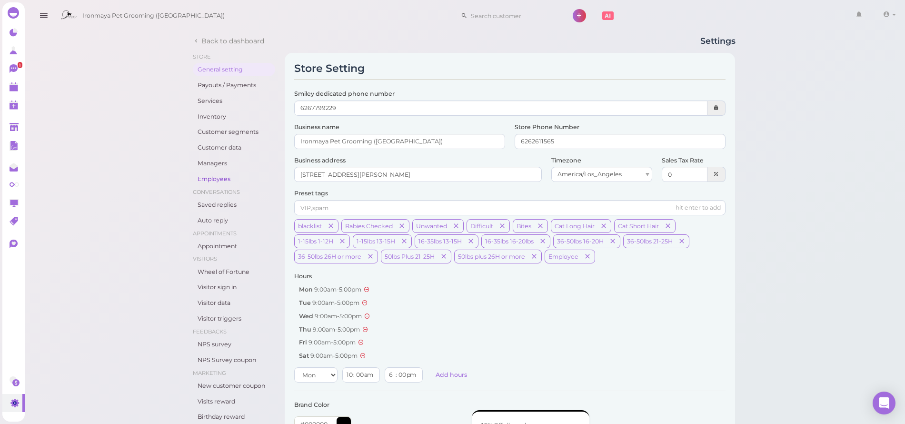
click at [217, 176] on link "Employees" at bounding box center [234, 178] width 82 height 13
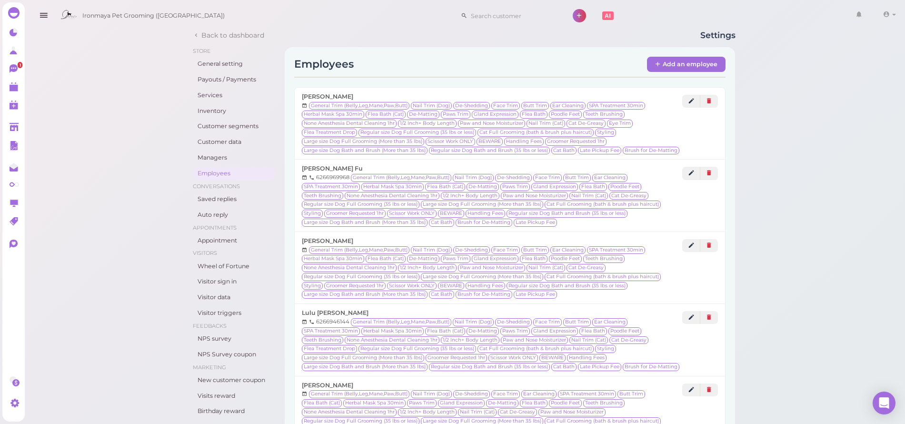
scroll to position [21, 0]
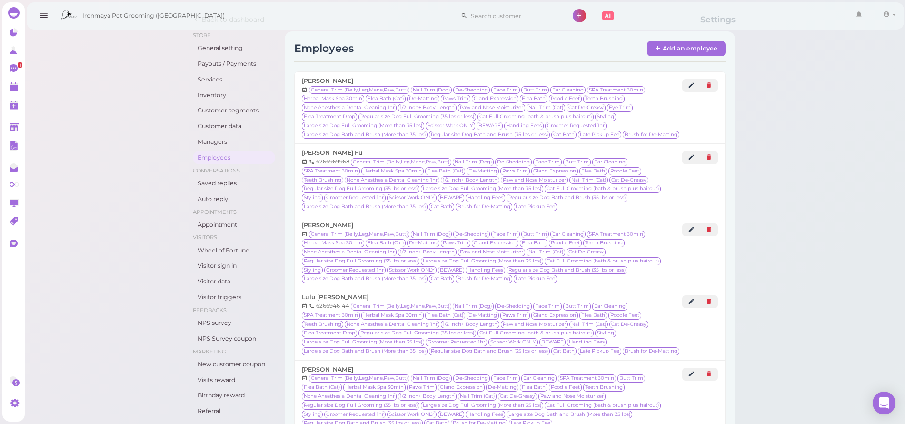
click at [318, 293] on span "[PERSON_NAME]" at bounding box center [335, 296] width 67 height 7
click at [692, 298] on icon at bounding box center [691, 301] width 6 height 7
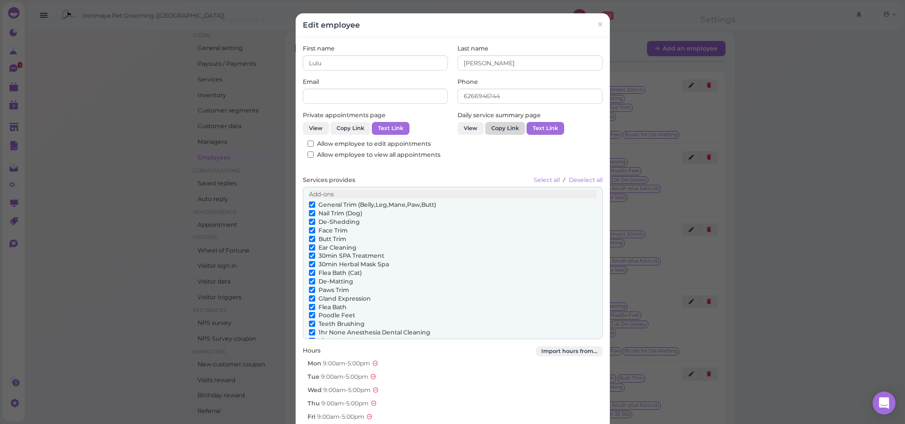
click at [508, 129] on button "Copy Link" at bounding box center [505, 128] width 40 height 13
click at [540, 128] on button "Text Link" at bounding box center [546, 128] width 38 height 13
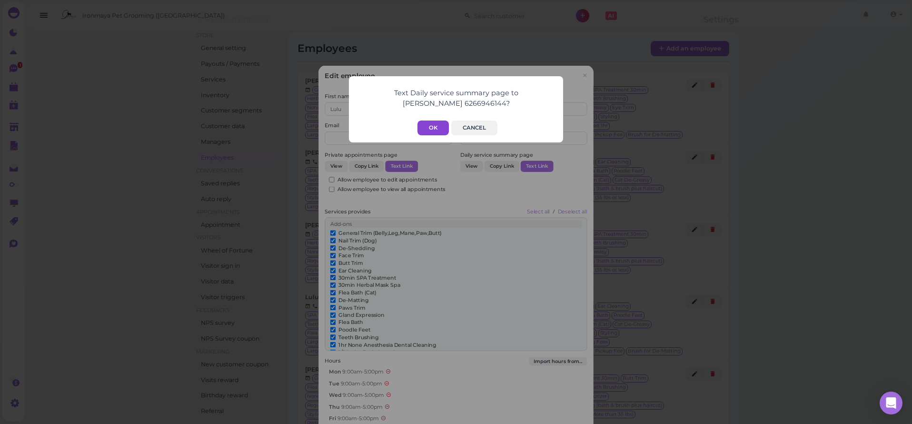
click at [436, 129] on button "OK" at bounding box center [433, 127] width 31 height 15
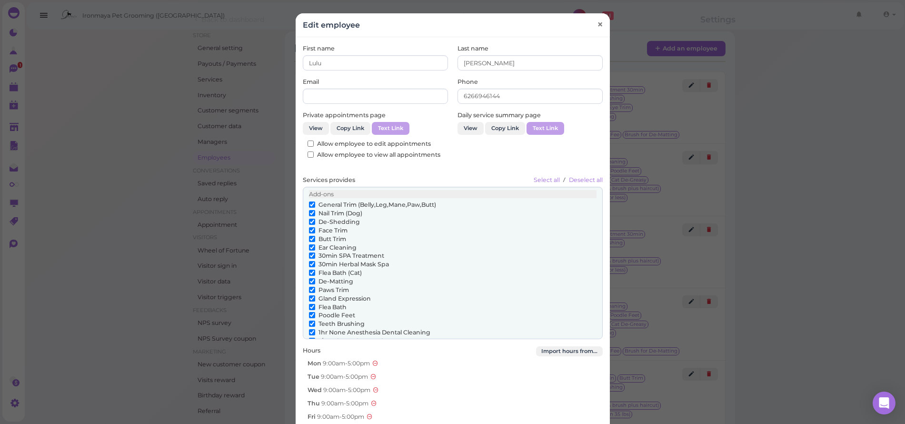
click at [596, 18] on span "×" at bounding box center [595, 17] width 6 height 13
click at [598, 25] on span "×" at bounding box center [600, 24] width 6 height 13
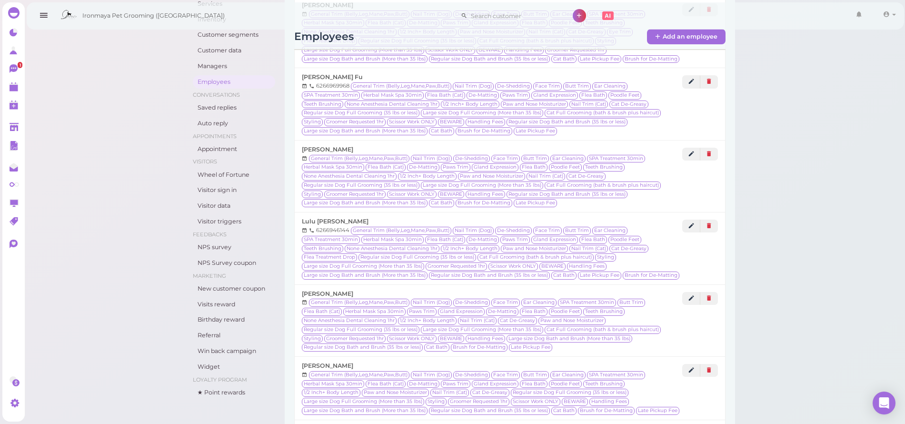
scroll to position [157, 0]
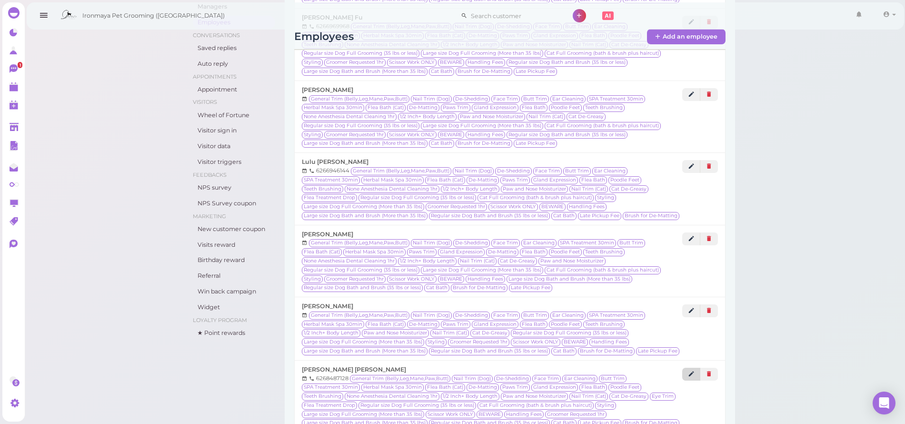
click at [690, 370] on icon at bounding box center [691, 373] width 6 height 7
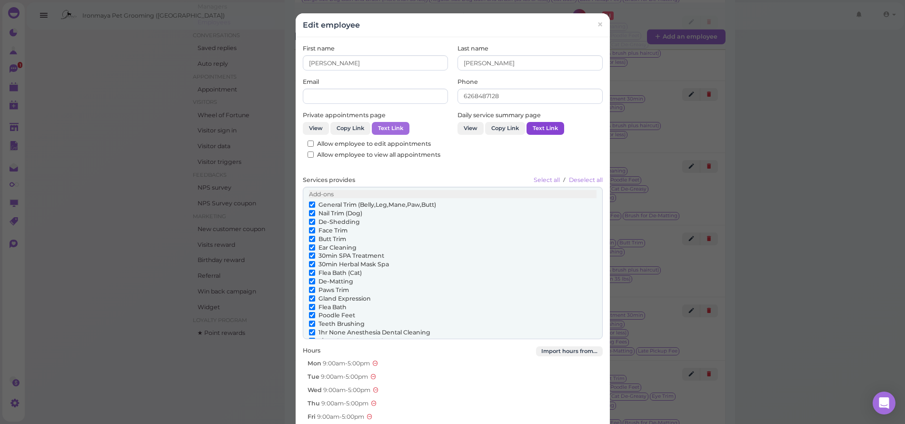
click at [539, 125] on button "Text Link" at bounding box center [546, 128] width 38 height 13
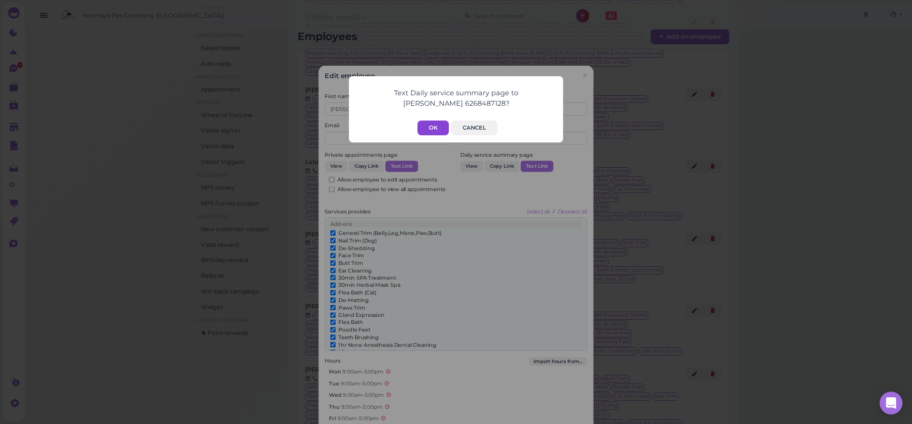
click at [437, 129] on button "OK" at bounding box center [433, 127] width 31 height 15
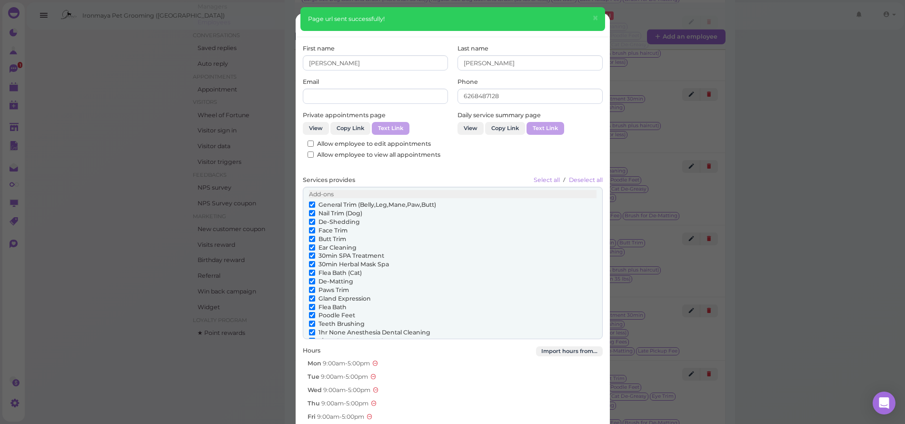
click at [596, 16] on span "×" at bounding box center [595, 17] width 6 height 13
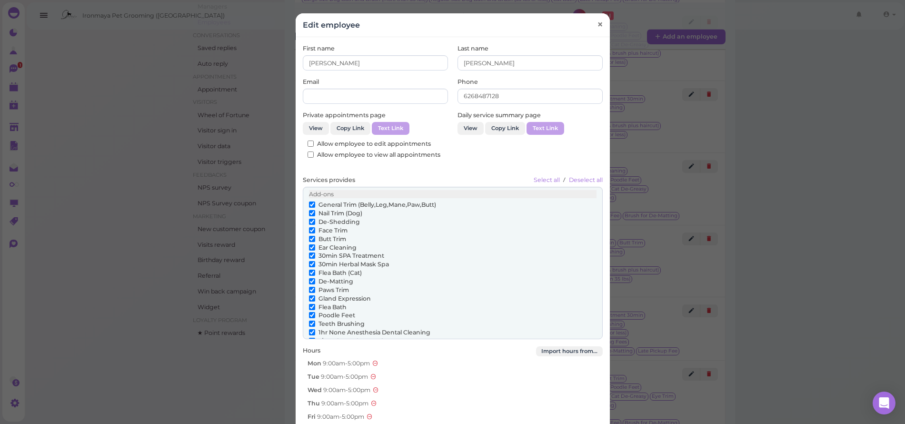
click at [598, 23] on span "×" at bounding box center [600, 24] width 6 height 13
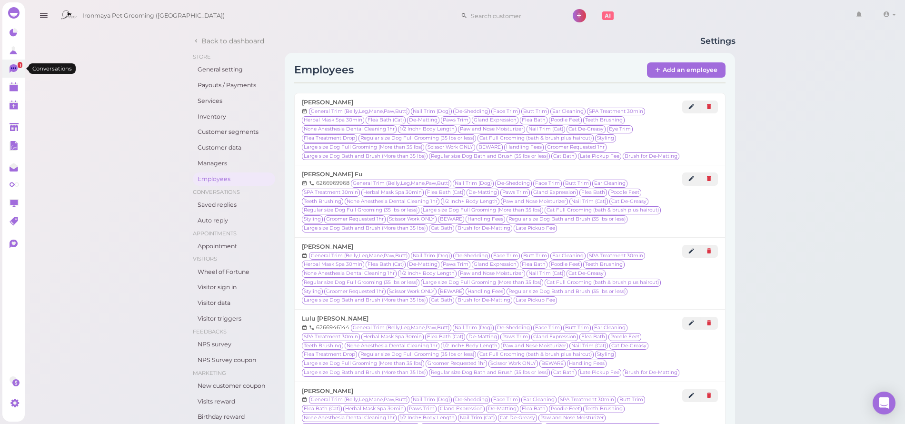
click at [22, 70] on link "1" at bounding box center [13, 69] width 22 height 18
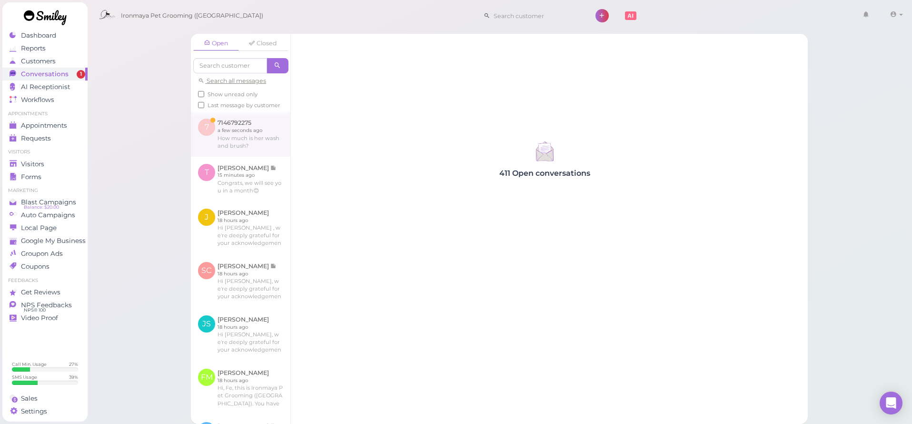
click at [238, 149] on link at bounding box center [241, 133] width 100 height 45
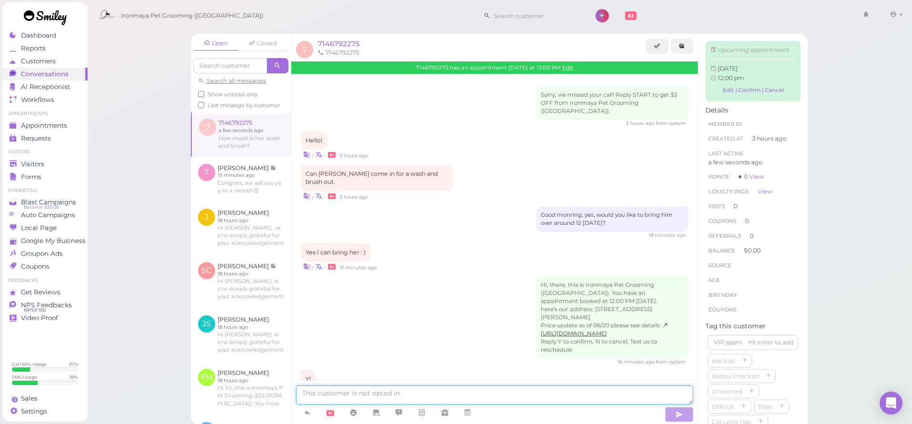
click at [367, 395] on textarea at bounding box center [494, 394] width 397 height 19
click at [309, 413] on icon at bounding box center [308, 413] width 8 height 10
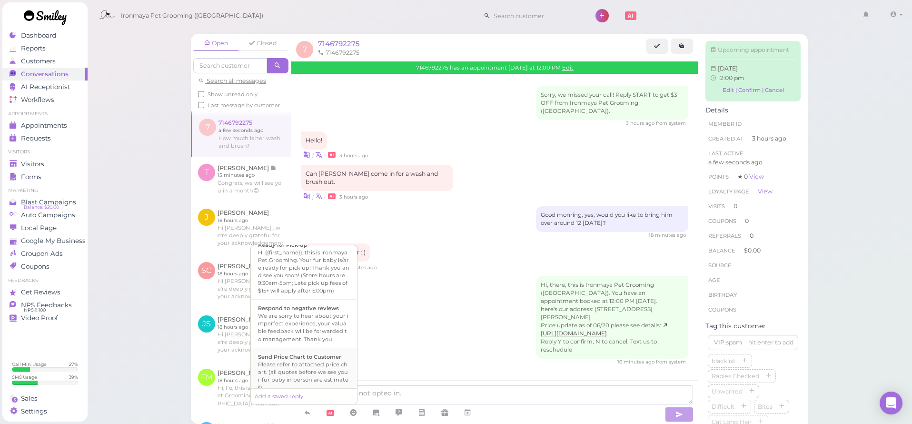
scroll to position [359, 0]
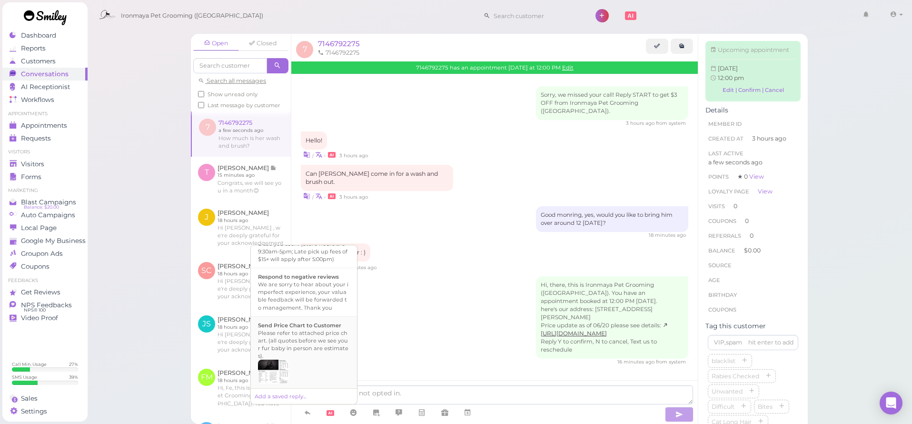
click at [322, 367] on div at bounding box center [304, 371] width 92 height 24
type textarea "Please refer to attached price chart. (all quotes before we see your fur baby i…"
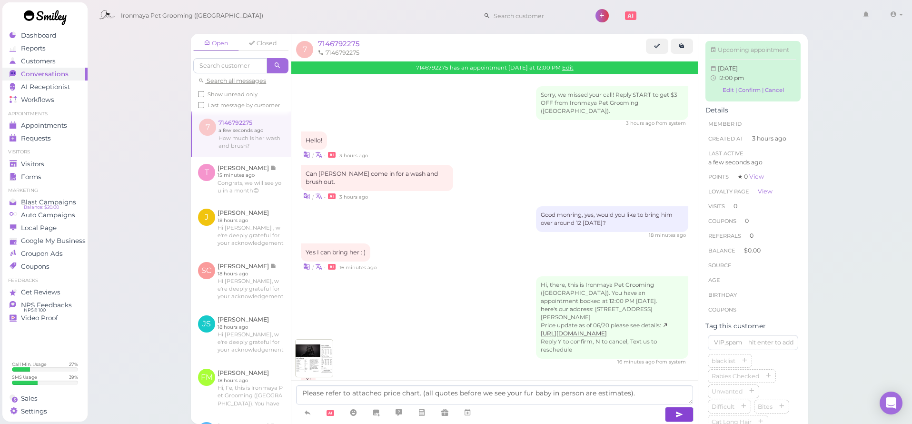
click at [669, 411] on button "button" at bounding box center [679, 414] width 29 height 15
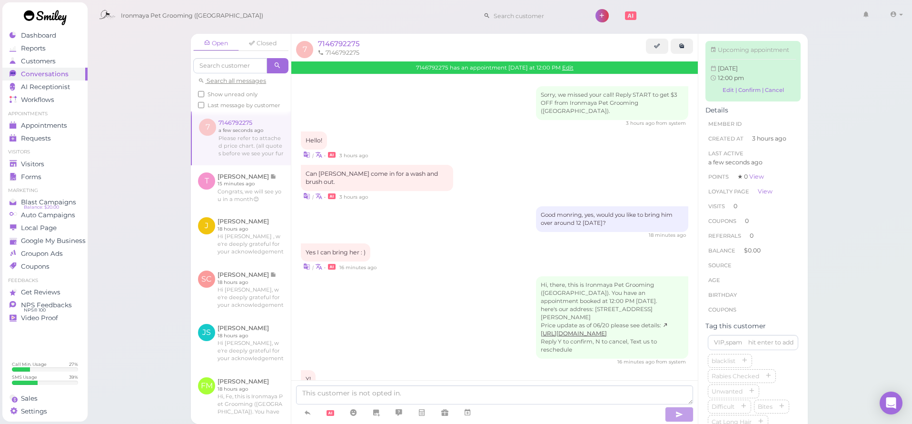
scroll to position [122, 0]
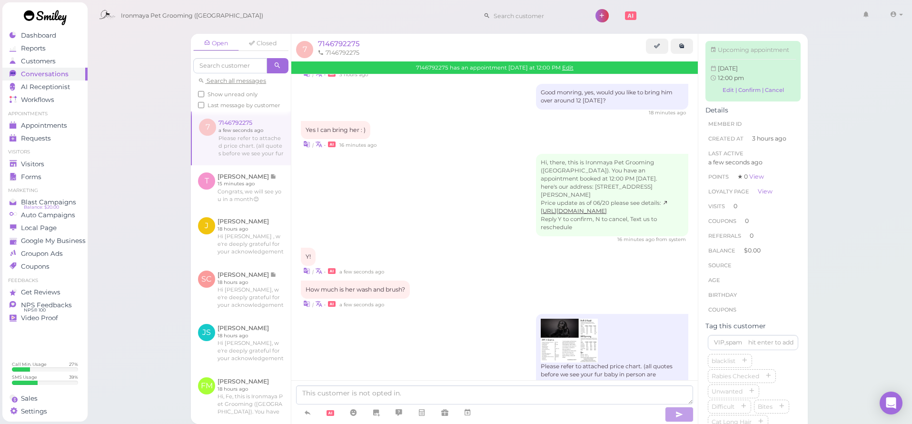
click at [369, 334] on div "Please refer to attached price chart. (all quotes before we see your fur baby i…" at bounding box center [495, 353] width 388 height 78
click at [54, 125] on span "Appointments" at bounding box center [44, 125] width 46 height 8
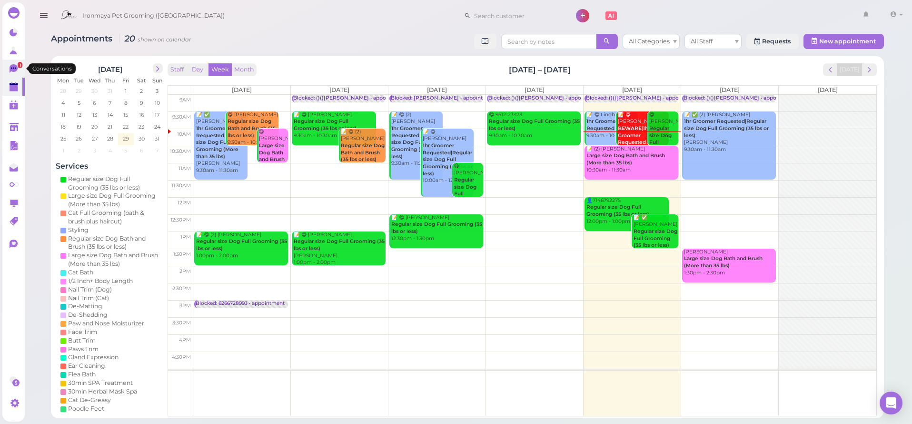
click at [19, 70] on icon at bounding box center [15, 69] width 10 height 10
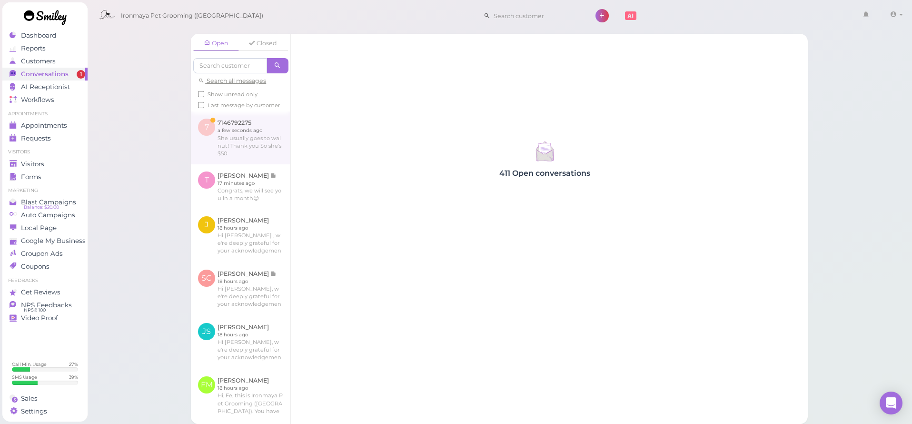
click at [223, 153] on link at bounding box center [241, 137] width 100 height 52
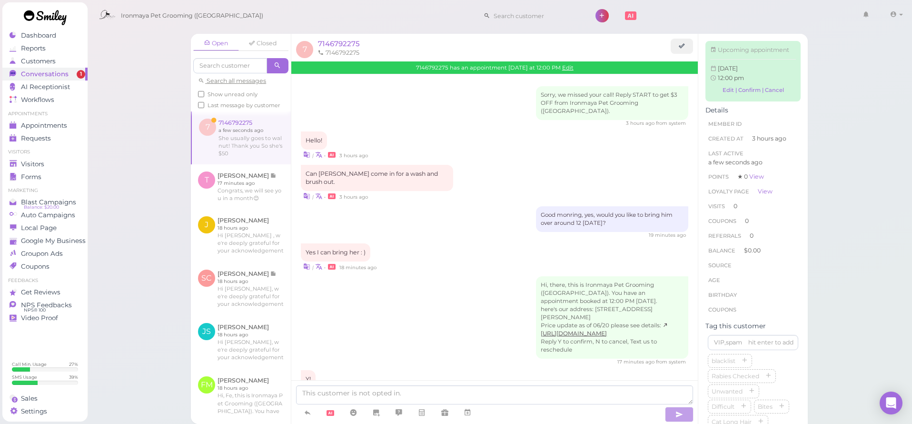
scroll to position [178, 0]
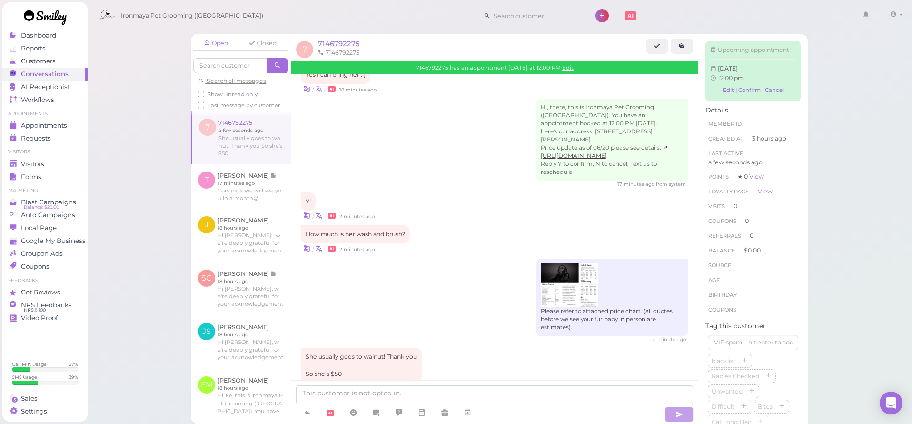
click at [555, 263] on img at bounding box center [569, 285] width 57 height 44
click at [457, 243] on div "| • 2 minutes ago" at bounding box center [495, 248] width 388 height 10
click at [369, 393] on textarea at bounding box center [494, 394] width 397 height 19
type textarea "O"
type textarea "W"
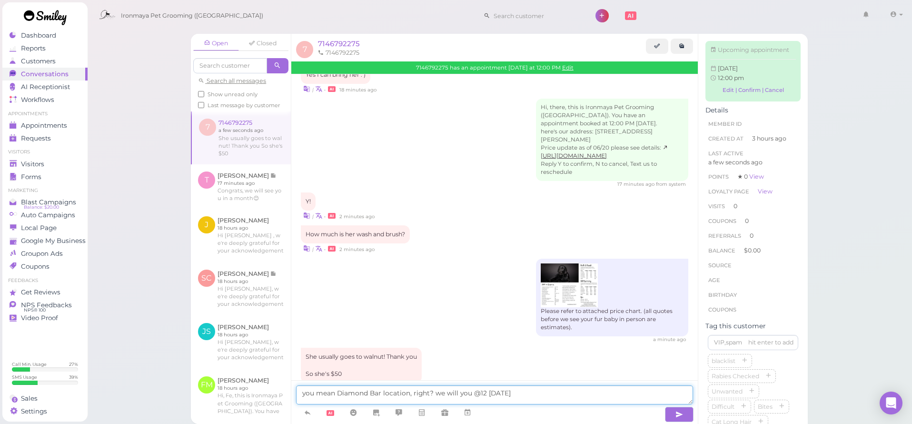
drag, startPoint x: 433, startPoint y: 393, endPoint x: 294, endPoint y: 393, distance: 138.5
click at [294, 393] on div "you mean Diamond Bar location, right? we will you @12 [DATE]" at bounding box center [494, 402] width 407 height 44
type textarea "we will you @12 [DATE]"
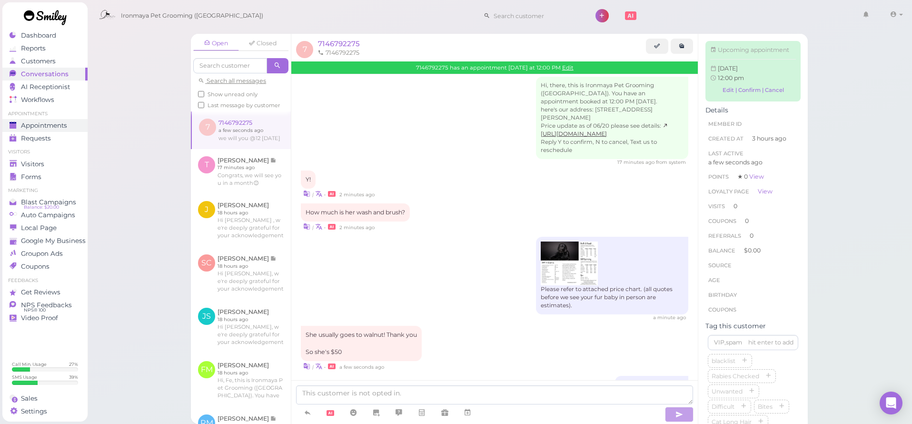
click at [35, 127] on span "Appointments" at bounding box center [44, 125] width 46 height 8
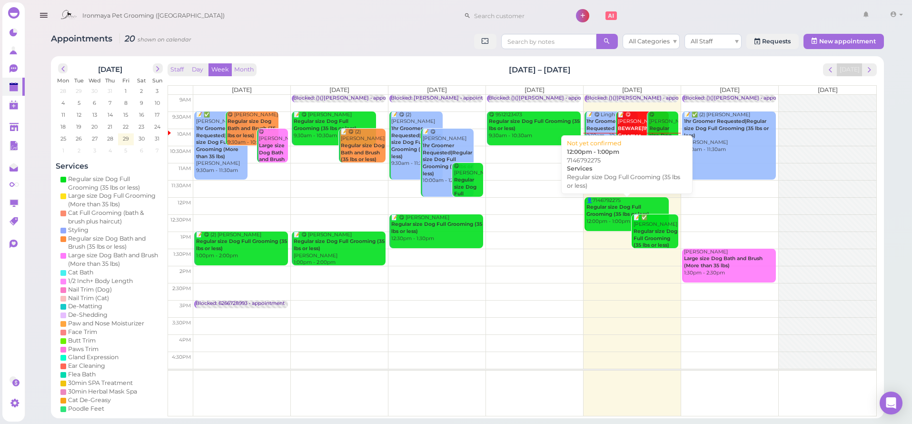
click at [602, 209] on b "Regular size Dog Full Grooming (35 lbs or less)" at bounding box center [618, 210] width 63 height 13
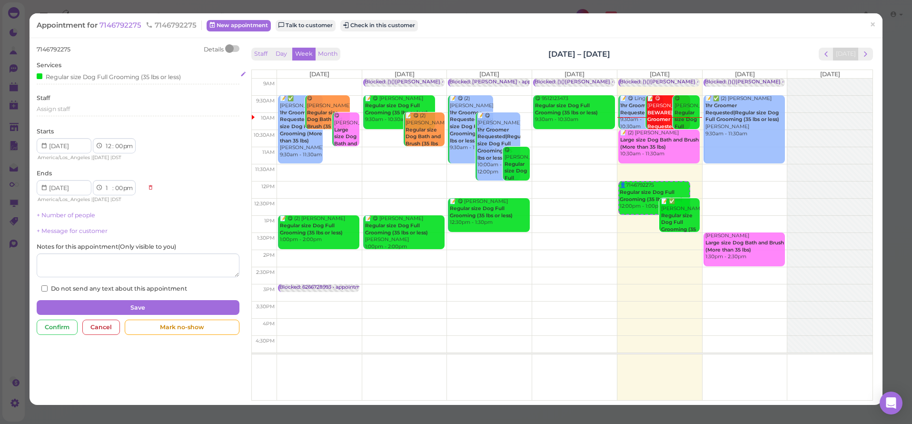
click at [62, 77] on div "Regular size Dog Full Grooming (35 lbs or less)" at bounding box center [109, 76] width 144 height 10
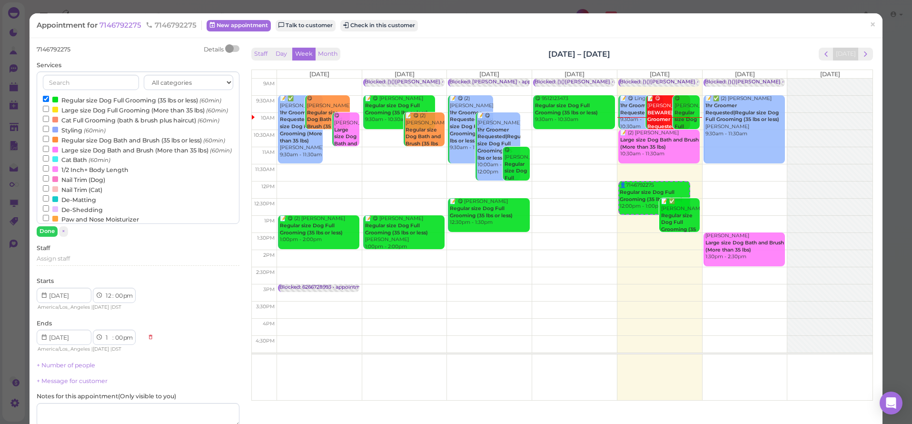
click at [47, 142] on input "Regular size Dog Bath and Brush (35 lbs or less) (60min)" at bounding box center [46, 139] width 6 height 6
click at [48, 95] on label "Regular size Dog Full Grooming (35 lbs or less) (60min)" at bounding box center [132, 100] width 179 height 10
click at [48, 96] on input "Regular size Dog Full Grooming (35 lbs or less) (60min)" at bounding box center [46, 99] width 6 height 6
select select "1"
click at [46, 233] on button "Done" at bounding box center [47, 231] width 21 height 10
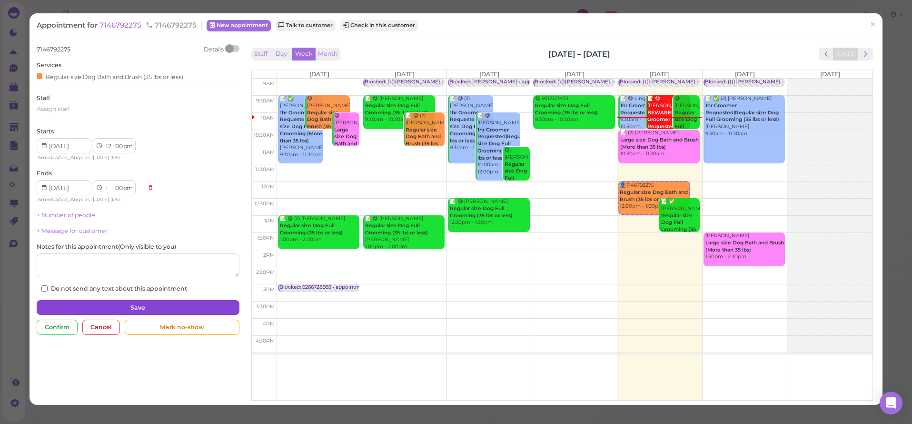
click at [97, 300] on button "Save" at bounding box center [138, 307] width 202 height 15
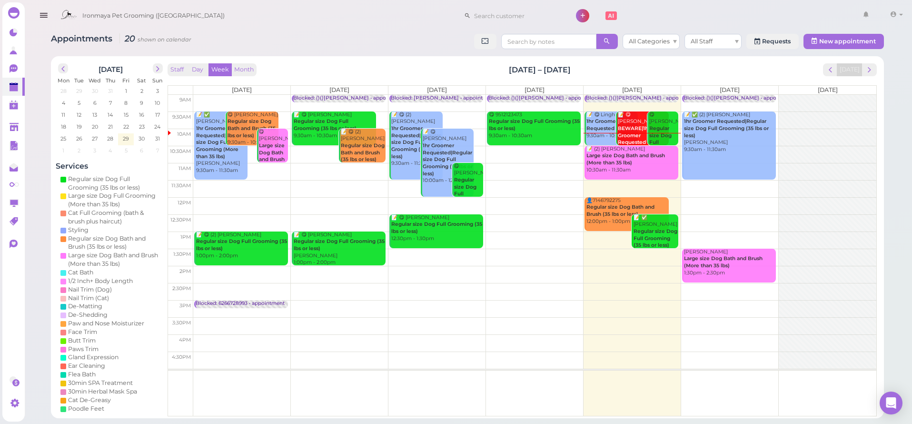
click at [49, 17] on button "button" at bounding box center [43, 15] width 24 height 27
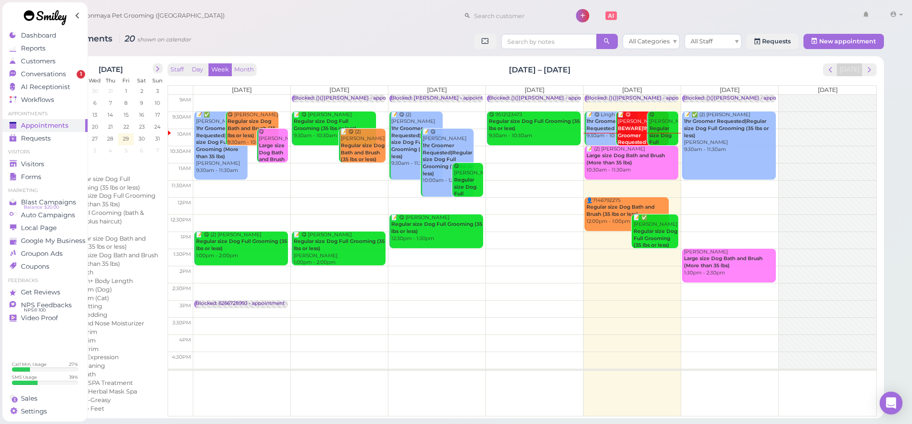
click at [604, 237] on td at bounding box center [534, 239] width 683 height 17
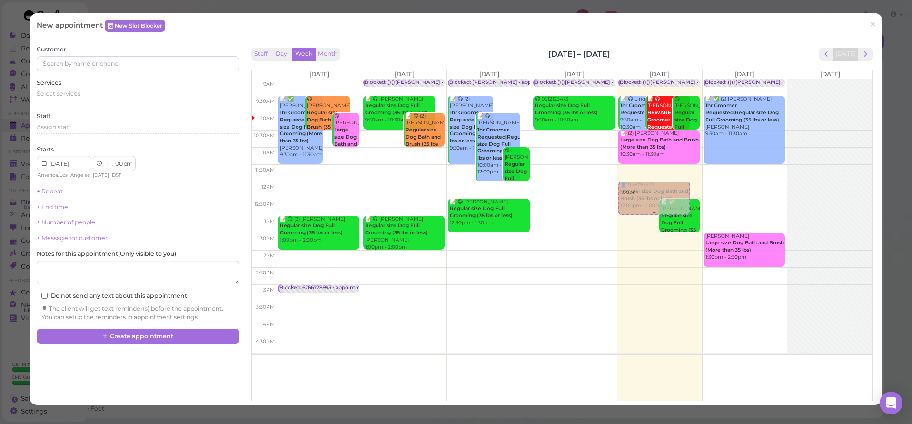
drag, startPoint x: 629, startPoint y: 237, endPoint x: 641, endPoint y: 199, distance: 39.3
click at [641, 79] on div "1:00pm Blocked: ()()[PERSON_NAME] • appointment 📝 😋 Lingh Ha 1hr Groomer Reques…" at bounding box center [660, 79] width 85 height 0
drag, startPoint x: 620, startPoint y: 203, endPoint x: 628, endPoint y: 184, distance: 21.0
click at [628, 79] on div "12:00pm Blocked: ()()[PERSON_NAME] • appointment 📝 😋 Lingh Ha 1hr Groomer Reque…" at bounding box center [660, 79] width 85 height 0
select select "11"
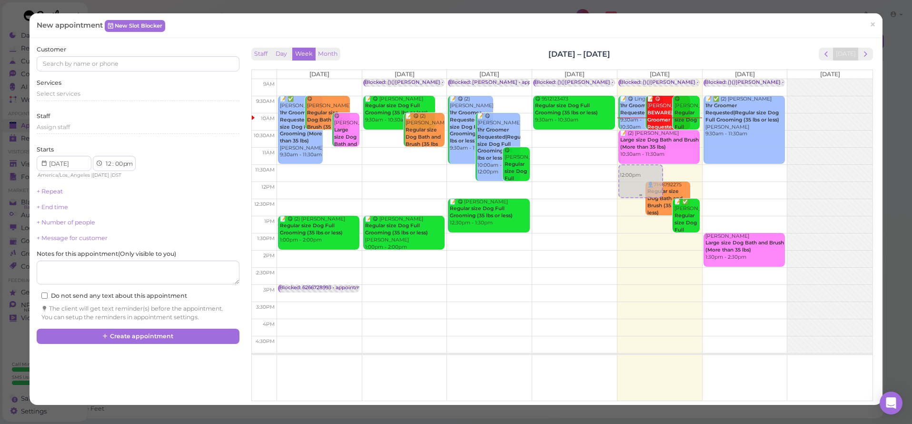
select select "30"
select select "am"
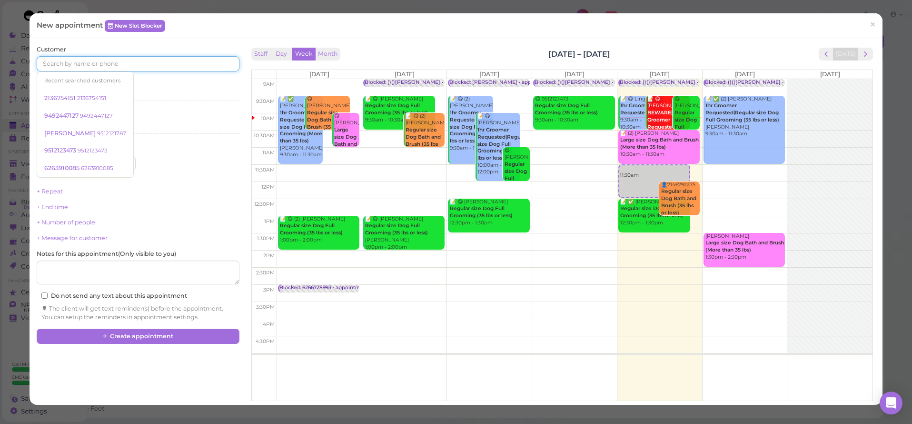
click at [75, 63] on input at bounding box center [138, 63] width 202 height 15
click at [870, 20] on span "×" at bounding box center [873, 24] width 6 height 13
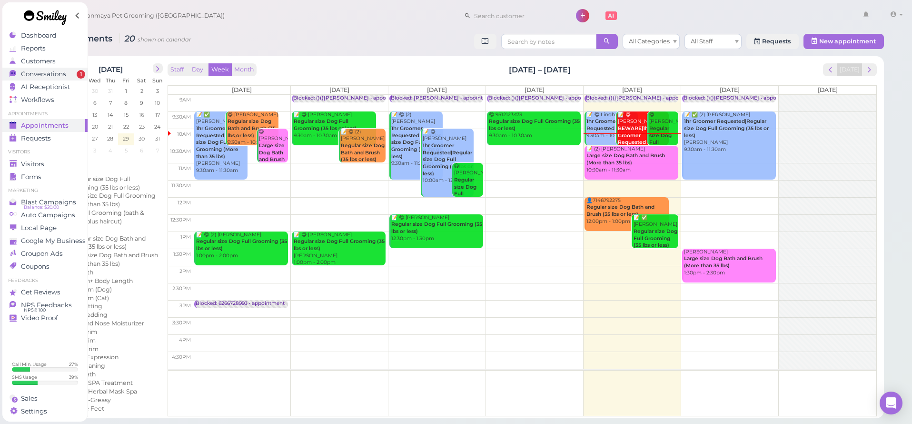
click at [60, 72] on span "Conversations" at bounding box center [43, 74] width 45 height 8
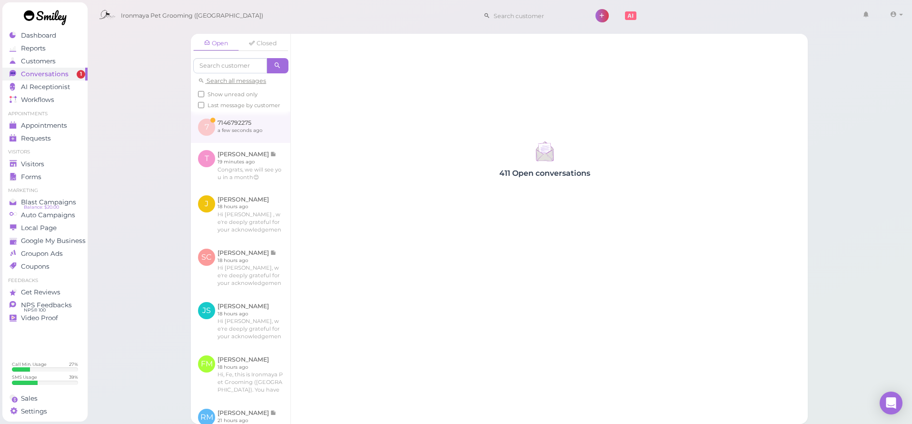
click at [238, 139] on link at bounding box center [241, 126] width 100 height 31
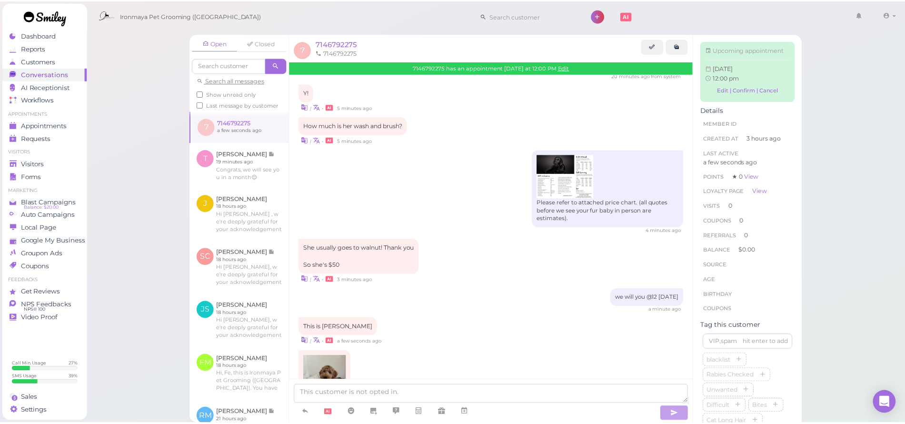
scroll to position [320, 0]
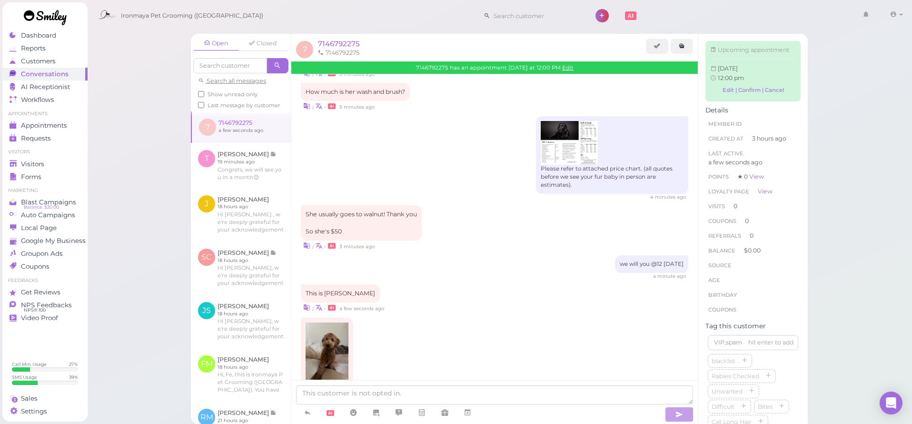
click at [330, 322] on img at bounding box center [327, 350] width 43 height 57
drag, startPoint x: 732, startPoint y: 77, endPoint x: 727, endPoint y: 69, distance: 9.8
click at [732, 72] on span "[DATE]" at bounding box center [728, 68] width 20 height 7
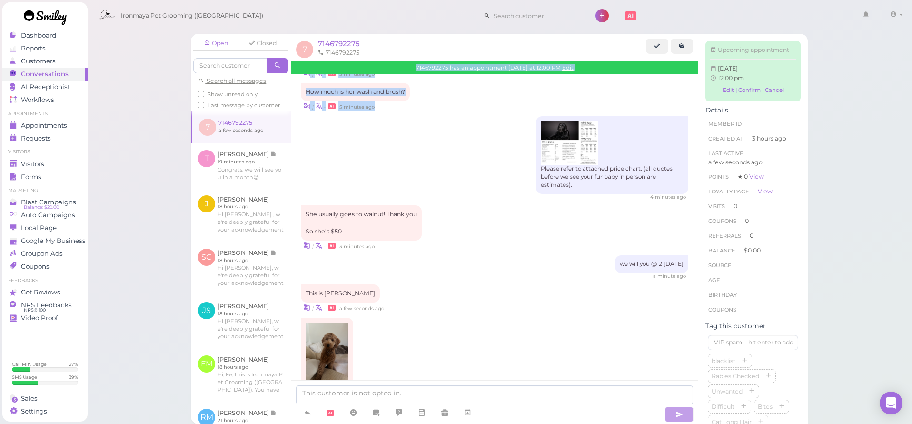
drag, startPoint x: 419, startPoint y: 68, endPoint x: 563, endPoint y: 78, distance: 144.1
click at [563, 77] on div "7 7146792275 7146792275 7146792275 has an appointment [DATE] at 12:00 PM Edit S…" at bounding box center [494, 229] width 407 height 390
click at [562, 101] on div "| • 5 minutes ago" at bounding box center [495, 106] width 388 height 10
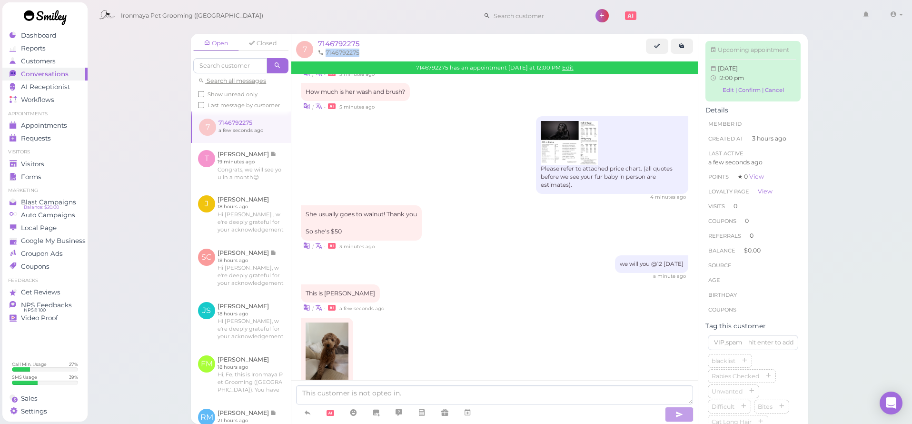
drag, startPoint x: 361, startPoint y: 50, endPoint x: 333, endPoint y: 51, distance: 28.6
click at [327, 53] on li "7146792275" at bounding box center [339, 53] width 46 height 9
copy li "7146792275"
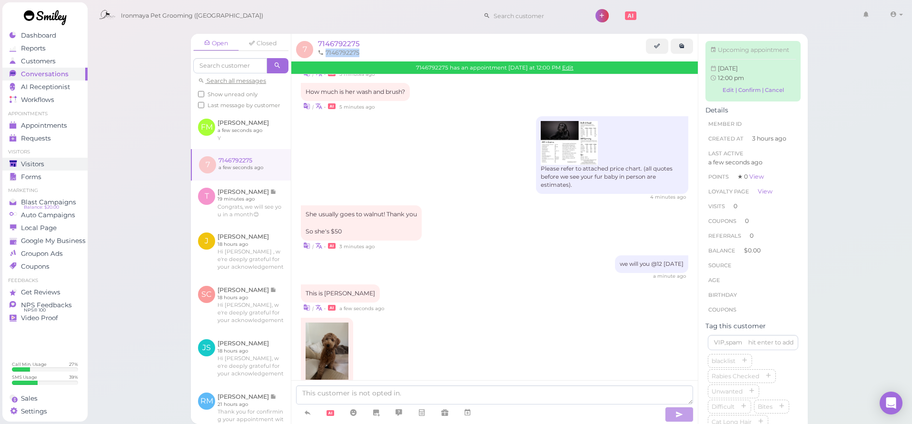
click at [46, 163] on div "Visitors" at bounding box center [44, 164] width 69 height 8
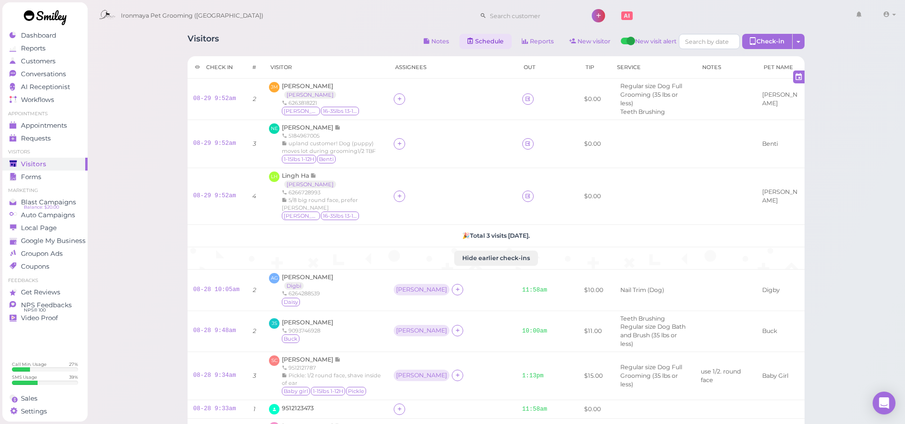
click at [484, 41] on link "Schedule" at bounding box center [485, 41] width 52 height 15
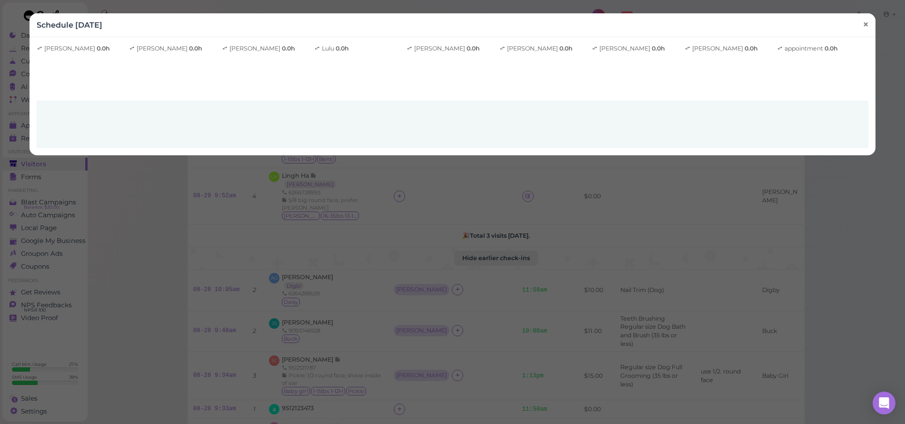
click at [863, 25] on span "×" at bounding box center [866, 24] width 6 height 13
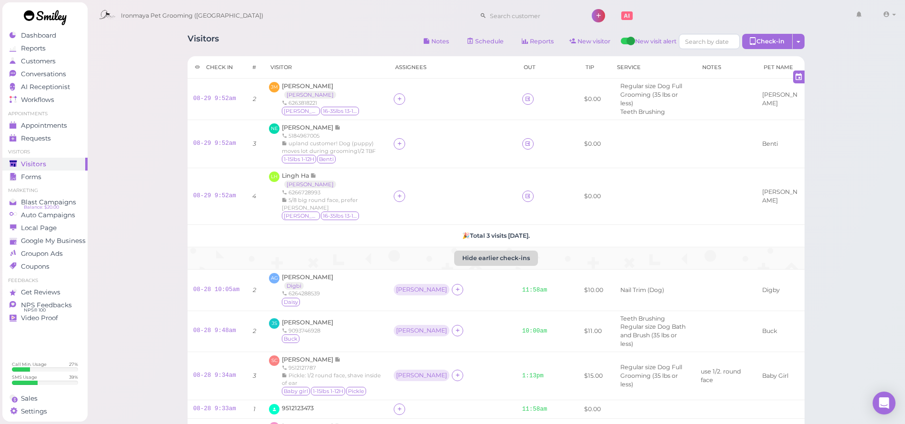
click at [501, 250] on button "Hide earlier check-ins" at bounding box center [496, 257] width 84 height 15
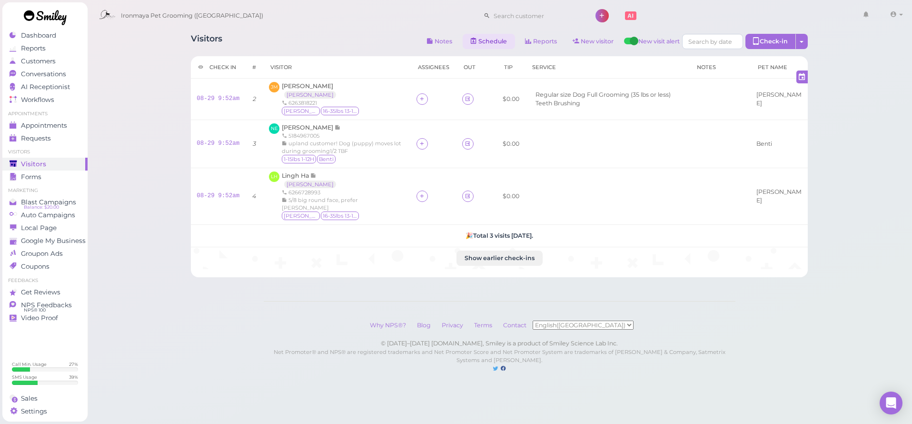
click at [489, 41] on link "Schedule" at bounding box center [489, 41] width 52 height 15
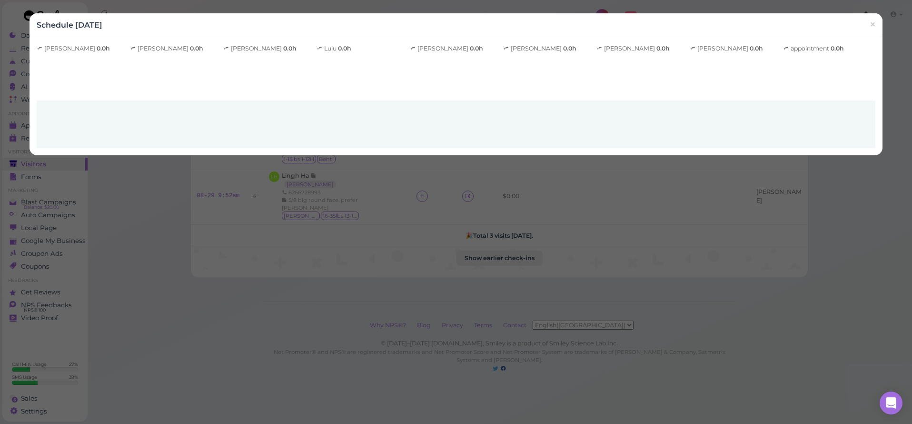
click at [869, 22] on link "×" at bounding box center [873, 25] width 18 height 22
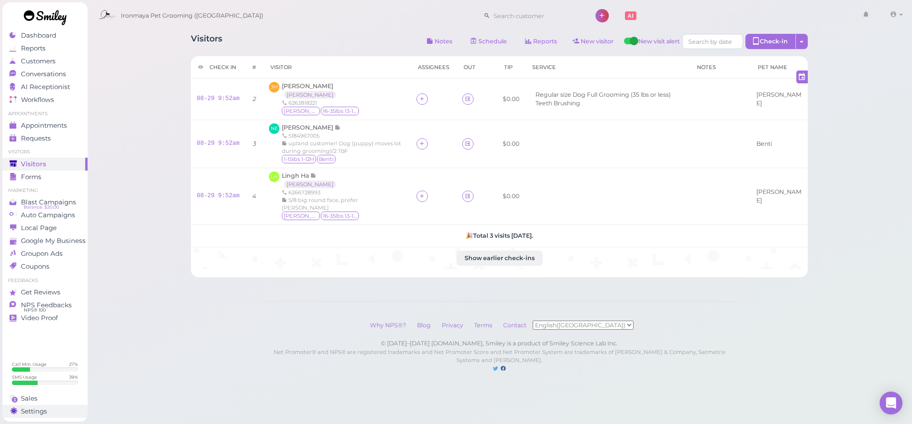
click at [32, 413] on span "Settings" at bounding box center [34, 411] width 26 height 8
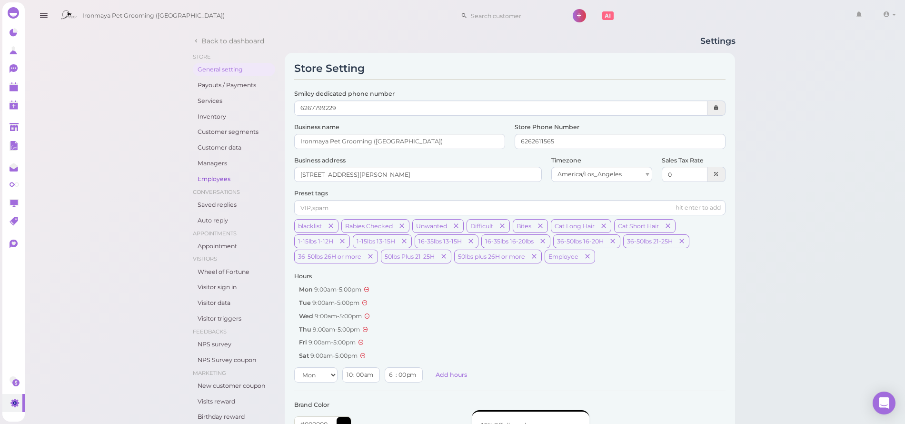
click at [218, 177] on link "Employees" at bounding box center [234, 178] width 82 height 13
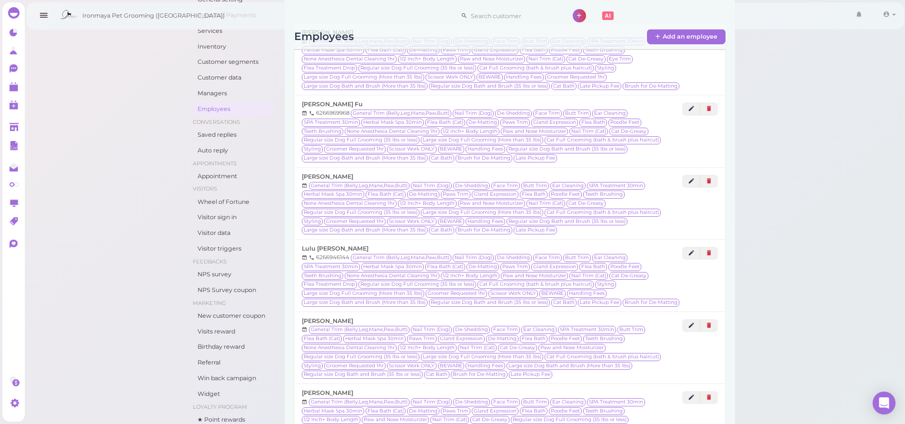
scroll to position [146, 0]
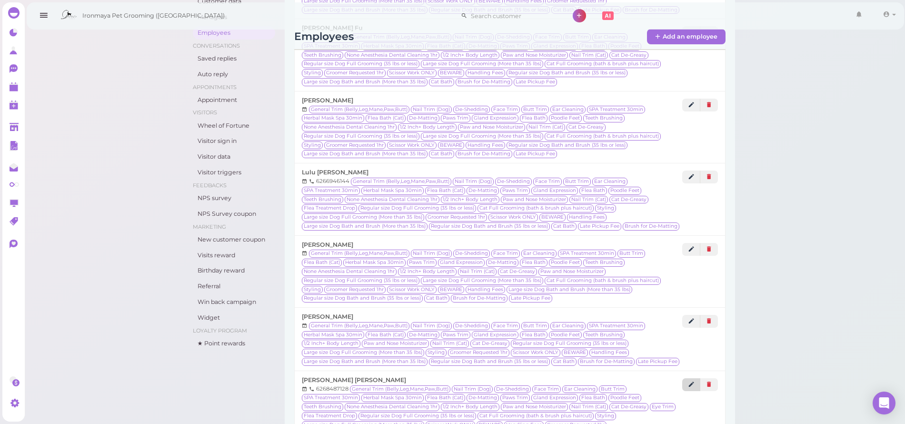
click at [688, 378] on link at bounding box center [691, 384] width 18 height 13
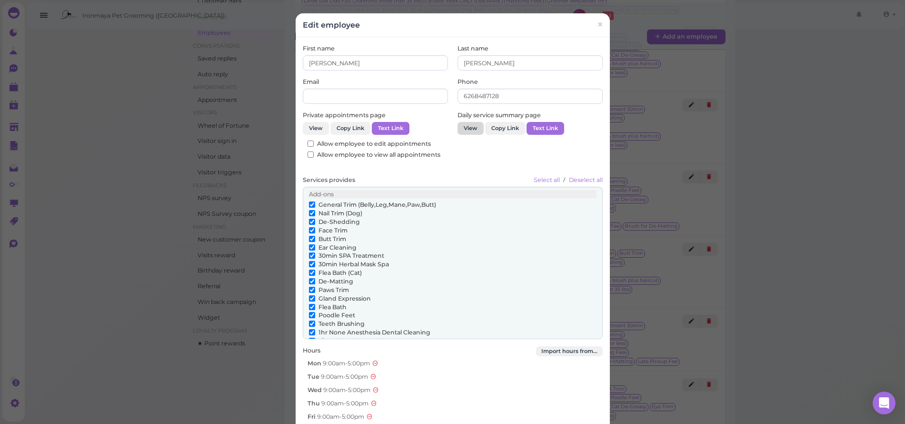
click at [467, 128] on link "View" at bounding box center [471, 128] width 26 height 13
click at [598, 26] on span "×" at bounding box center [600, 24] width 6 height 13
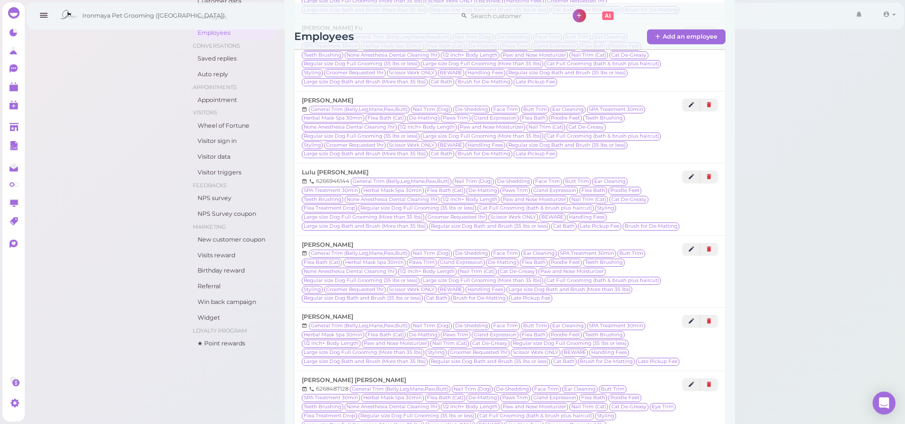
click at [51, 14] on button "button" at bounding box center [43, 15] width 24 height 27
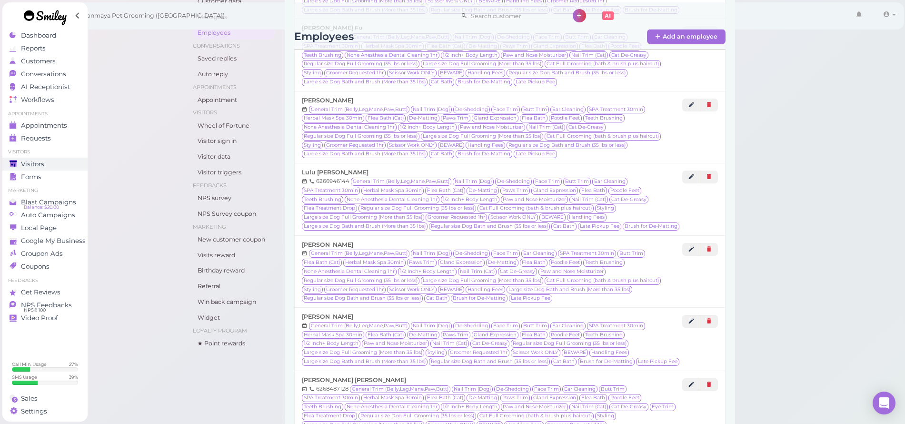
click at [49, 159] on link "Visitors" at bounding box center [44, 164] width 85 height 13
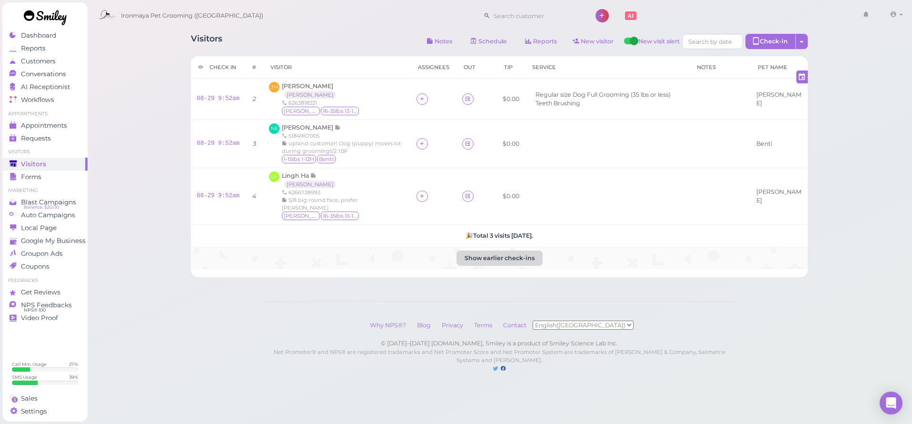
click at [498, 250] on button "Show earlier check-ins" at bounding box center [500, 257] width 86 height 15
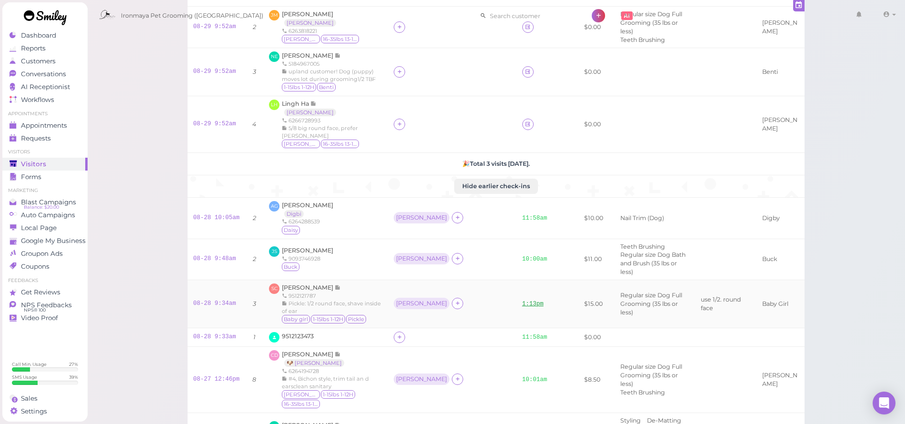
scroll to position [156, 0]
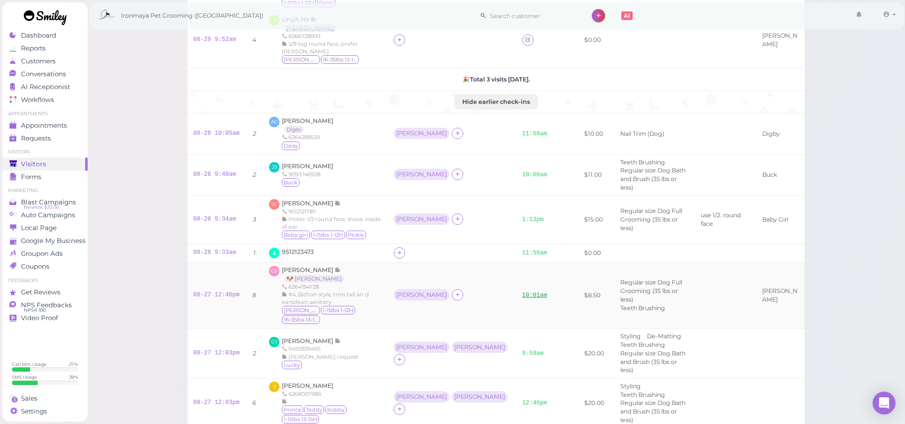
click at [522, 292] on link "10:01am" at bounding box center [534, 295] width 25 height 7
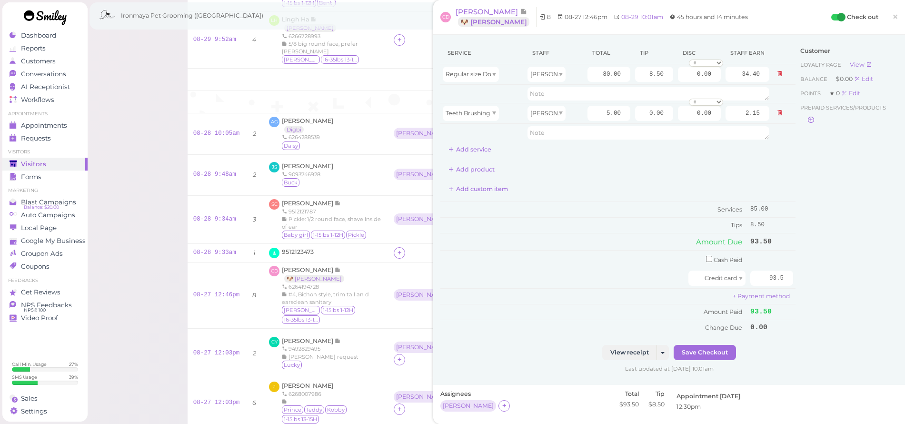
click at [892, 16] on span "×" at bounding box center [895, 16] width 6 height 13
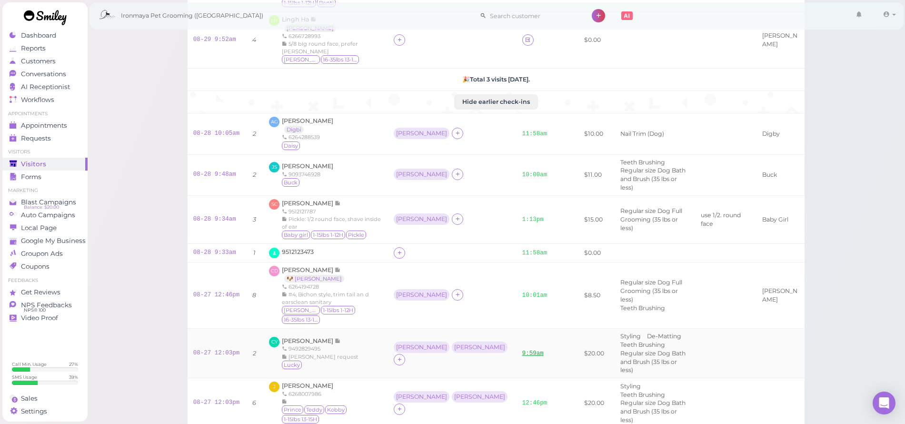
click at [522, 350] on link "9:59am" at bounding box center [532, 353] width 21 height 7
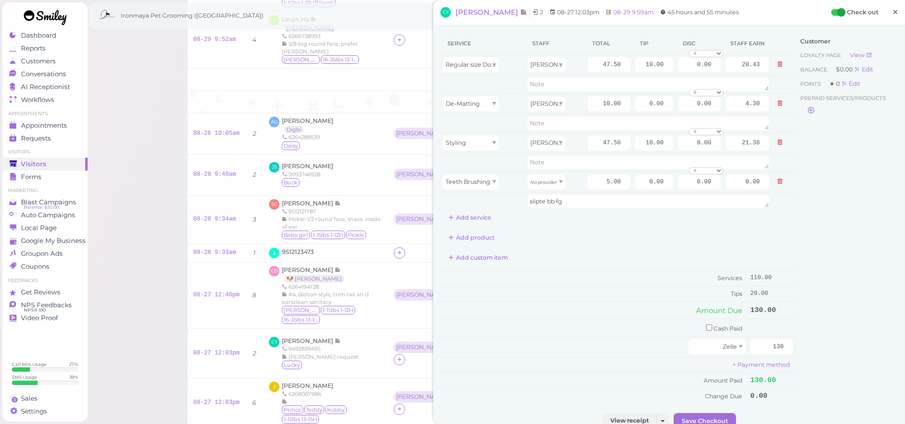
click at [892, 11] on span "×" at bounding box center [895, 11] width 6 height 13
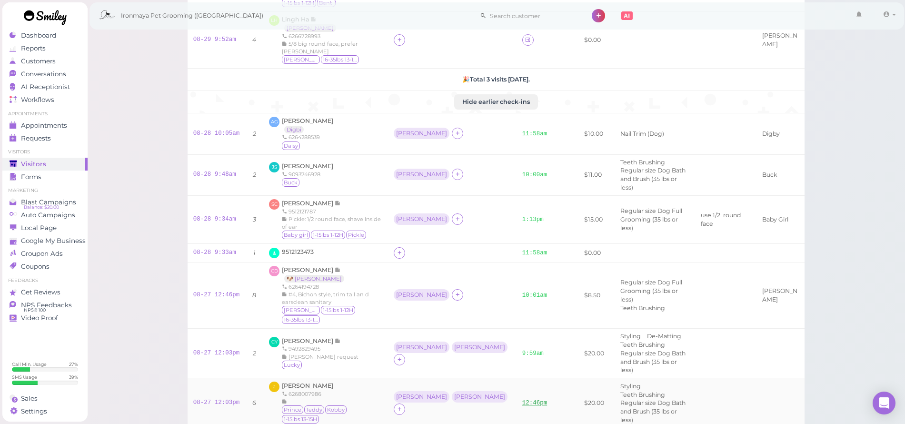
click at [522, 399] on link "12:46pm" at bounding box center [534, 402] width 25 height 7
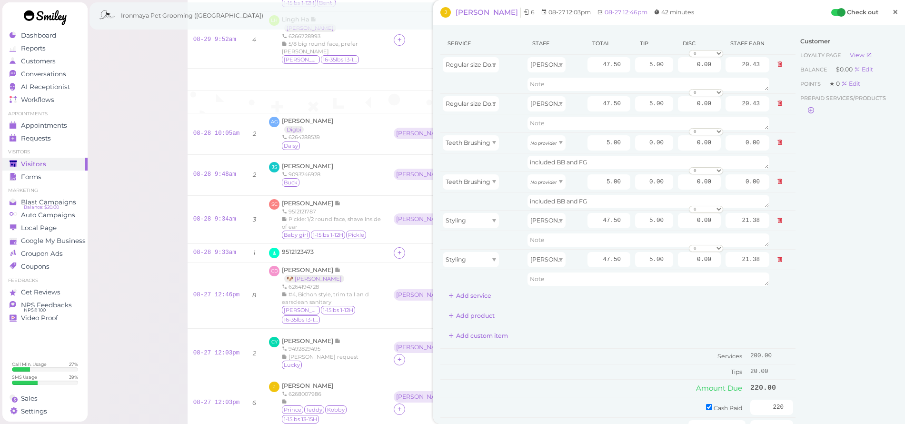
click at [892, 13] on span "×" at bounding box center [895, 11] width 6 height 13
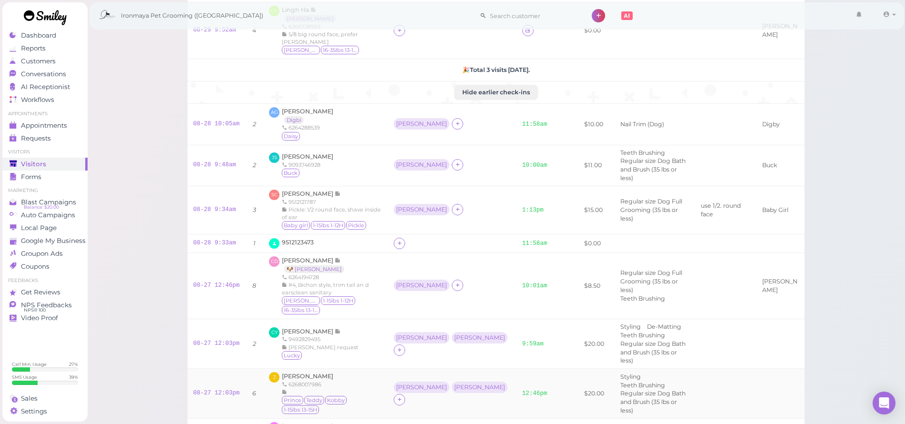
scroll to position [181, 0]
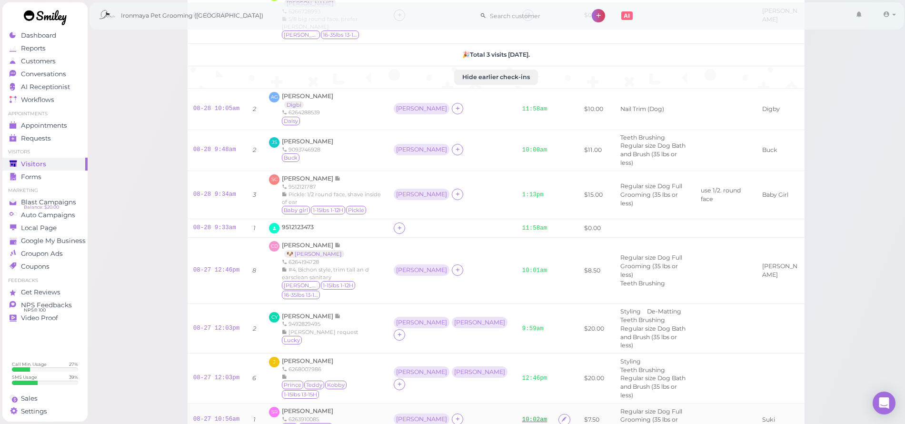
click at [522, 416] on link "10:02am" at bounding box center [534, 419] width 25 height 7
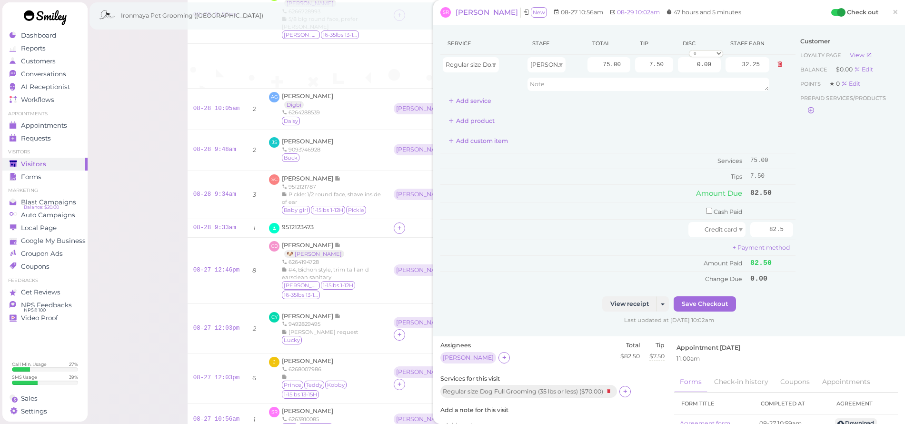
click at [892, 12] on span "×" at bounding box center [895, 11] width 6 height 13
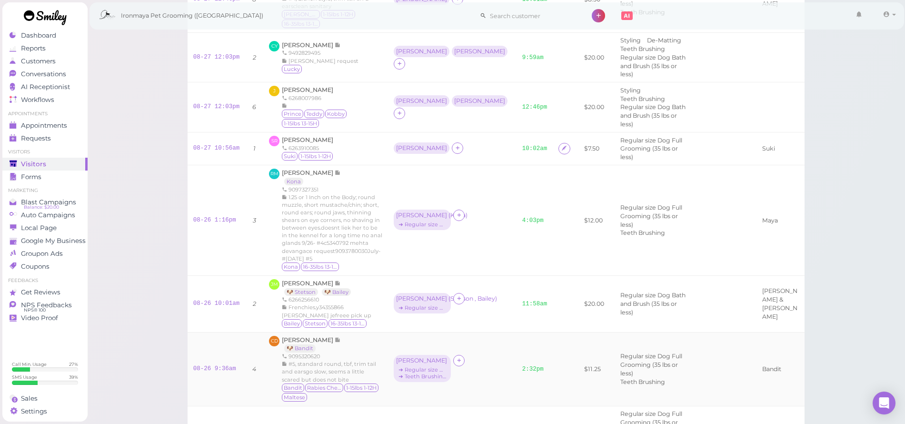
scroll to position [460, 0]
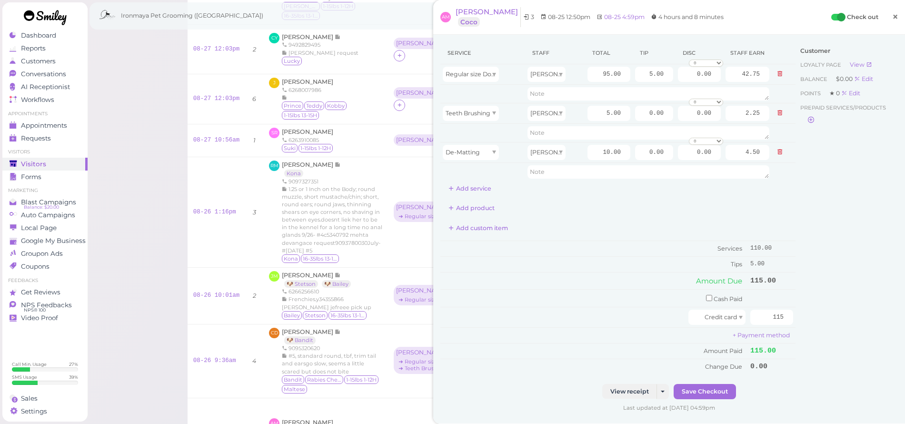
click at [892, 14] on link "×" at bounding box center [895, 17] width 18 height 22
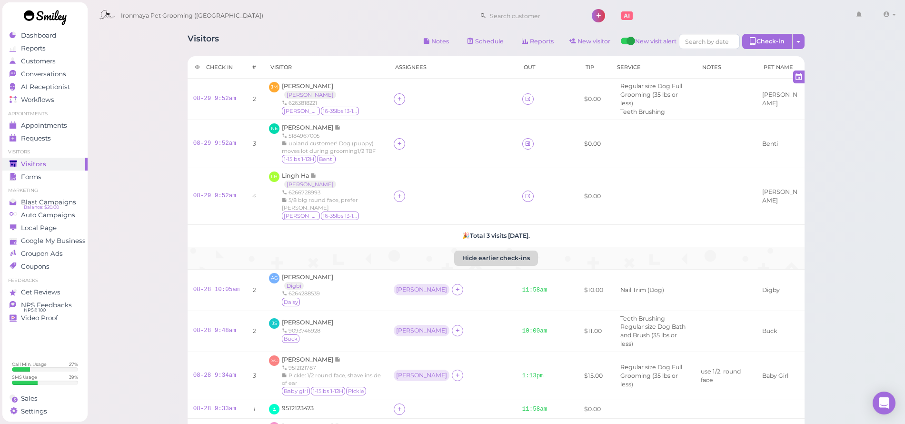
click at [519, 250] on button "Hide earlier check-ins" at bounding box center [496, 257] width 84 height 15
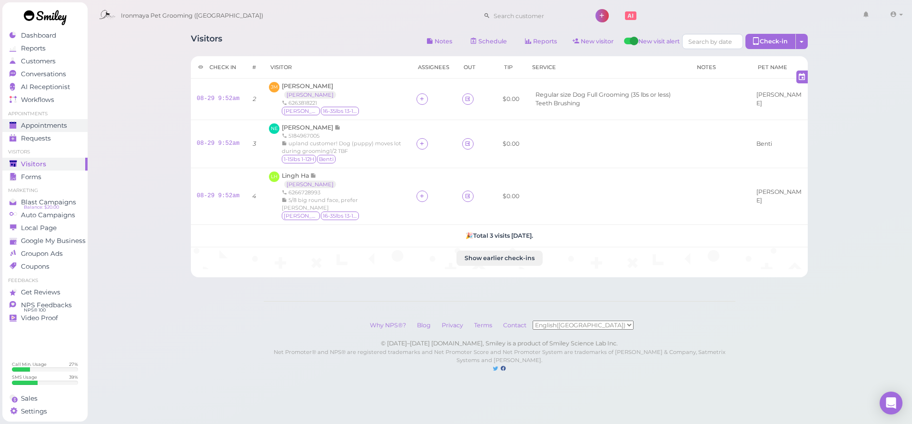
click at [57, 119] on link "Appointments" at bounding box center [44, 125] width 85 height 13
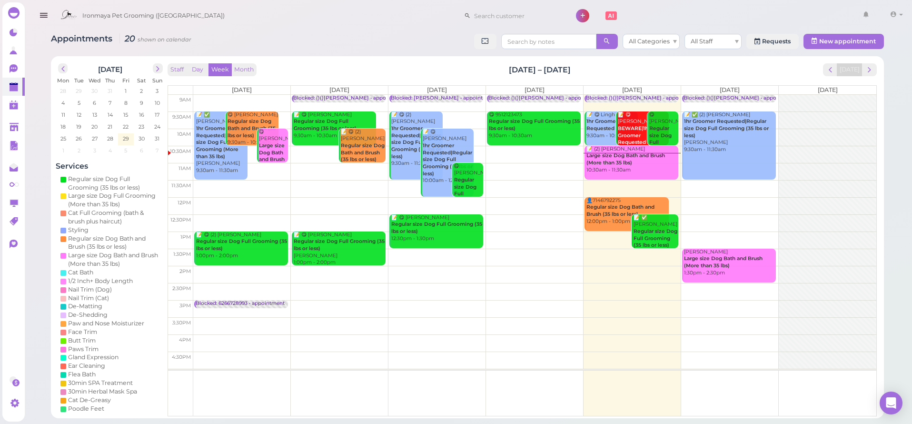
drag, startPoint x: 42, startPoint y: 16, endPoint x: 48, endPoint y: 32, distance: 17.0
click at [42, 16] on icon "button" at bounding box center [44, 16] width 10 height 12
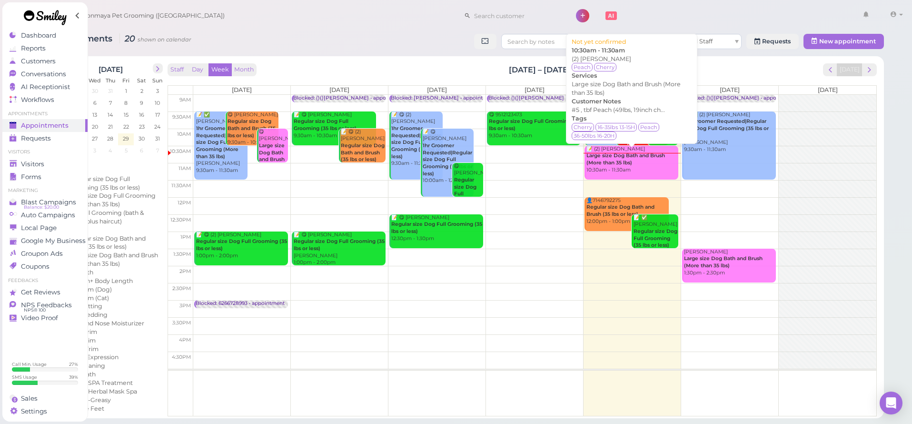
click at [627, 167] on div "📝 (2) [PERSON_NAME] Large size Dog Bath and Brush (More than 35 lbs) 10:30am - …" at bounding box center [632, 160] width 92 height 28
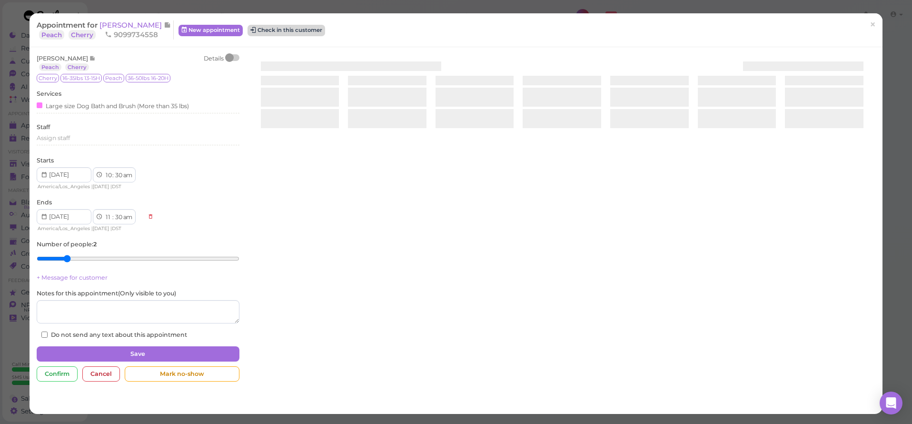
click at [257, 33] on button "Check in this customer" at bounding box center [287, 30] width 78 height 11
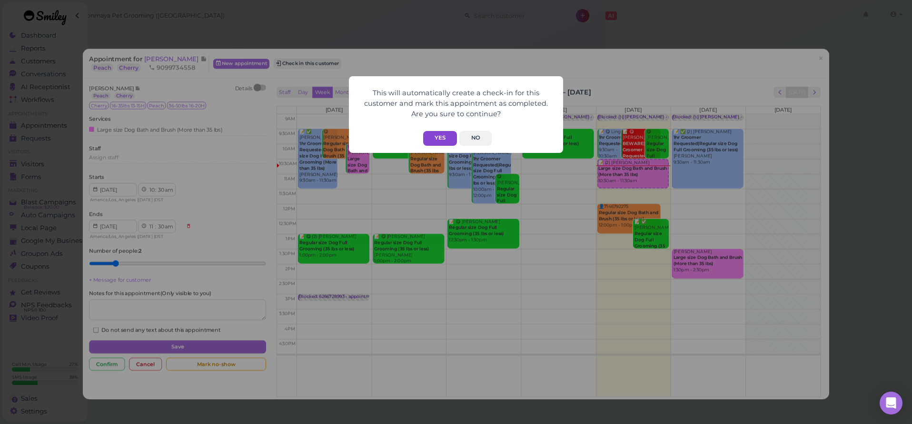
click at [440, 140] on button "Yes" at bounding box center [440, 138] width 34 height 15
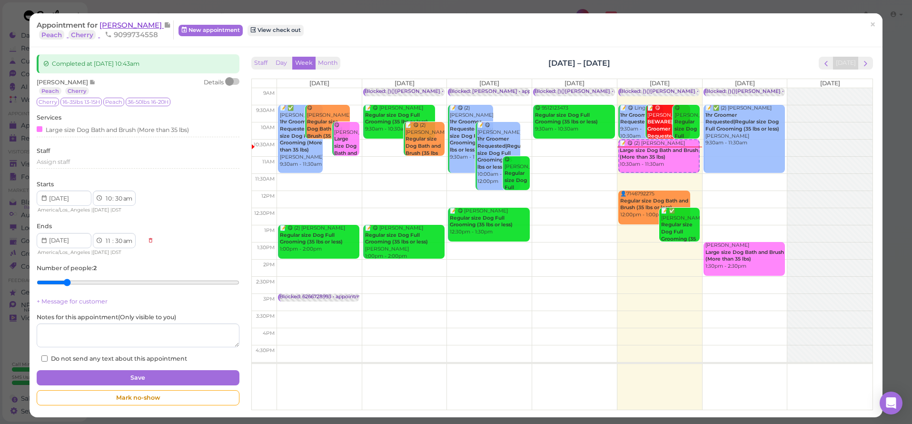
click at [119, 25] on span "[PERSON_NAME]" at bounding box center [132, 24] width 64 height 9
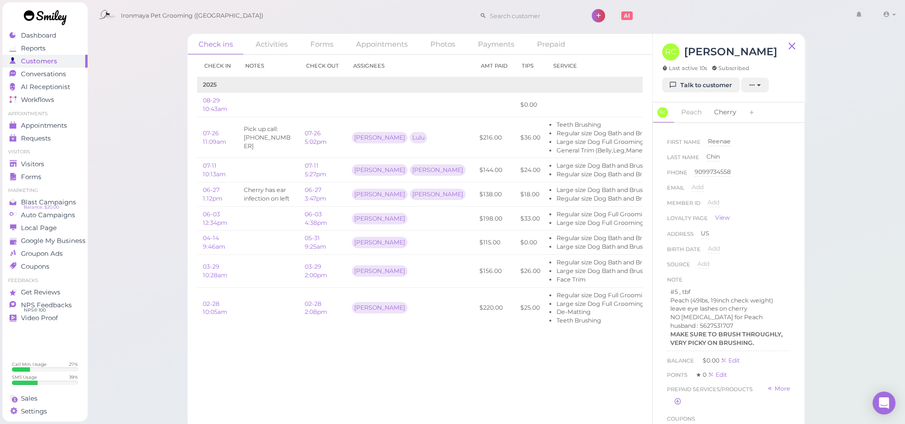
click at [724, 110] on link "Cherry" at bounding box center [724, 112] width 33 height 20
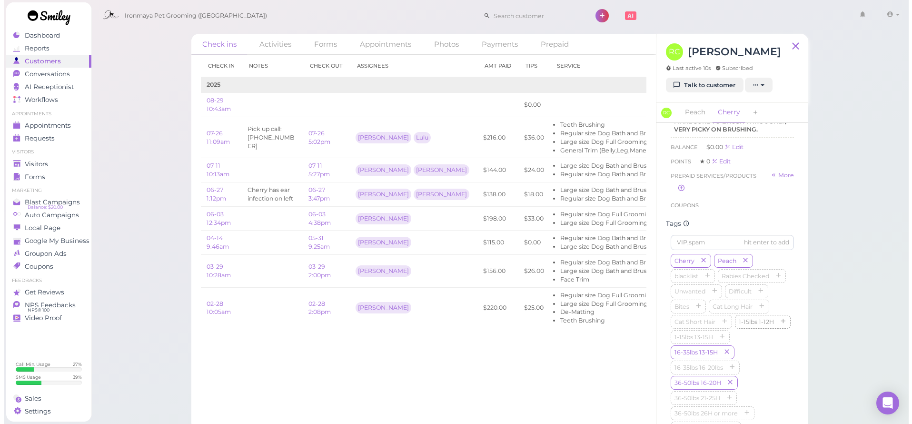
scroll to position [409, 0]
click at [44, 160] on div "Visitors" at bounding box center [44, 164] width 69 height 8
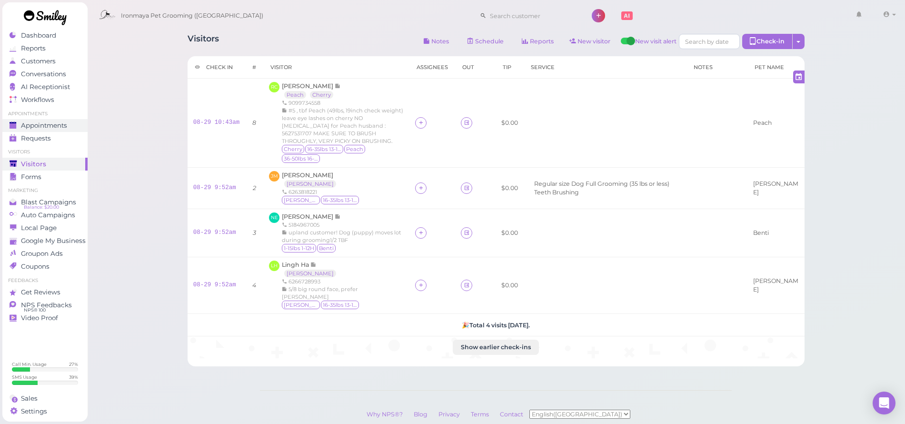
click at [59, 126] on span "Appointments" at bounding box center [44, 125] width 46 height 8
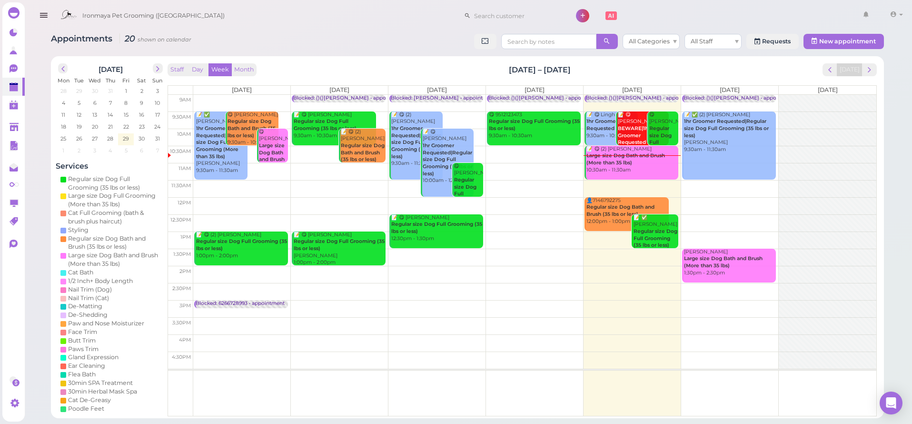
click at [620, 234] on td at bounding box center [534, 239] width 683 height 17
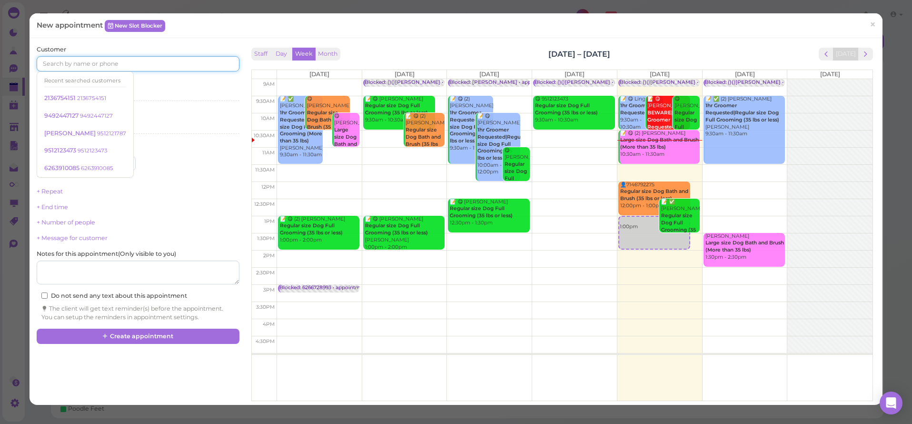
click at [100, 66] on input at bounding box center [138, 63] width 202 height 15
type input "3103466164"
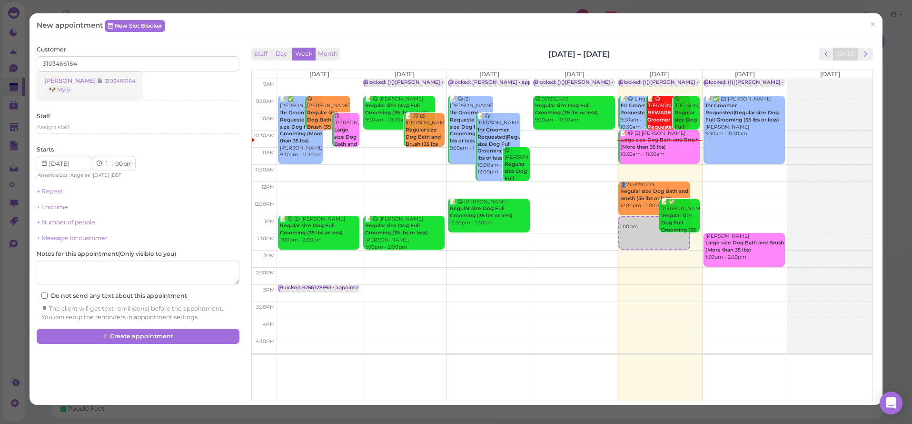
click at [97, 83] on icon at bounding box center [100, 80] width 6 height 7
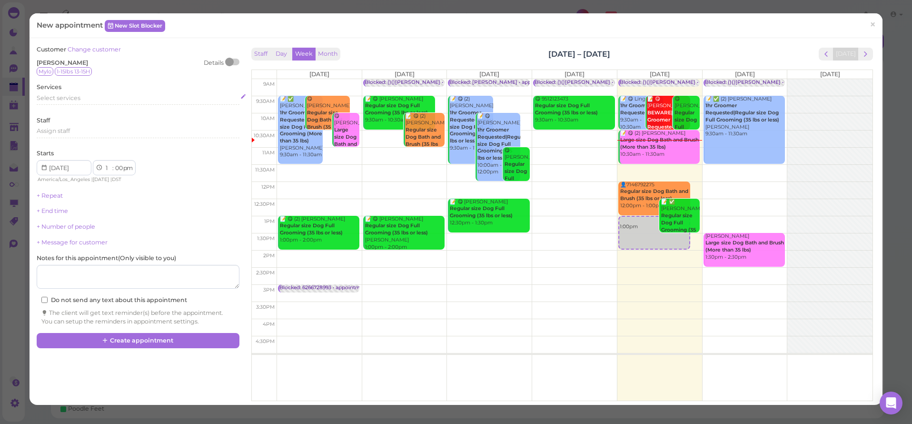
click at [50, 96] on span "Select services" at bounding box center [59, 97] width 44 height 7
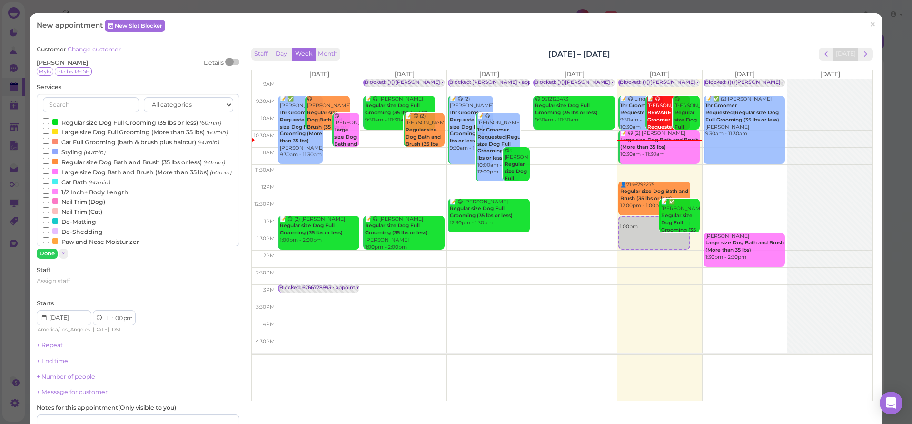
click at [55, 124] on label "Regular size Dog Full Grooming (35 lbs or less) (60min)" at bounding box center [132, 122] width 179 height 10
click at [49, 124] on input "Regular size Dog Full Grooming (35 lbs or less) (60min)" at bounding box center [46, 121] width 6 height 6
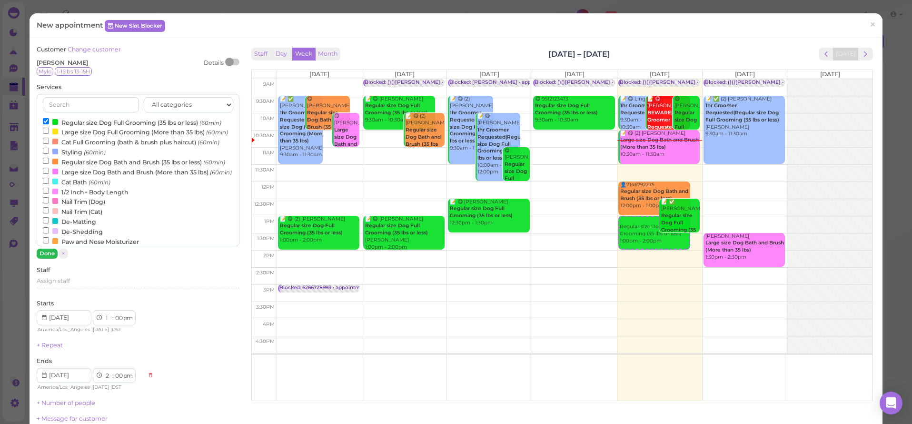
click at [50, 254] on button "Done" at bounding box center [47, 254] width 21 height 10
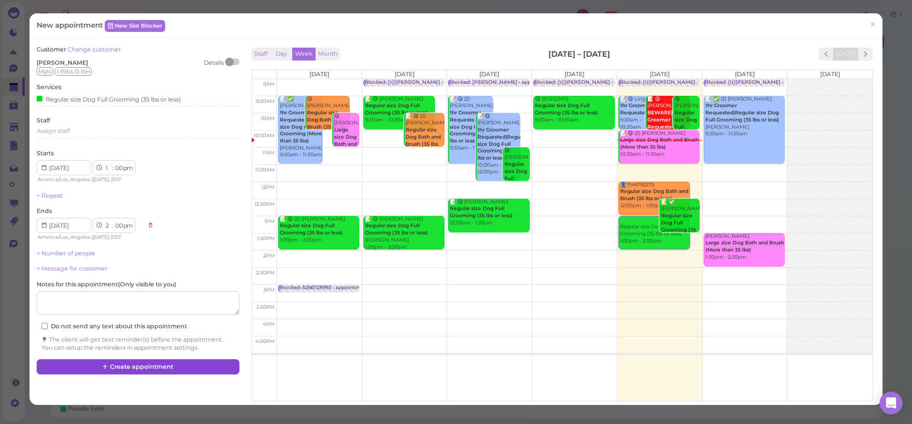
click at [142, 363] on button "Create appointment" at bounding box center [138, 366] width 202 height 15
